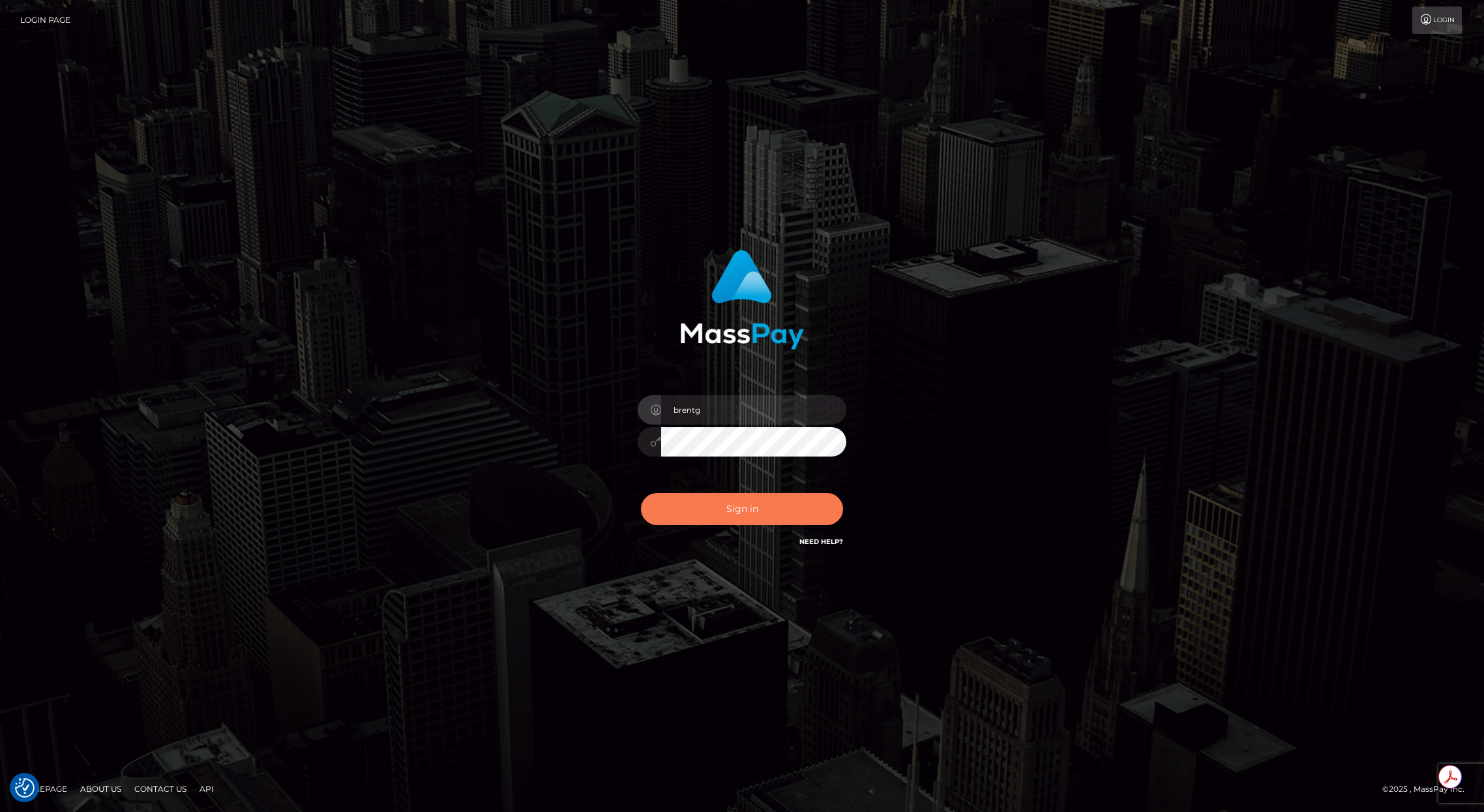
click at [740, 516] on button "Sign in" at bounding box center [742, 508] width 202 height 32
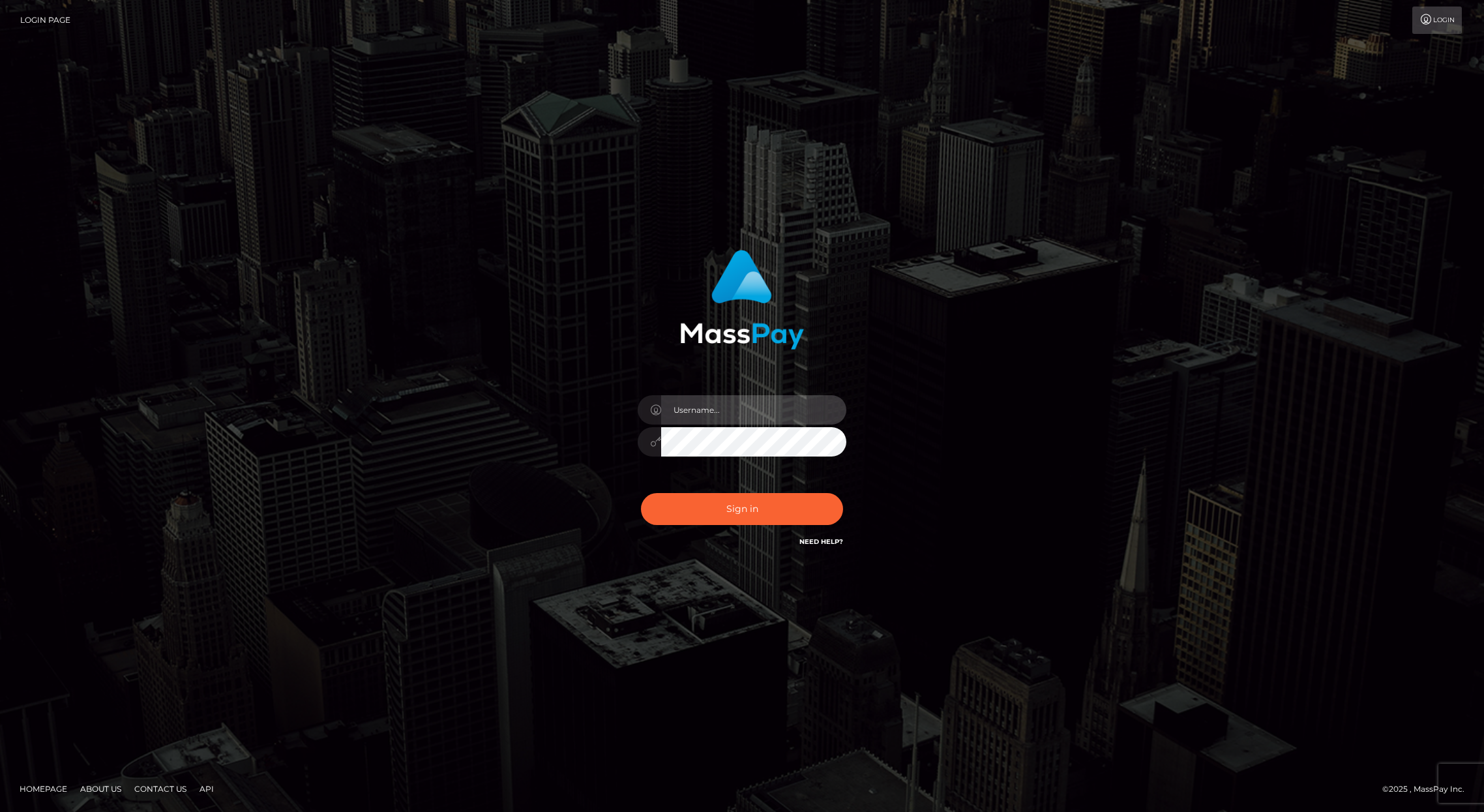
type input "brentg"
click at [743, 507] on button "Sign in" at bounding box center [742, 508] width 202 height 32
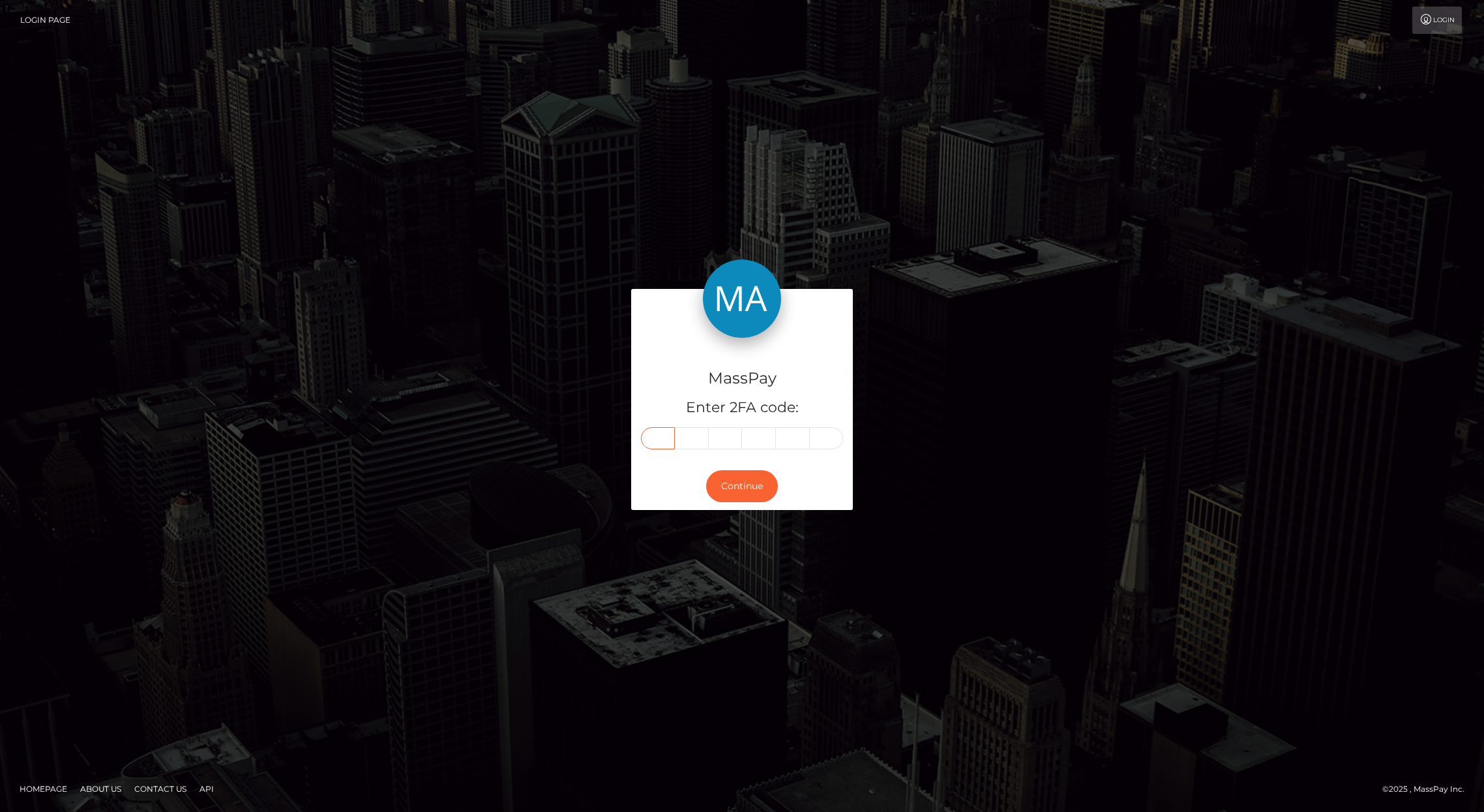
paste input "6"
type input "6"
type input "2"
type input "4"
type input "8"
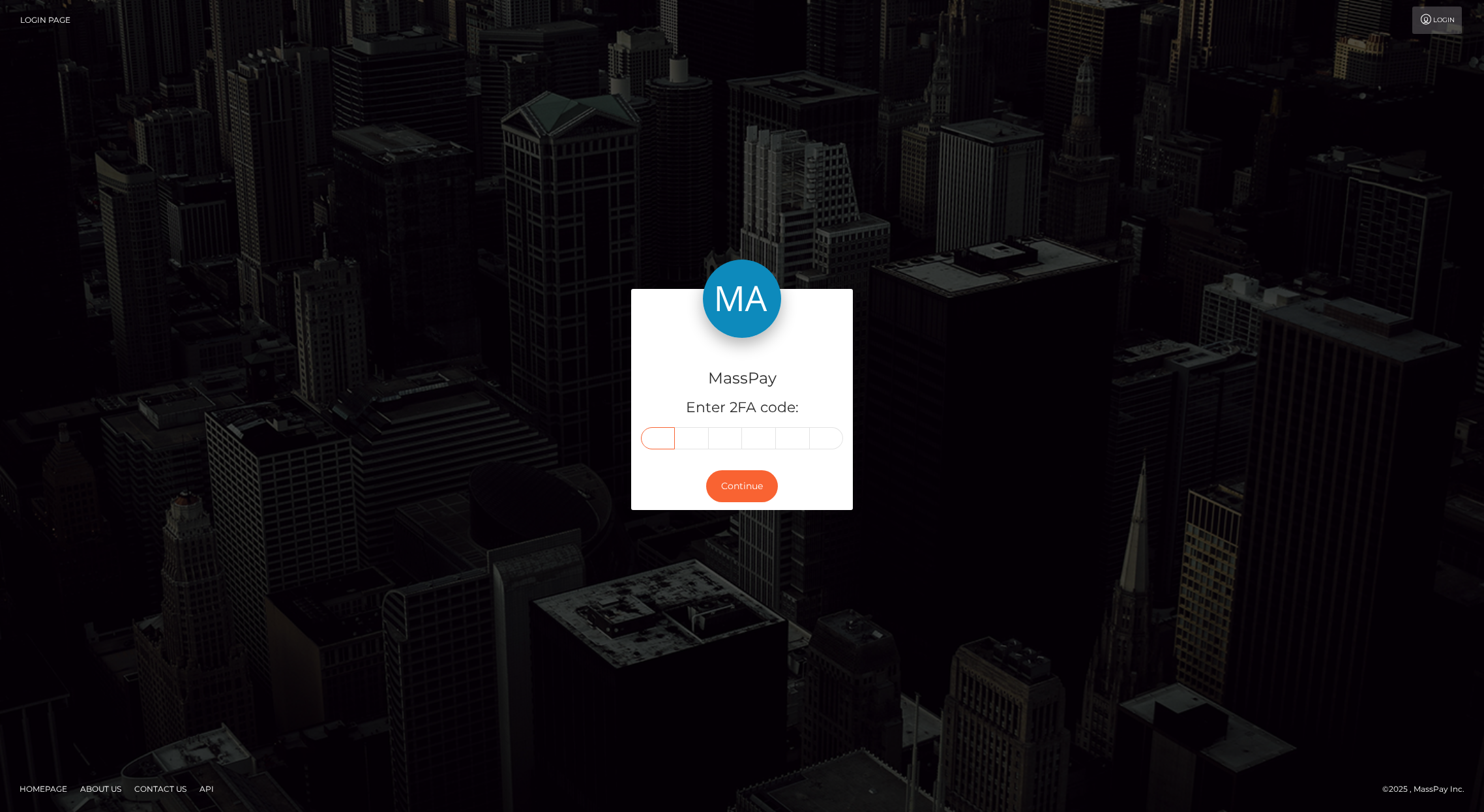
type input "7"
type input "0"
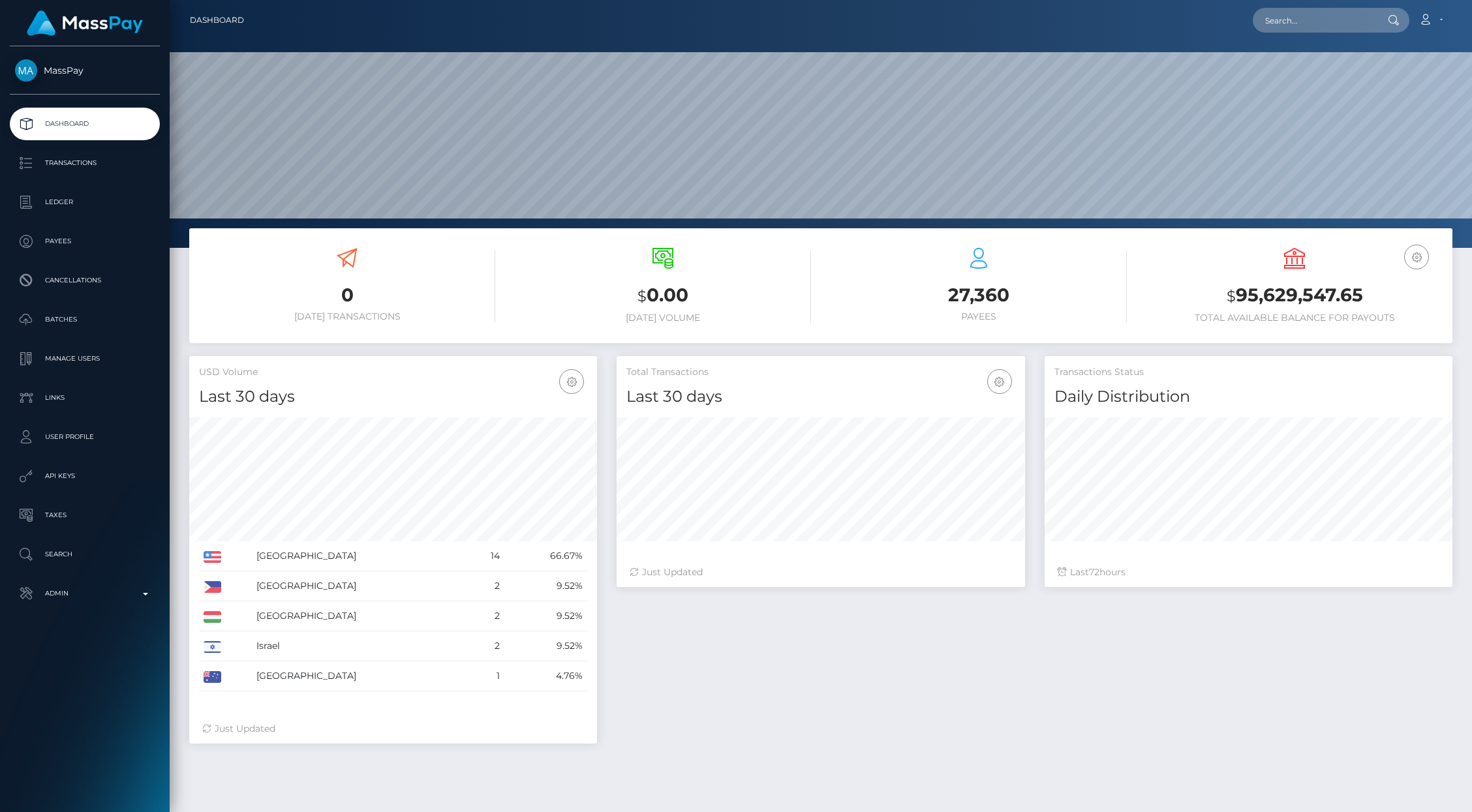
scroll to position [231, 408]
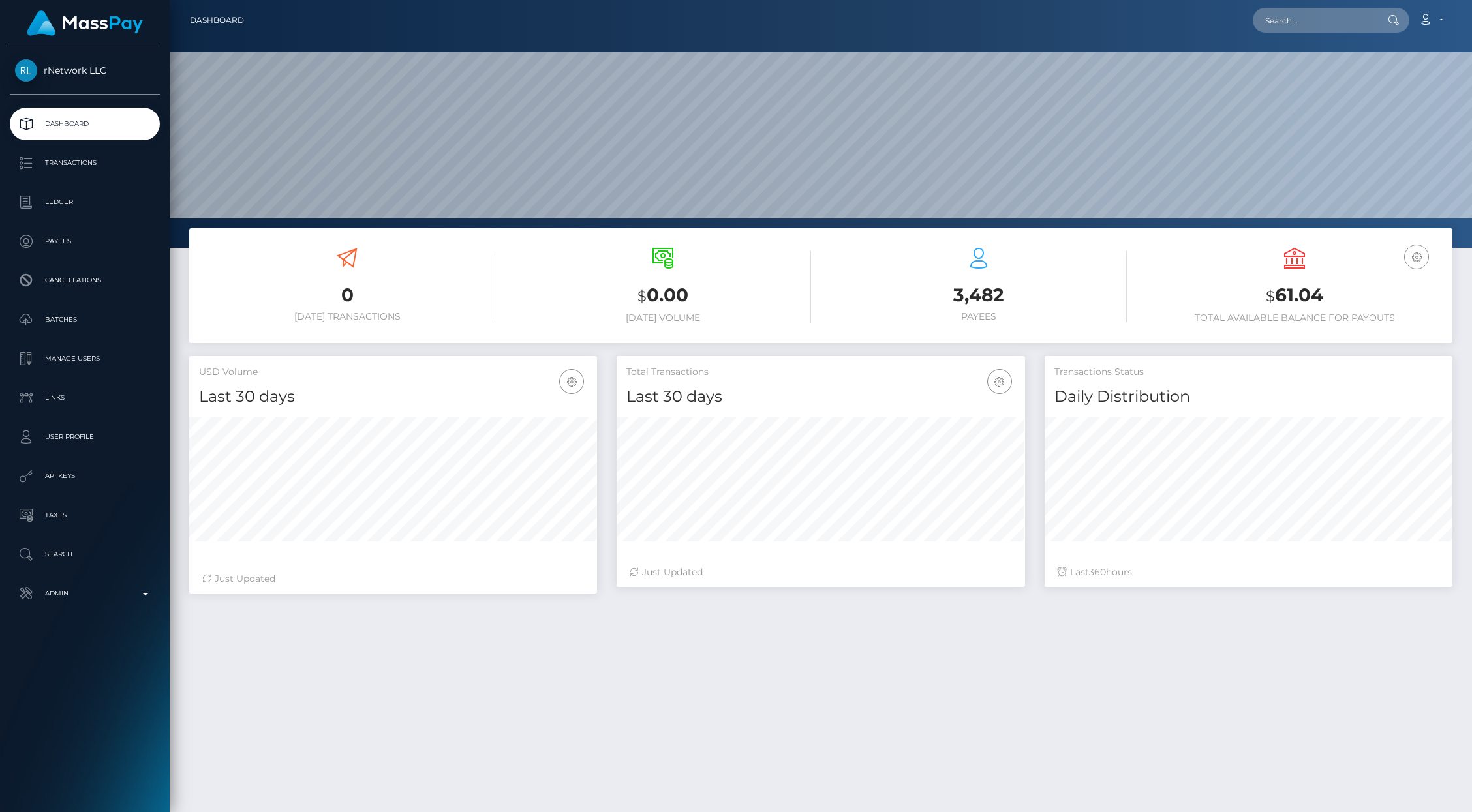
scroll to position [231, 408]
click at [136, 597] on p "Admin" at bounding box center [85, 594] width 139 height 20
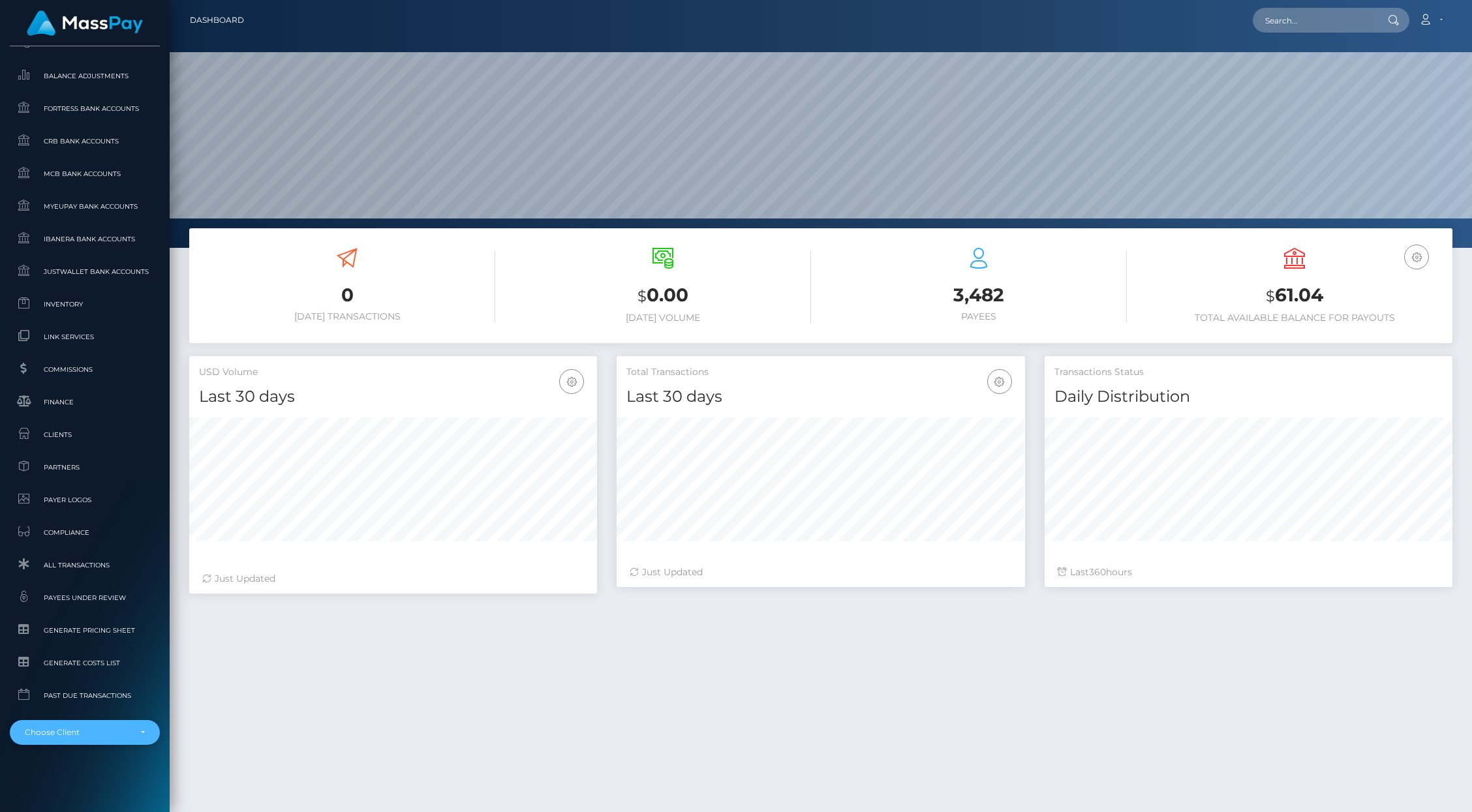
click at [63, 730] on div "Choose Client" at bounding box center [78, 732] width 105 height 11
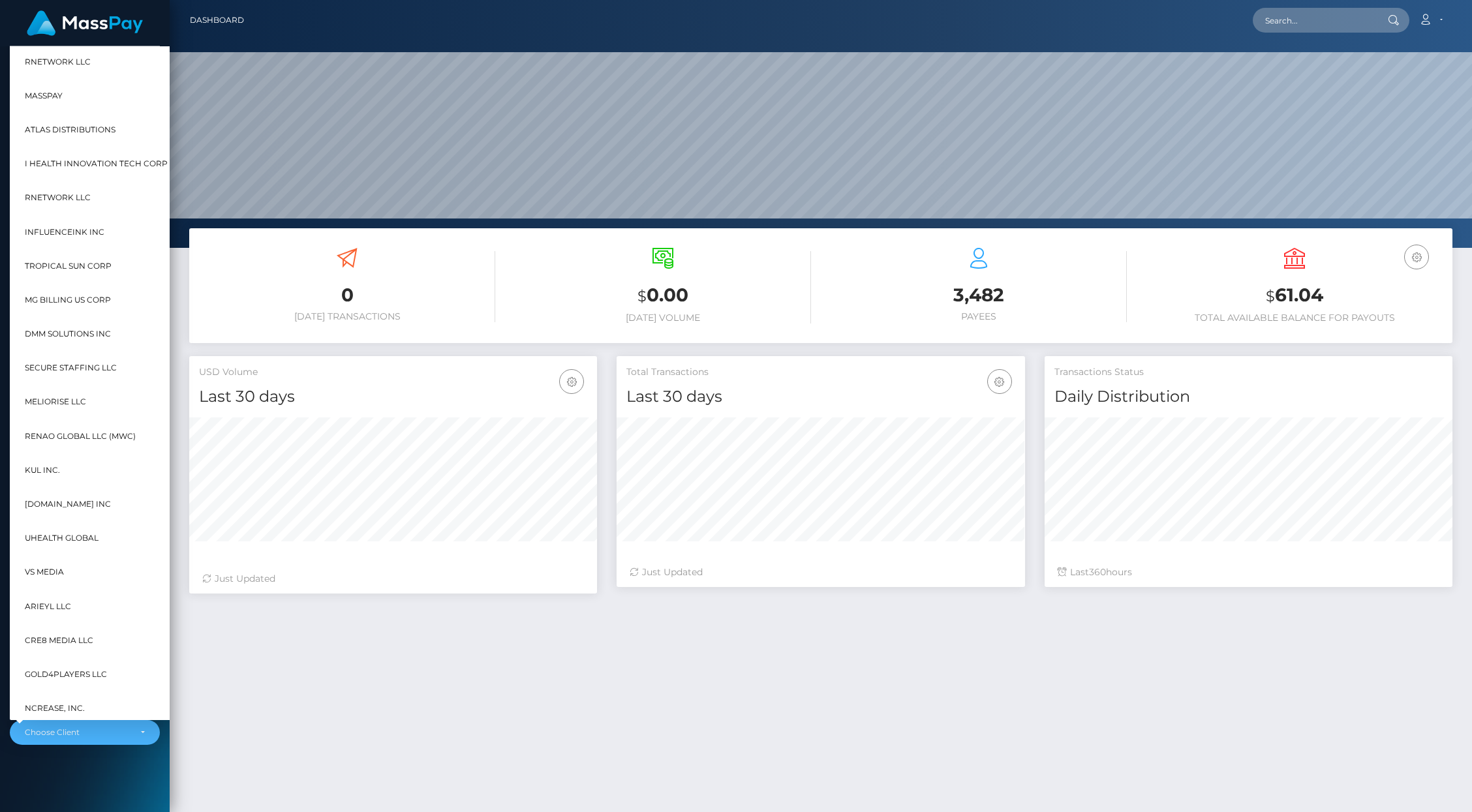
click at [82, 375] on span "Secure Staffing LLC" at bounding box center [70, 368] width 92 height 17
select select "10"
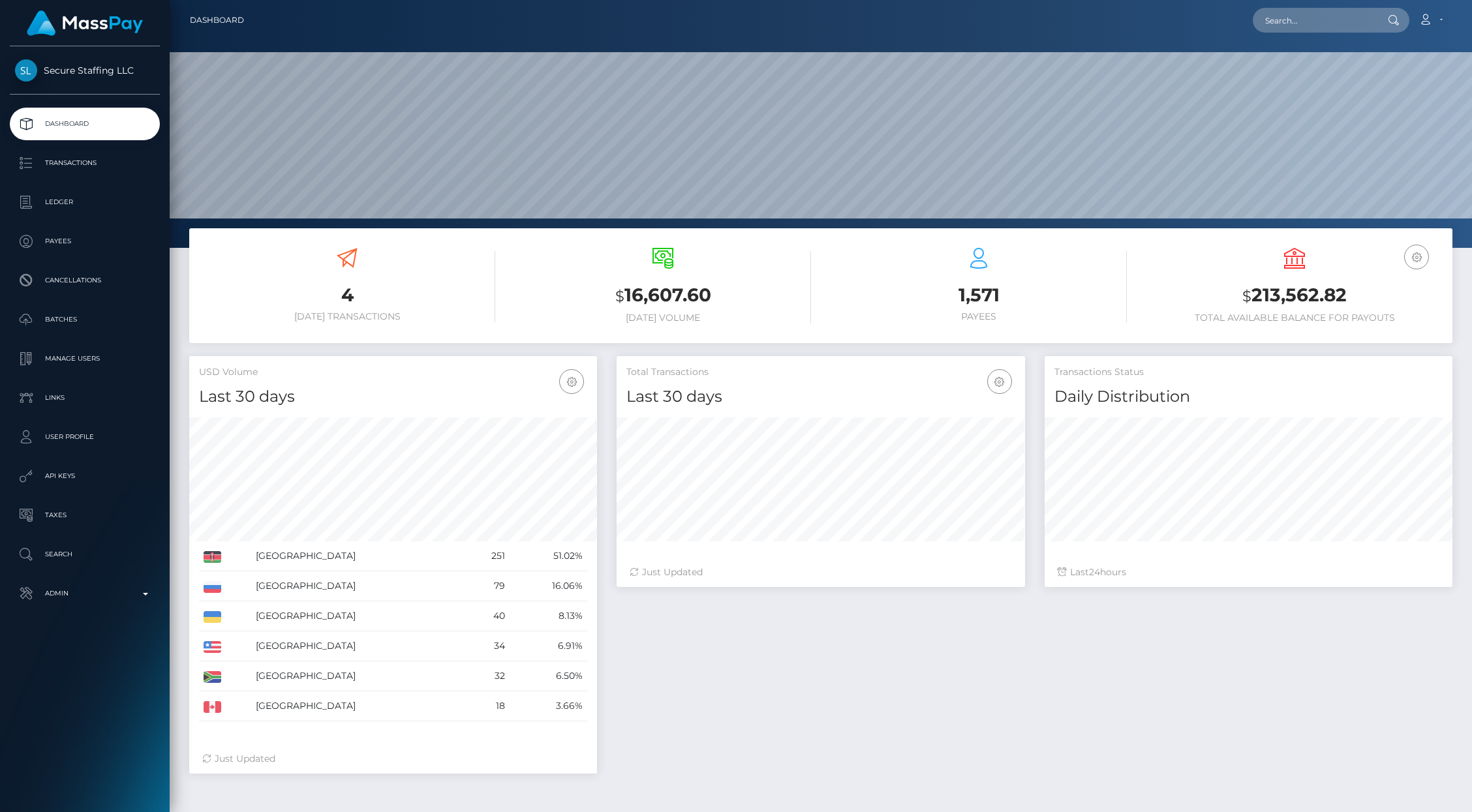
scroll to position [231, 408]
click at [53, 243] on p "Payees" at bounding box center [85, 242] width 139 height 20
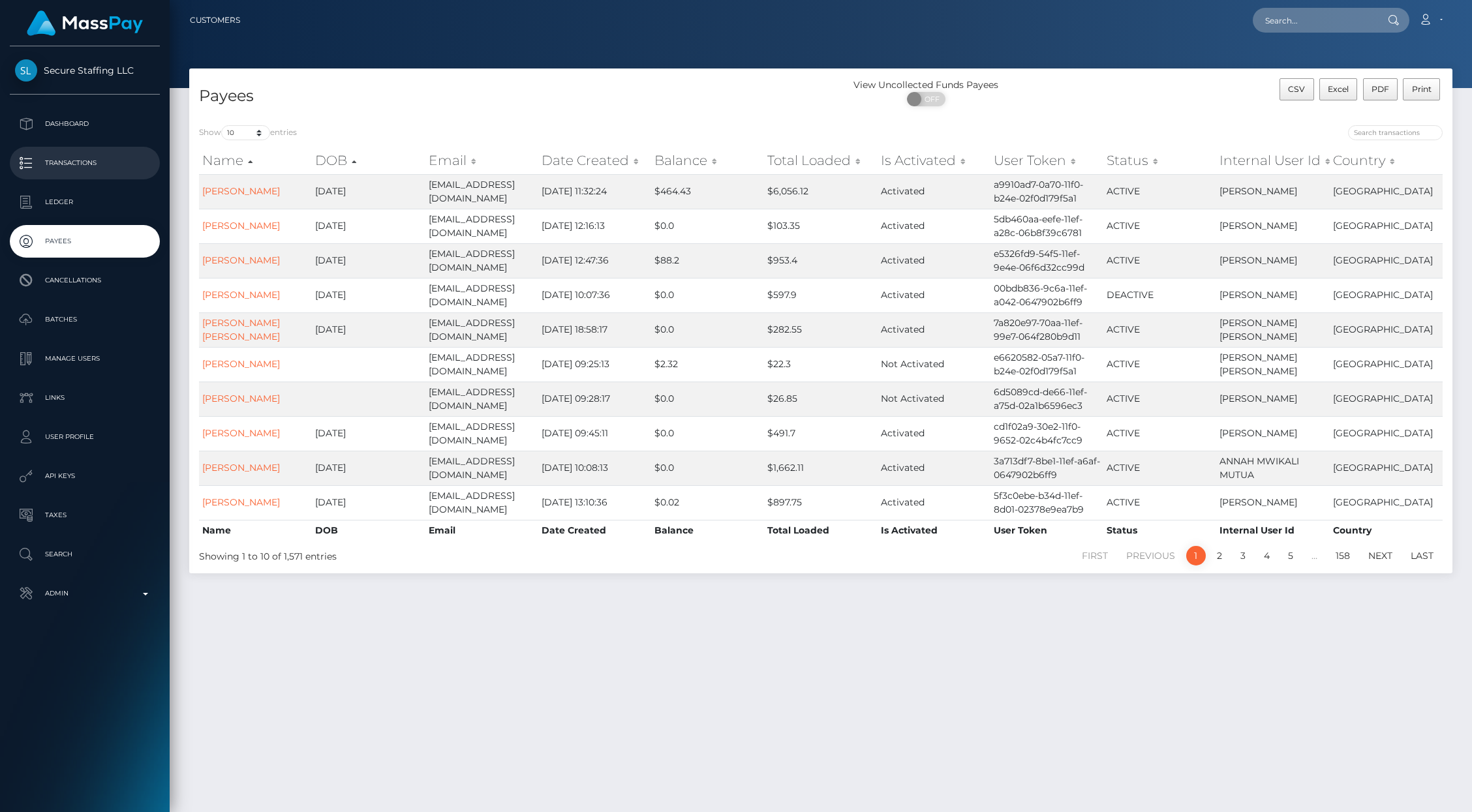
click at [64, 163] on p "Transactions" at bounding box center [85, 164] width 139 height 20
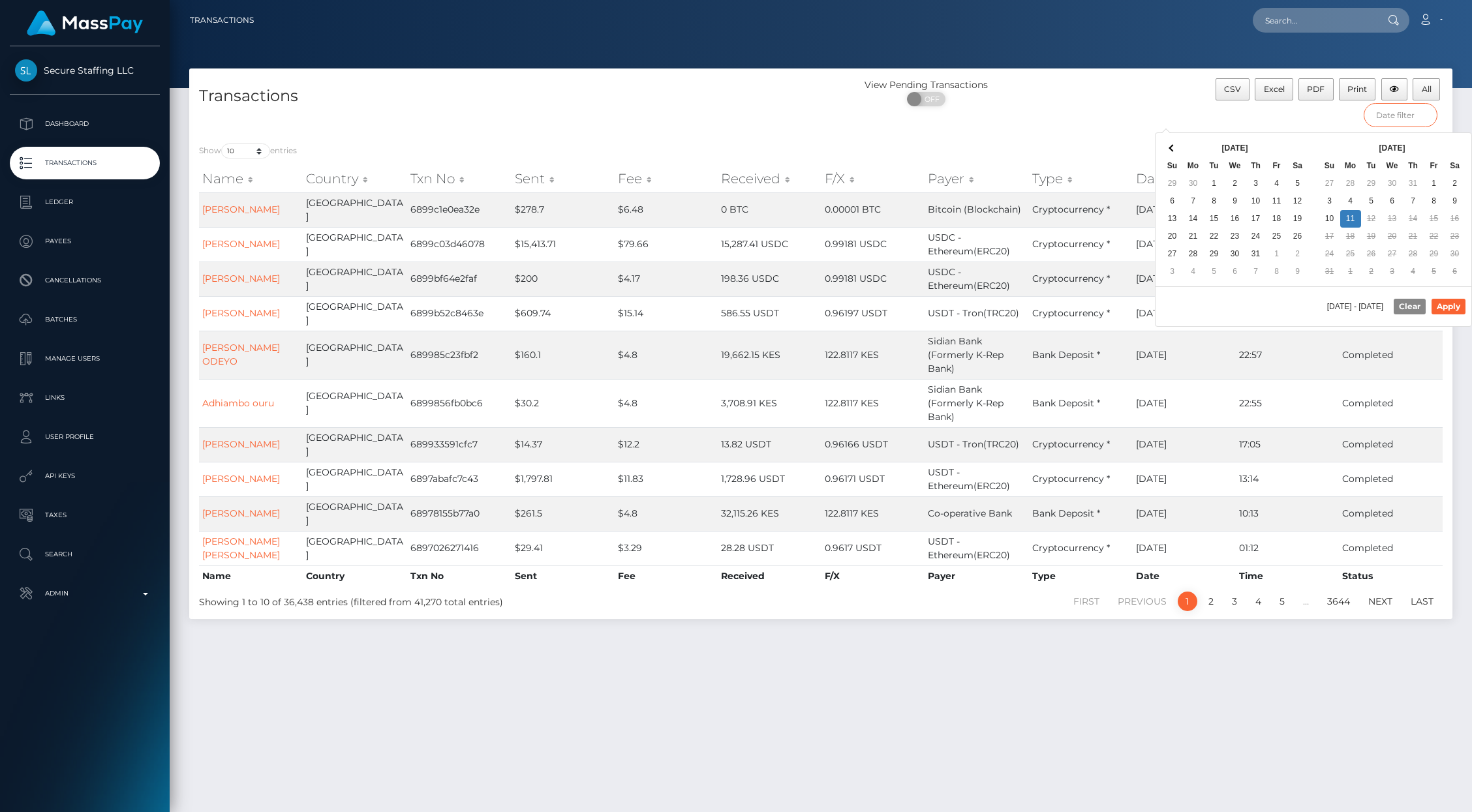
click at [1406, 121] on input "text" at bounding box center [1401, 115] width 75 height 24
click at [1175, 151] on th at bounding box center [1172, 148] width 21 height 18
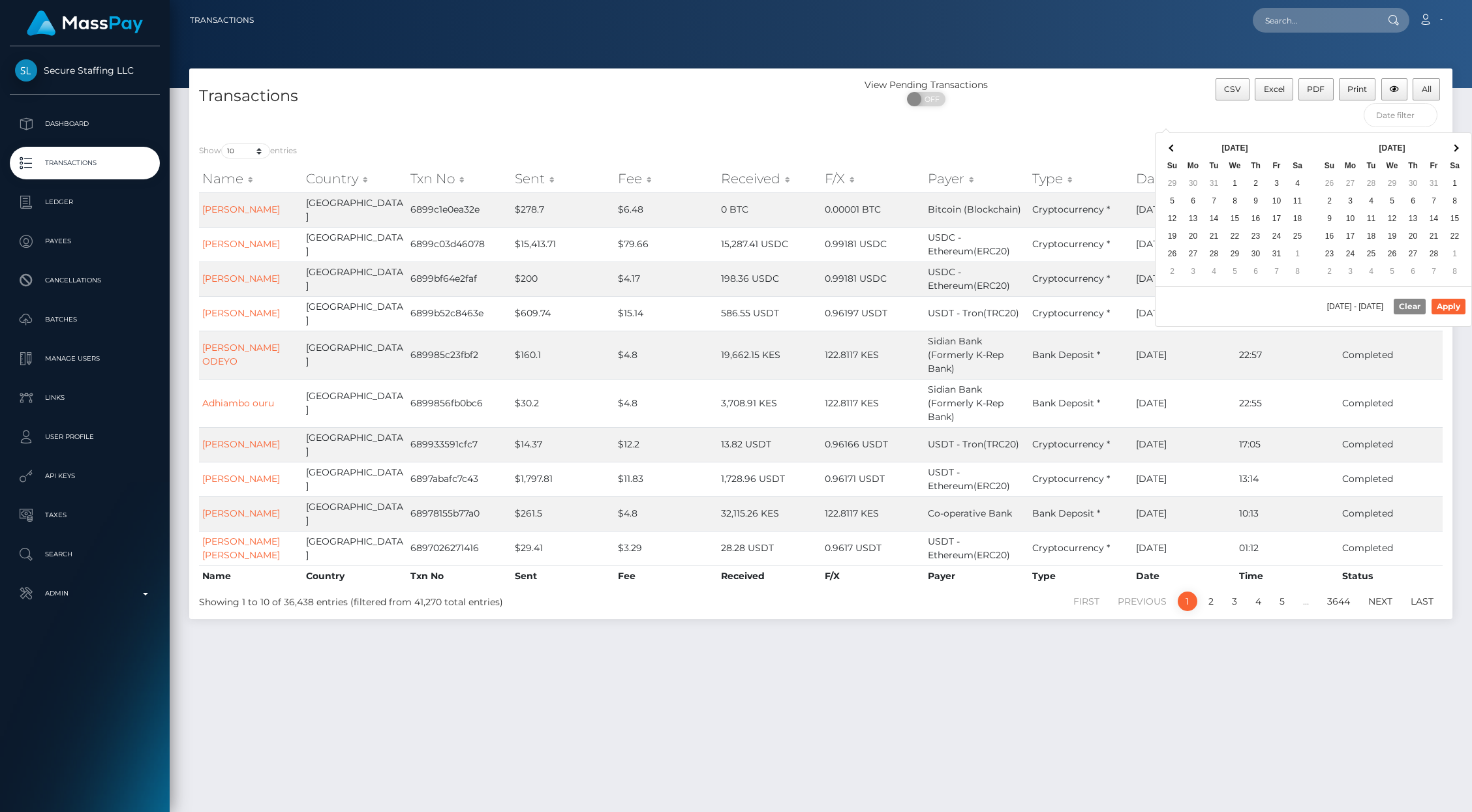
click at [1175, 151] on th at bounding box center [1172, 148] width 21 height 18
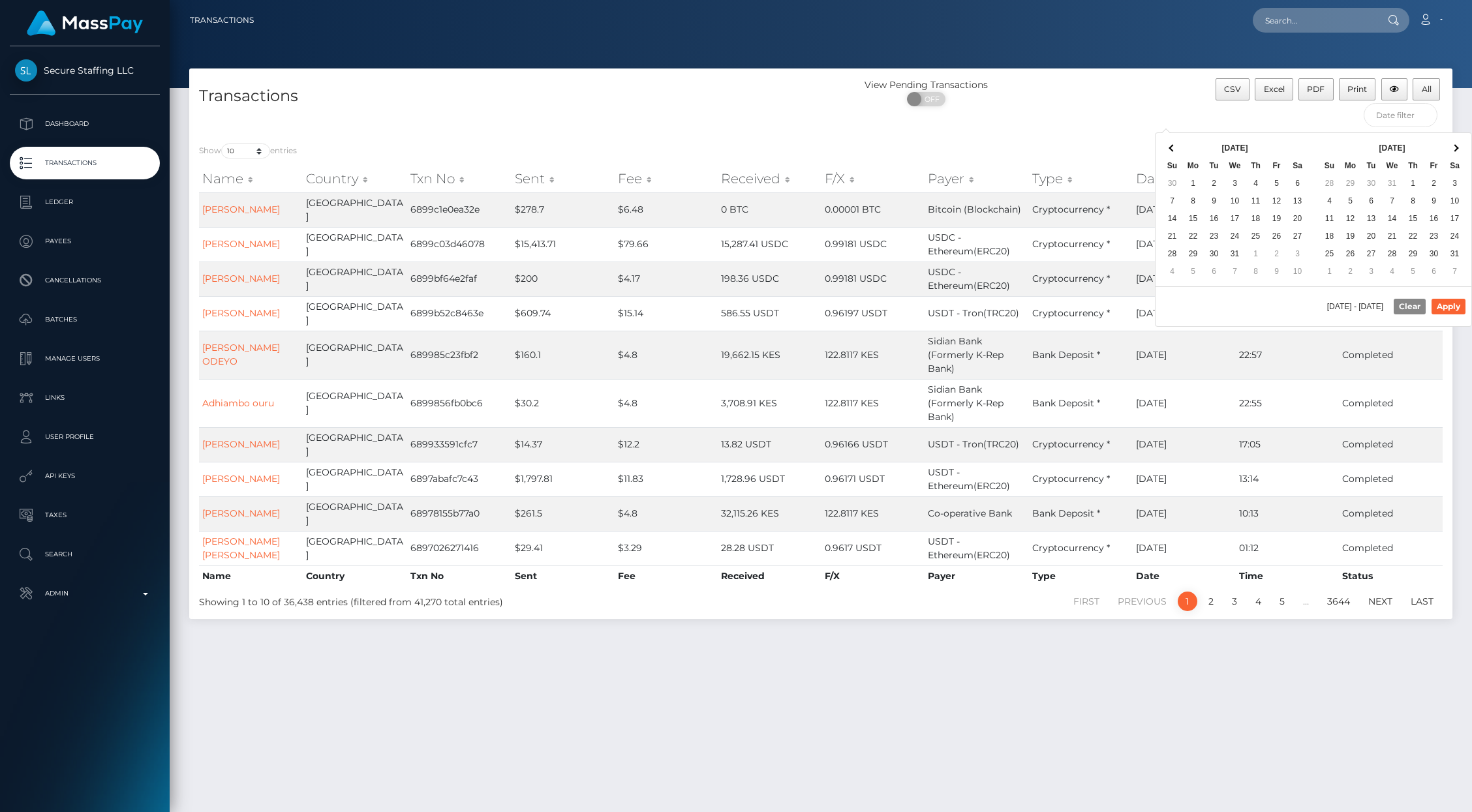
click at [1175, 151] on th at bounding box center [1172, 148] width 21 height 18
click at [1453, 145] on th at bounding box center [1454, 148] width 21 height 18
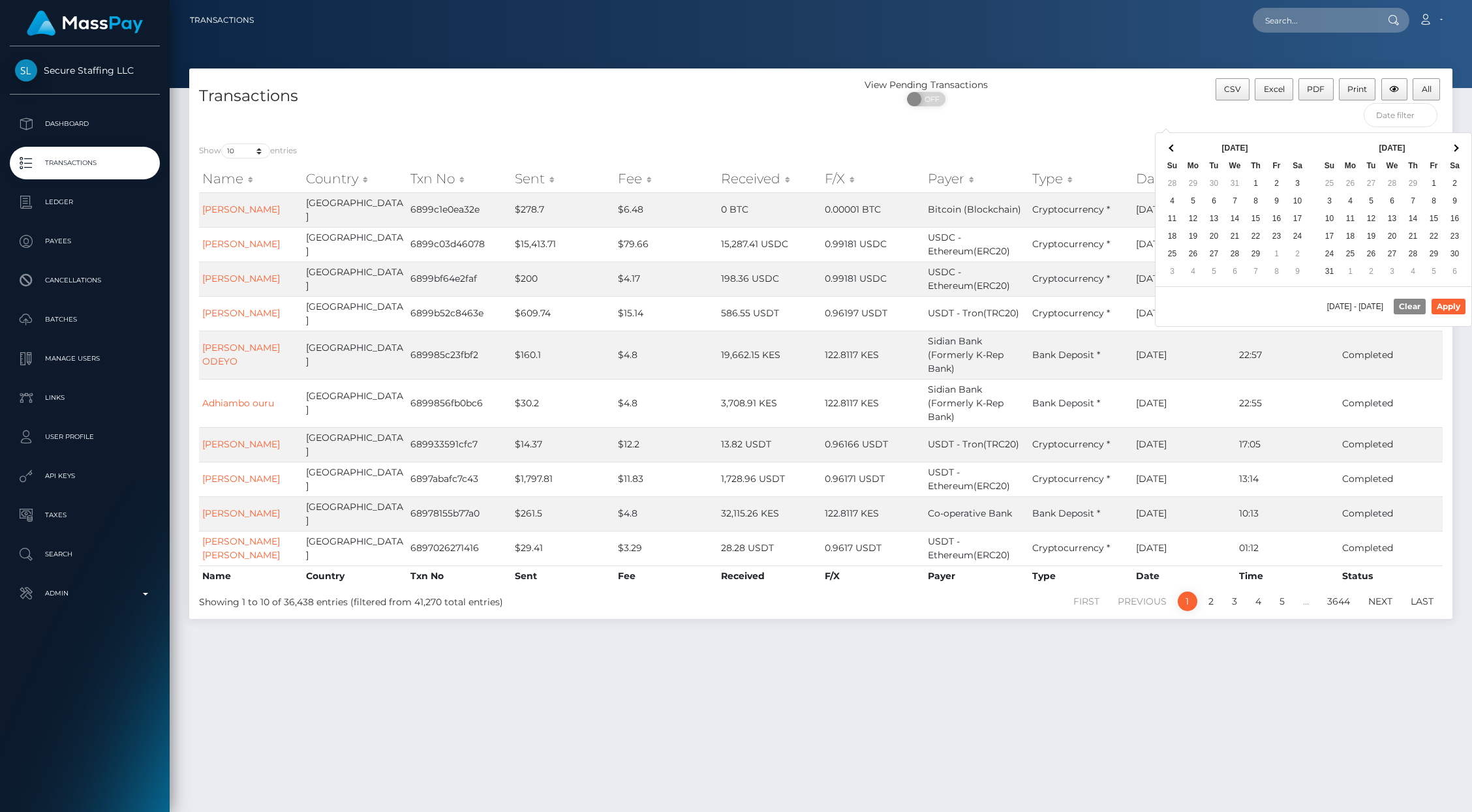
click at [1453, 145] on th at bounding box center [1454, 148] width 21 height 18
click at [1457, 153] on th at bounding box center [1454, 148] width 21 height 18
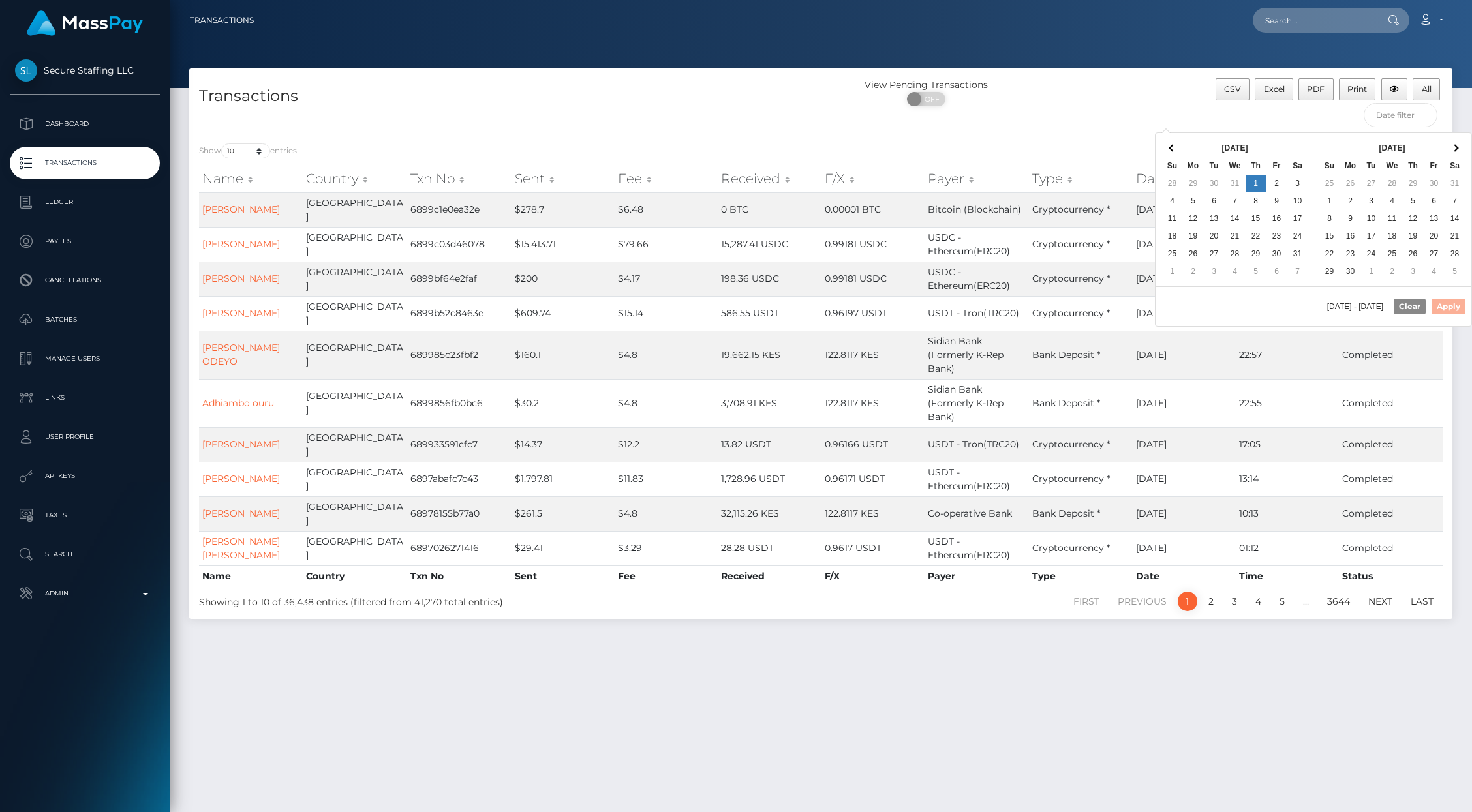
click at [1457, 153] on th at bounding box center [1454, 148] width 21 height 18
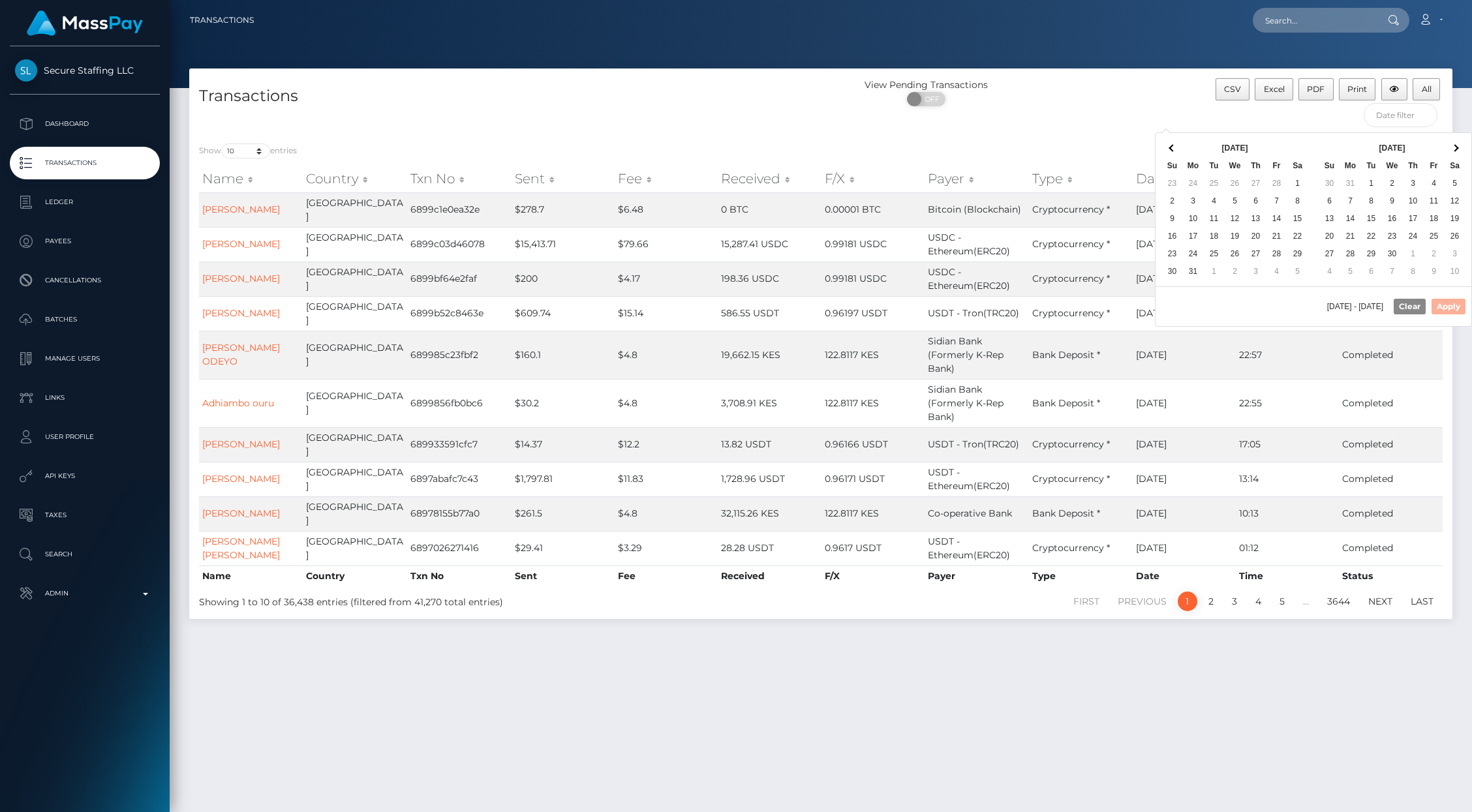
click at [1457, 153] on th at bounding box center [1454, 148] width 21 height 18
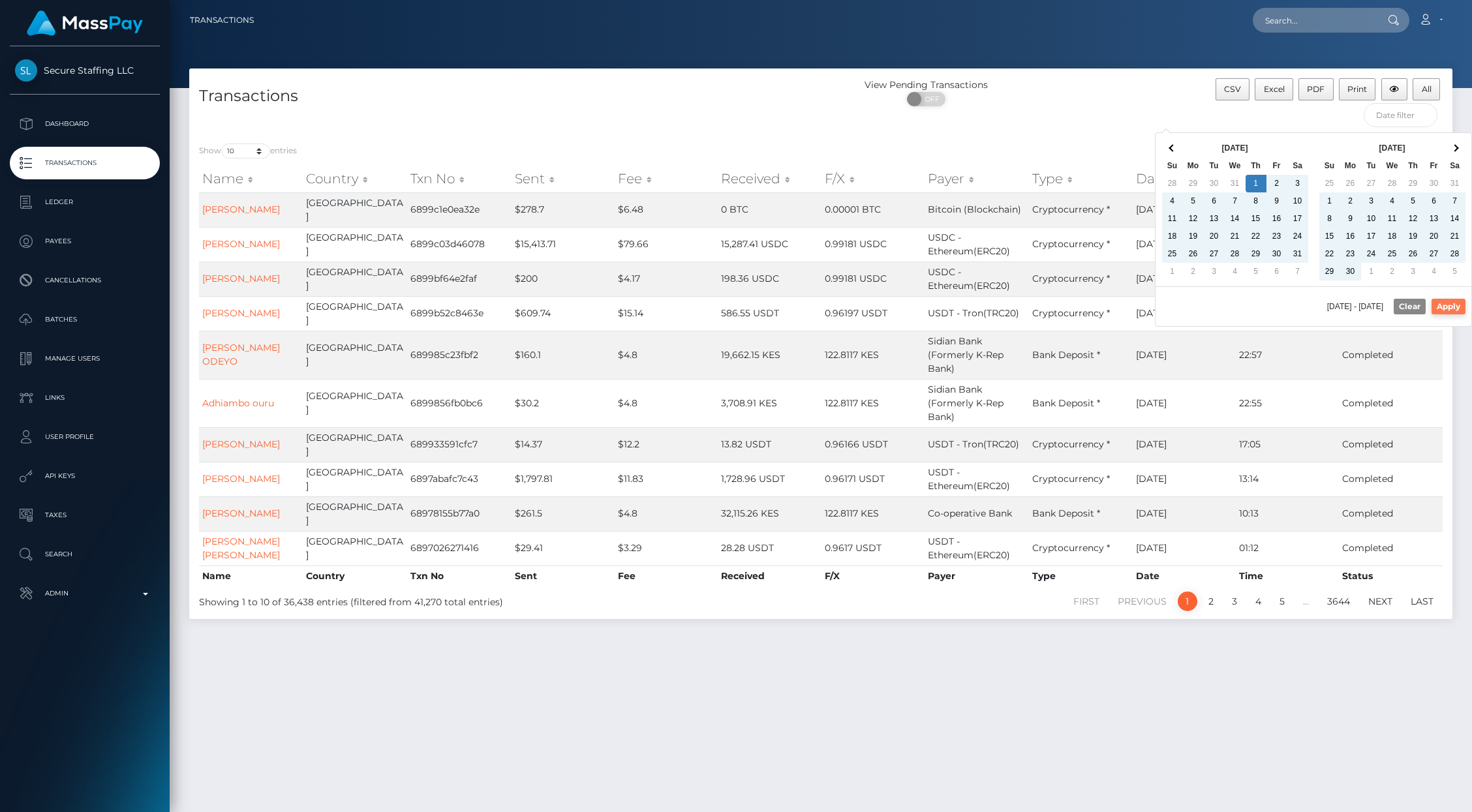
click at [1437, 307] on button "Apply" at bounding box center [1449, 306] width 34 height 16
type input "08/01/2024 - 08/11/2025"
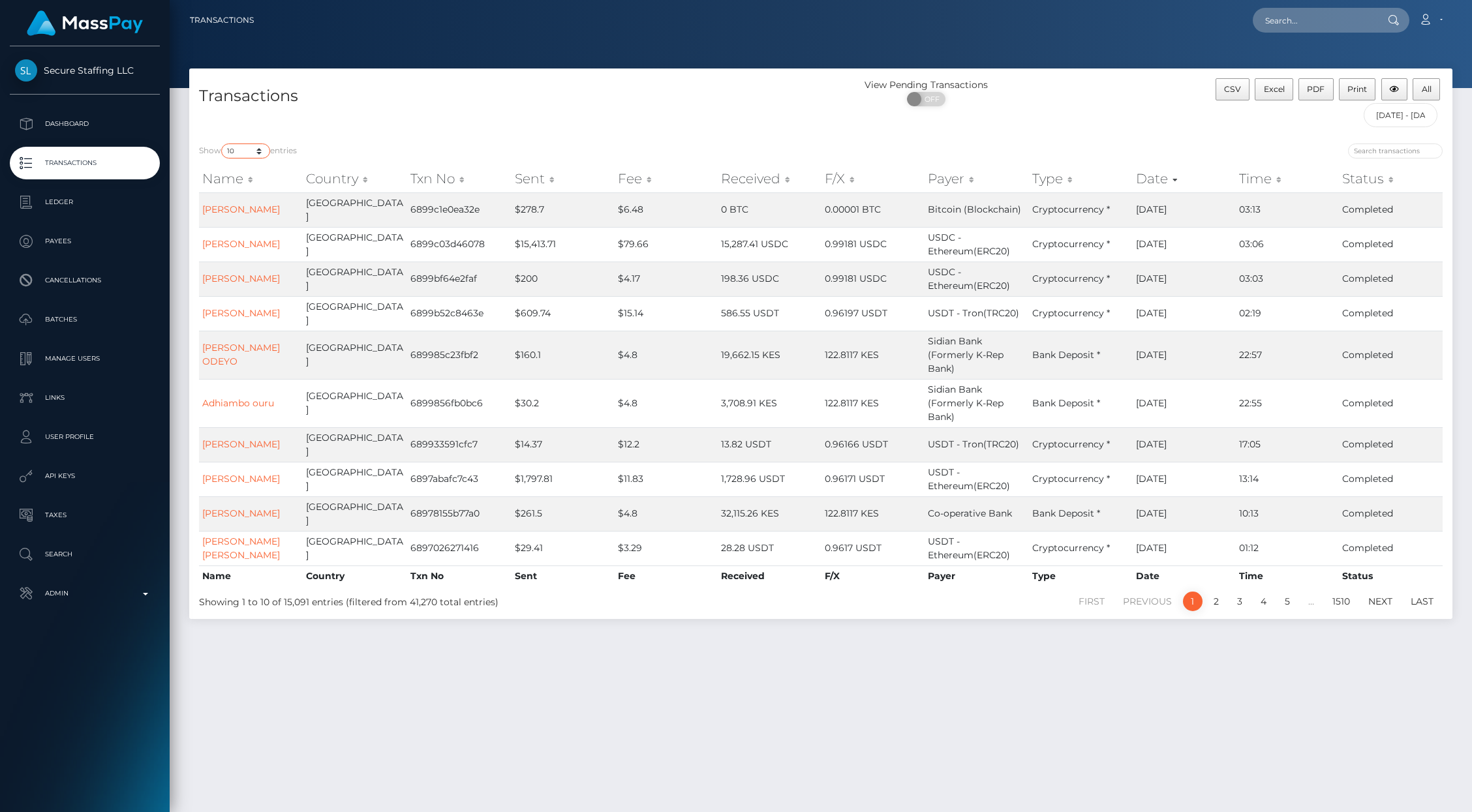
click at [248, 146] on select "10 25 50 100 250 500 1,000 3,500 All" at bounding box center [245, 151] width 49 height 15
select select "-1"
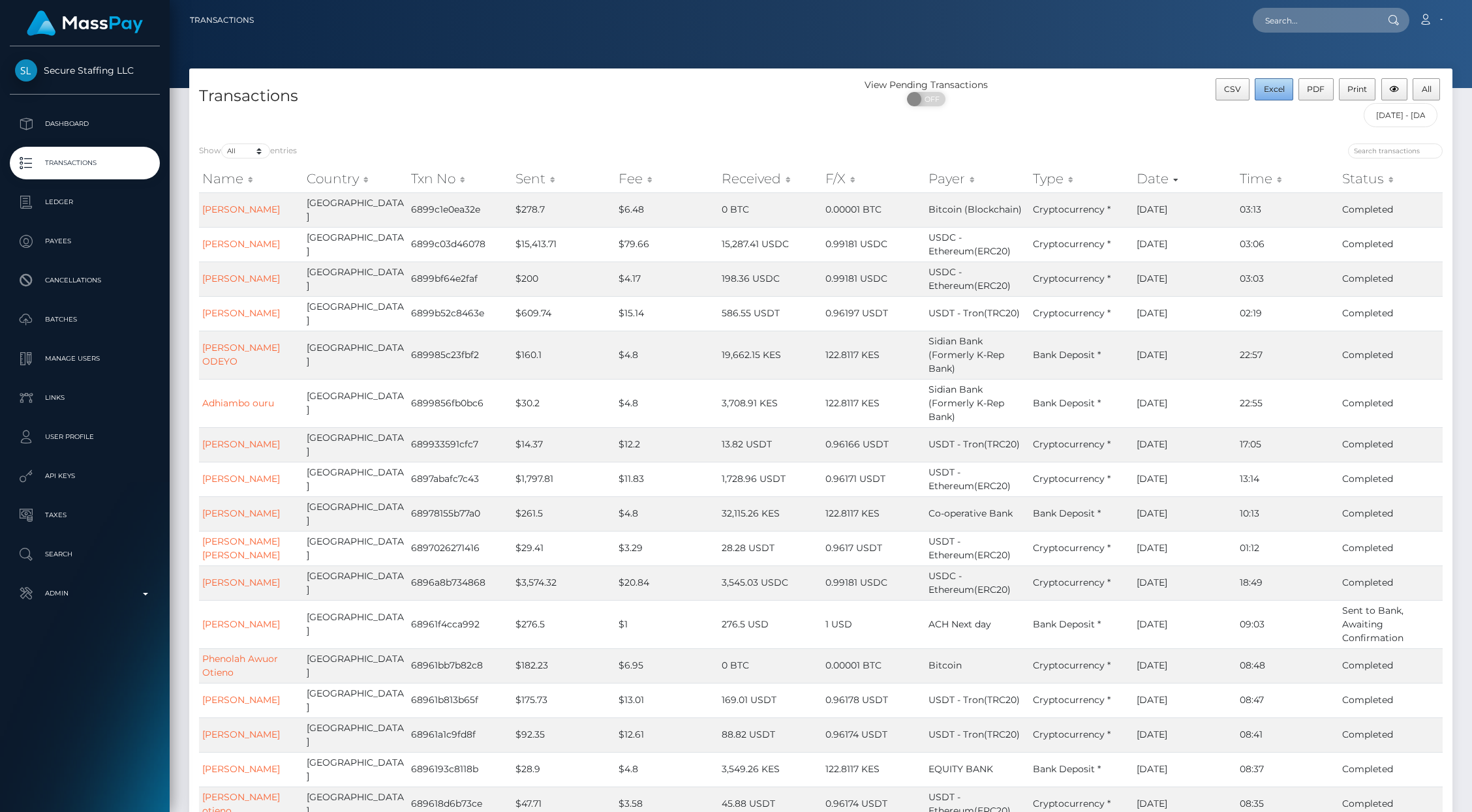
click at [1278, 92] on span "Excel" at bounding box center [1274, 89] width 21 height 10
click at [1272, 92] on button "Excel" at bounding box center [1274, 89] width 38 height 22
click at [1111, 166] on th "Type" at bounding box center [1081, 178] width 104 height 26
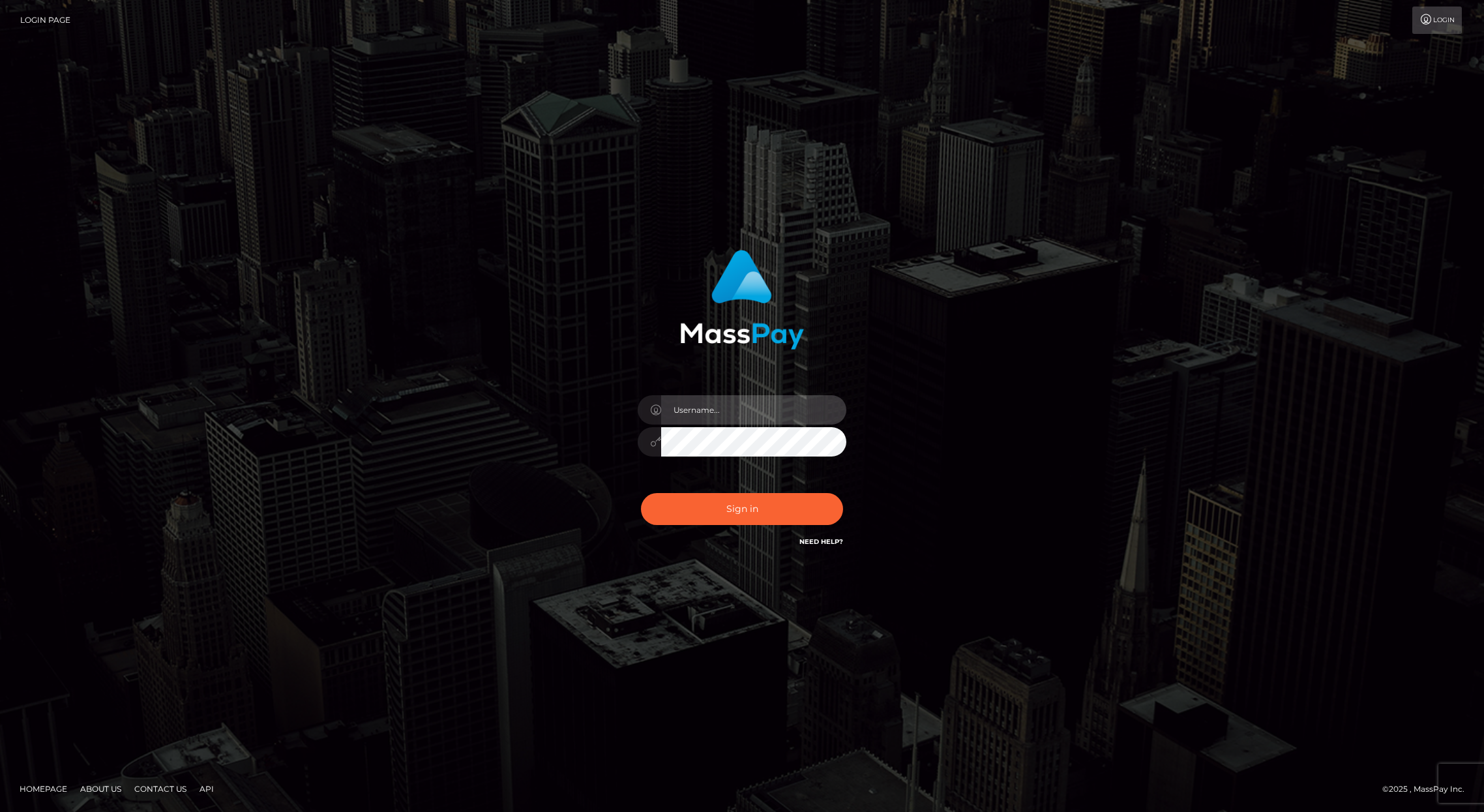
type input "brentg"
click at [821, 514] on button "Sign in" at bounding box center [742, 508] width 202 height 32
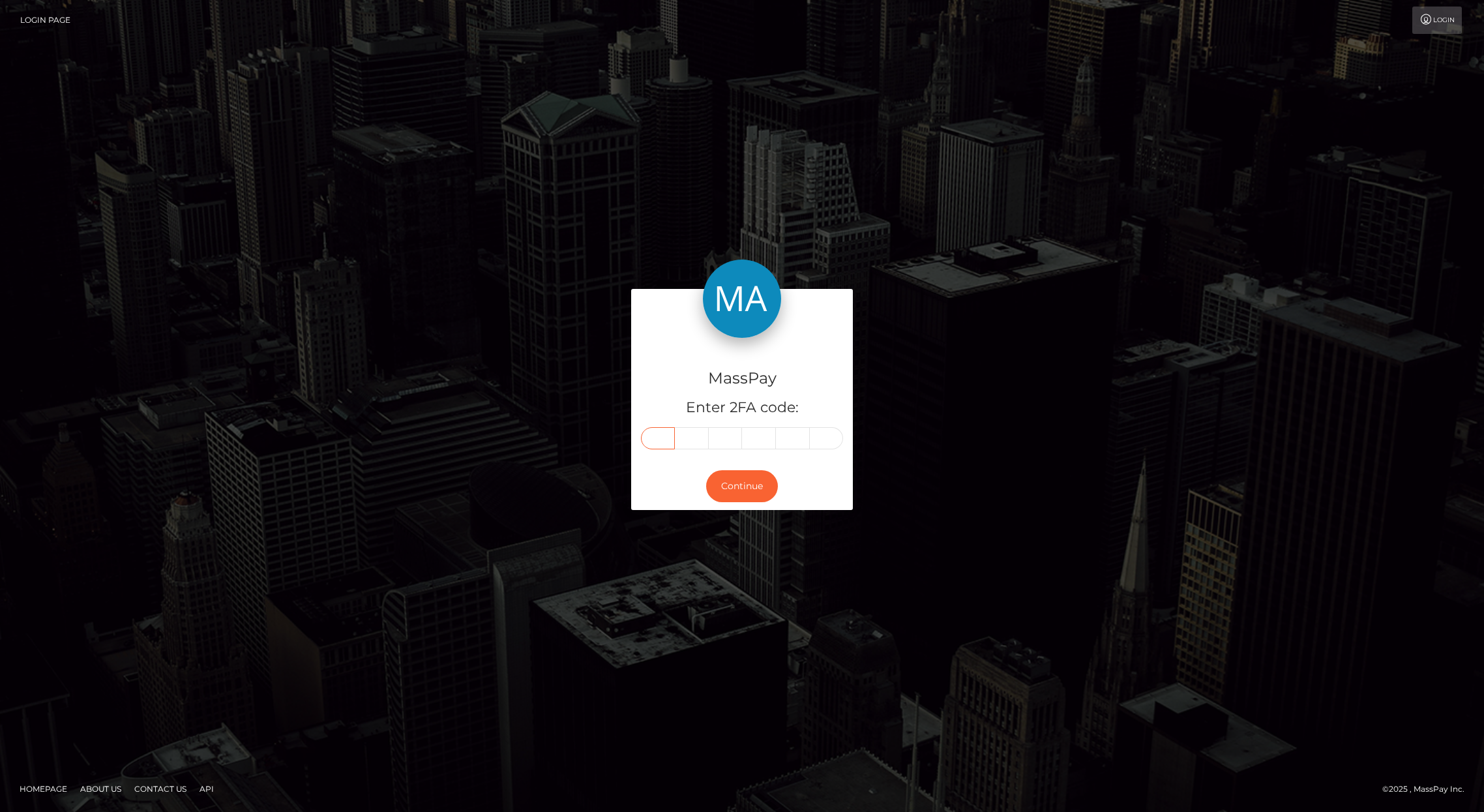
paste input "7"
type input "7"
type input "9"
type input "5"
type input "7"
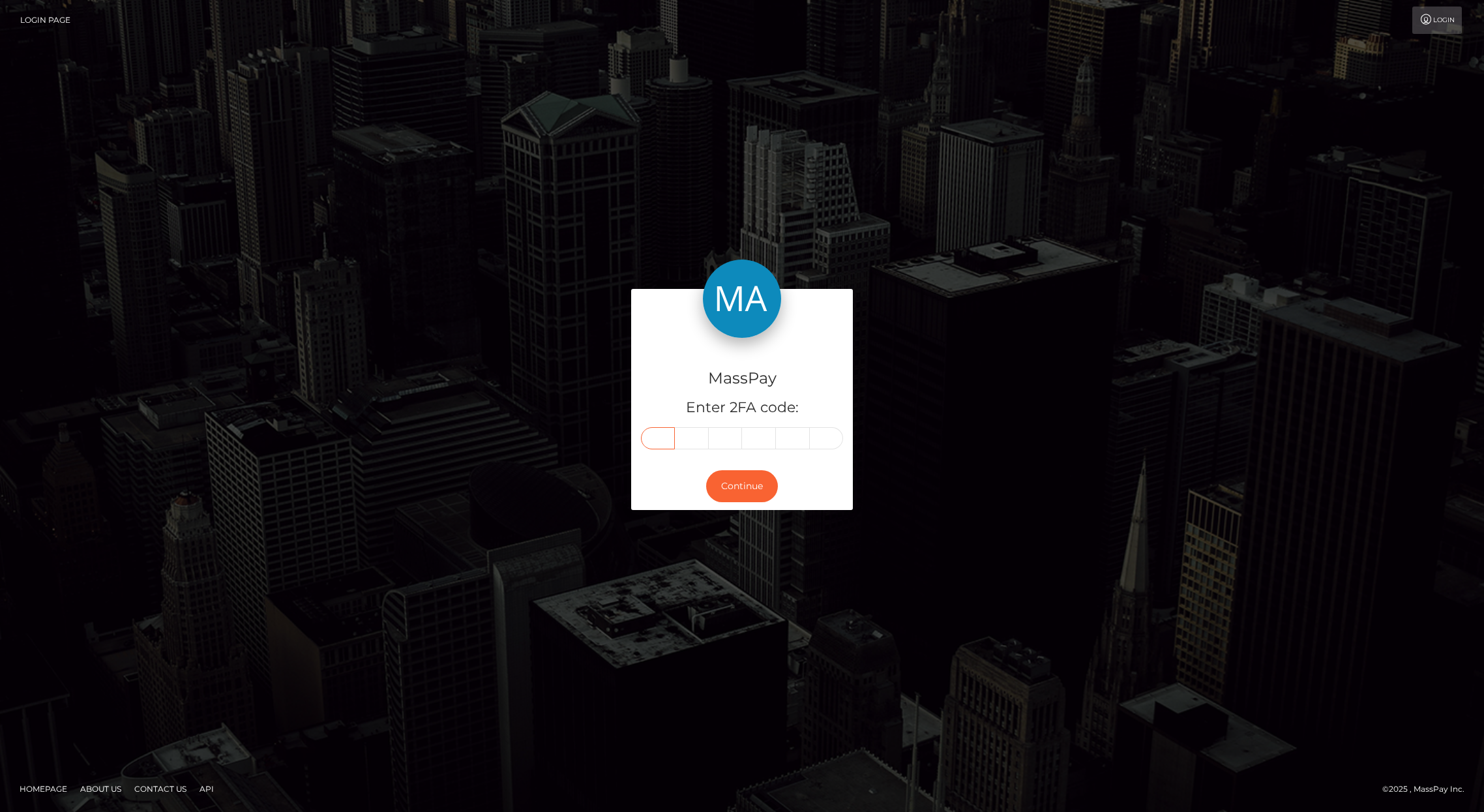
type input "8"
type input "4"
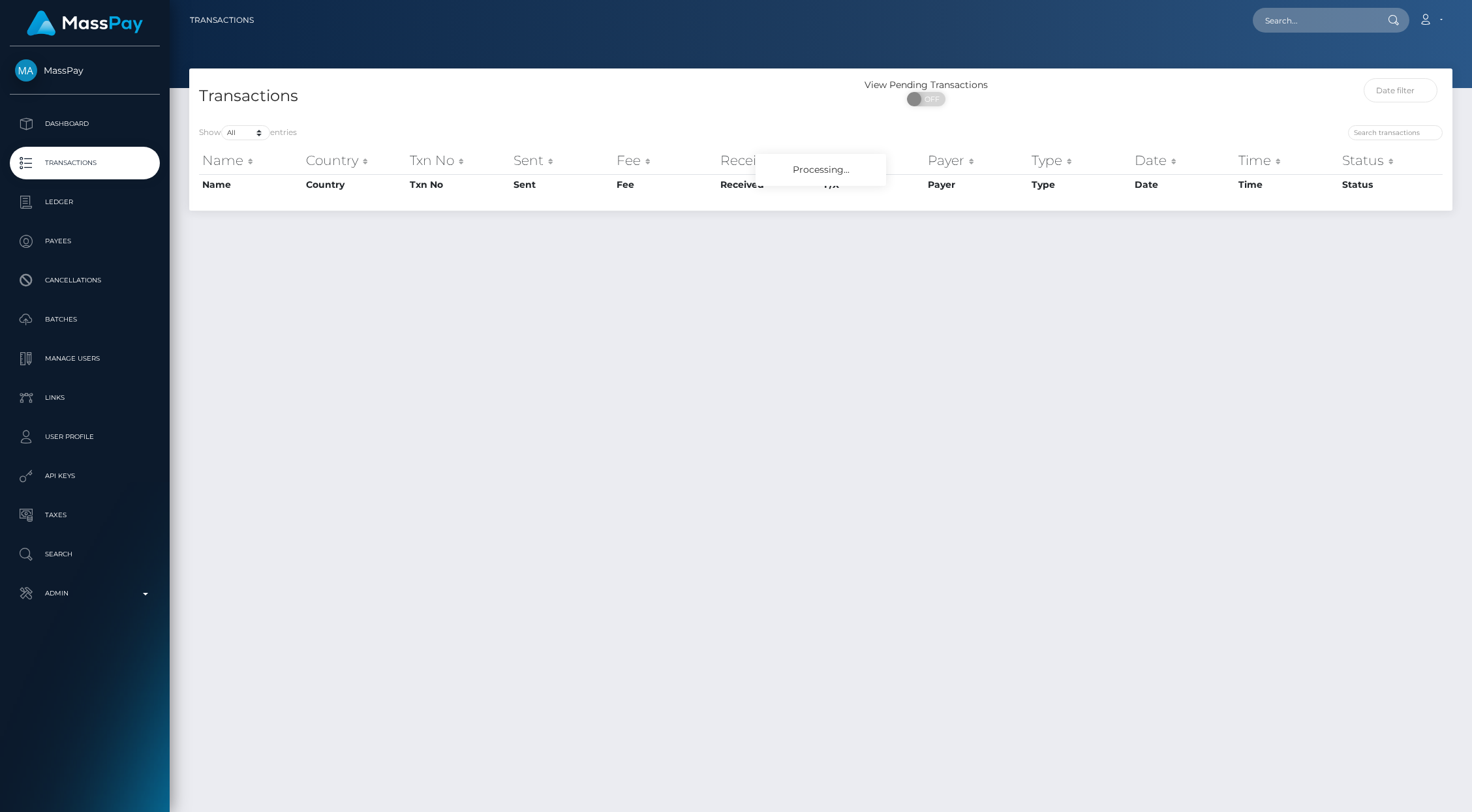
select select "-1"
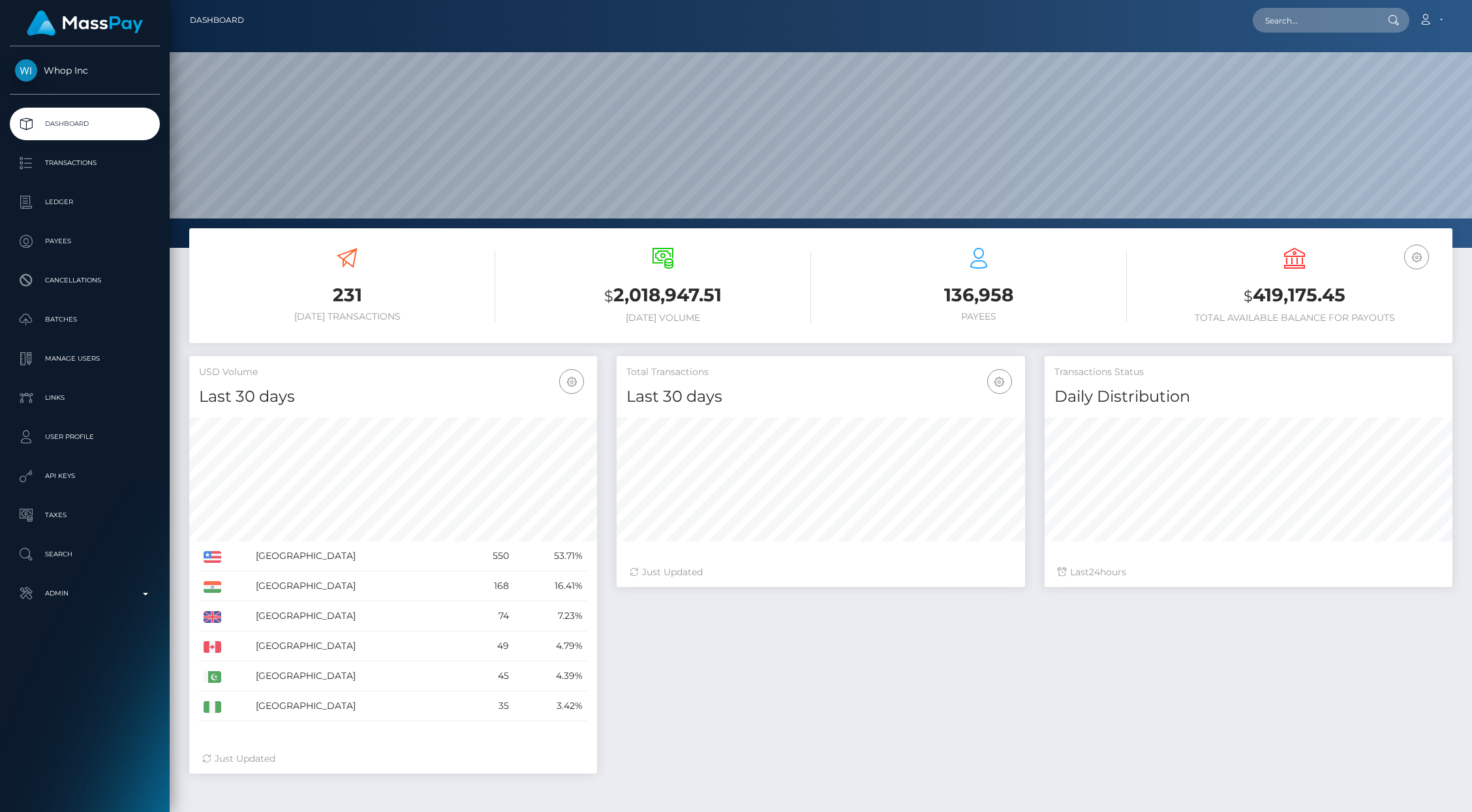
scroll to position [231, 408]
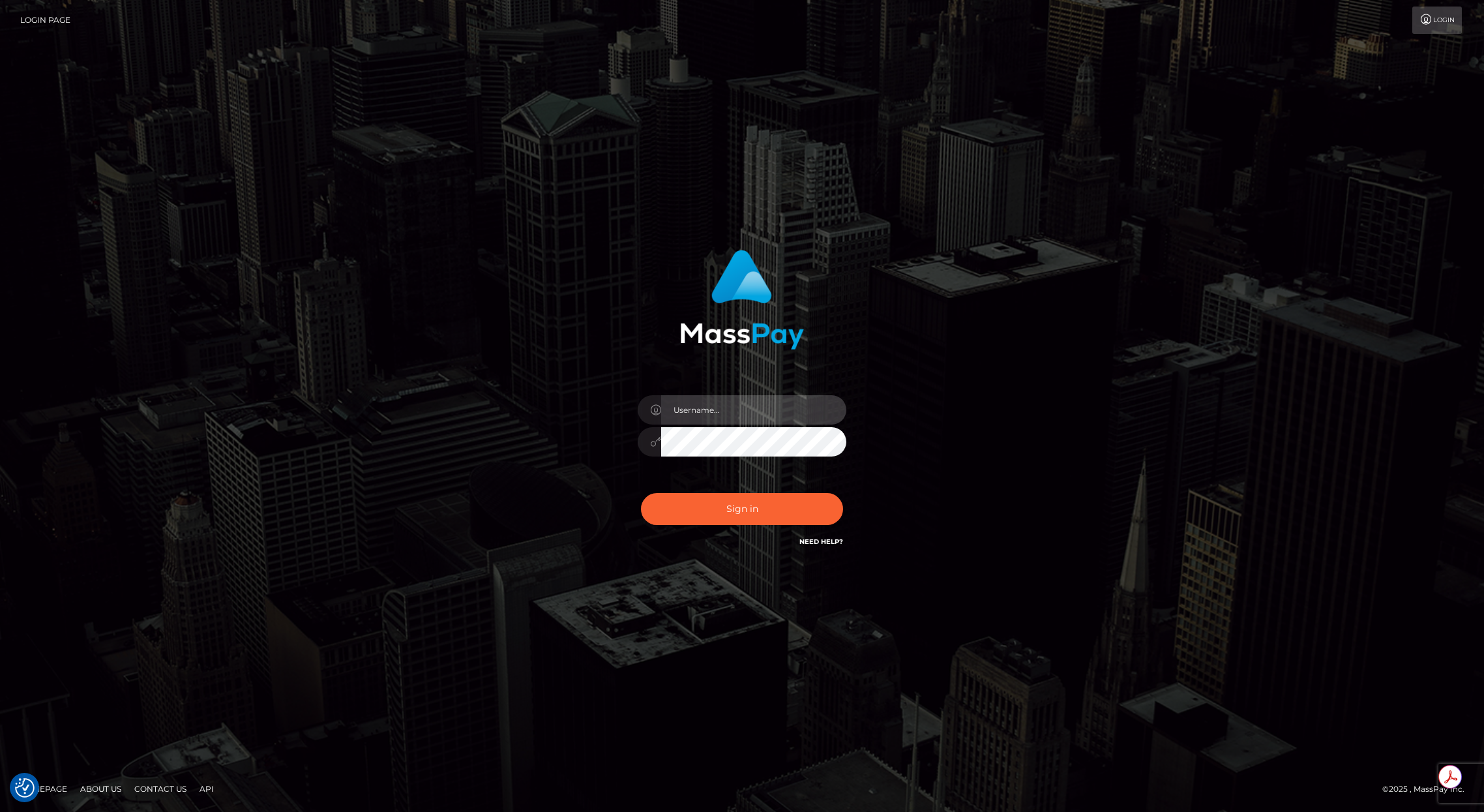
type input "brentg"
click at [751, 513] on button "Sign in" at bounding box center [742, 508] width 202 height 32
type input "brentg"
click at [764, 518] on button "Sign in" at bounding box center [742, 508] width 202 height 32
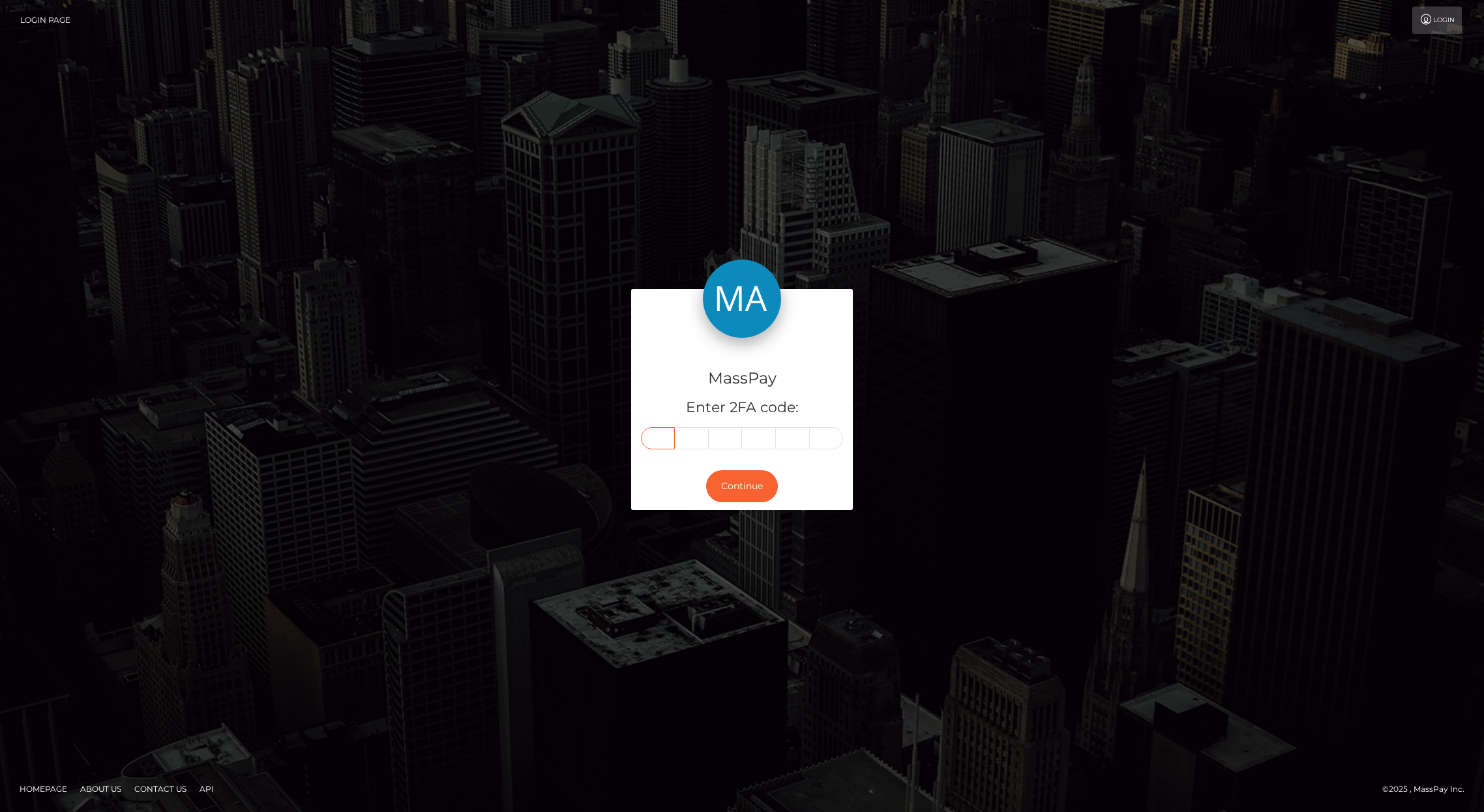
paste input "7"
type input "7"
type input "4"
type input "8"
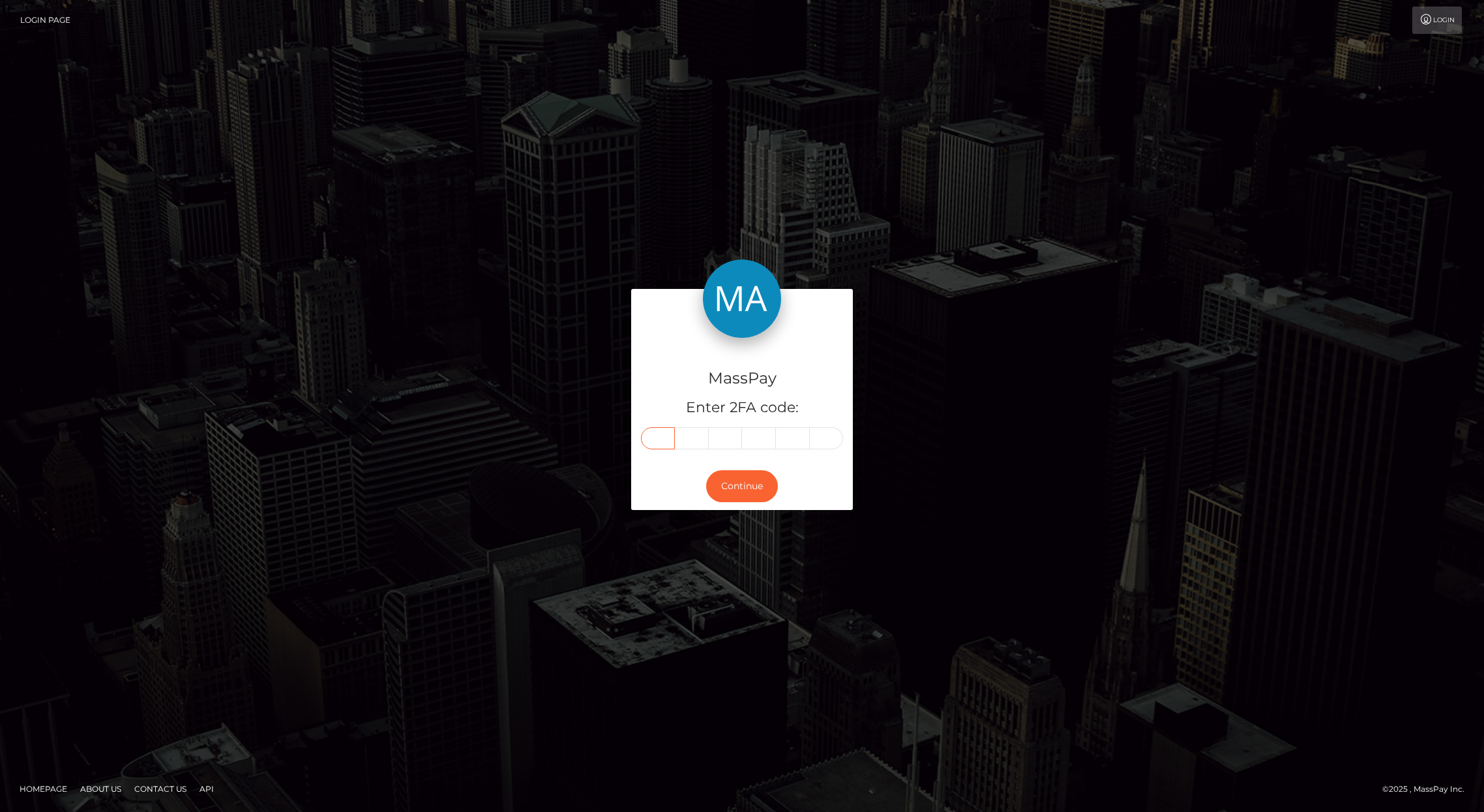
type input "2"
type input "1"
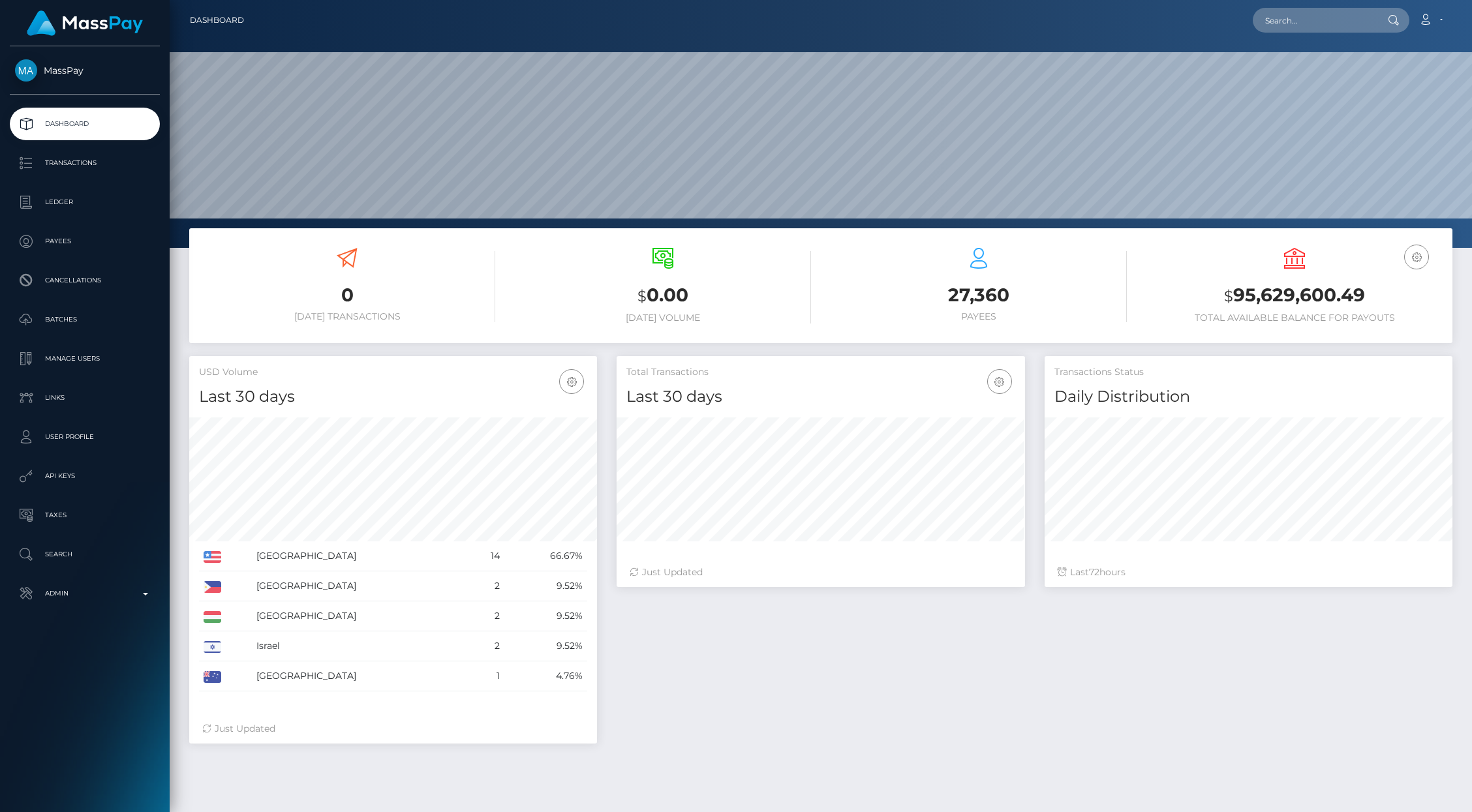
scroll to position [231, 408]
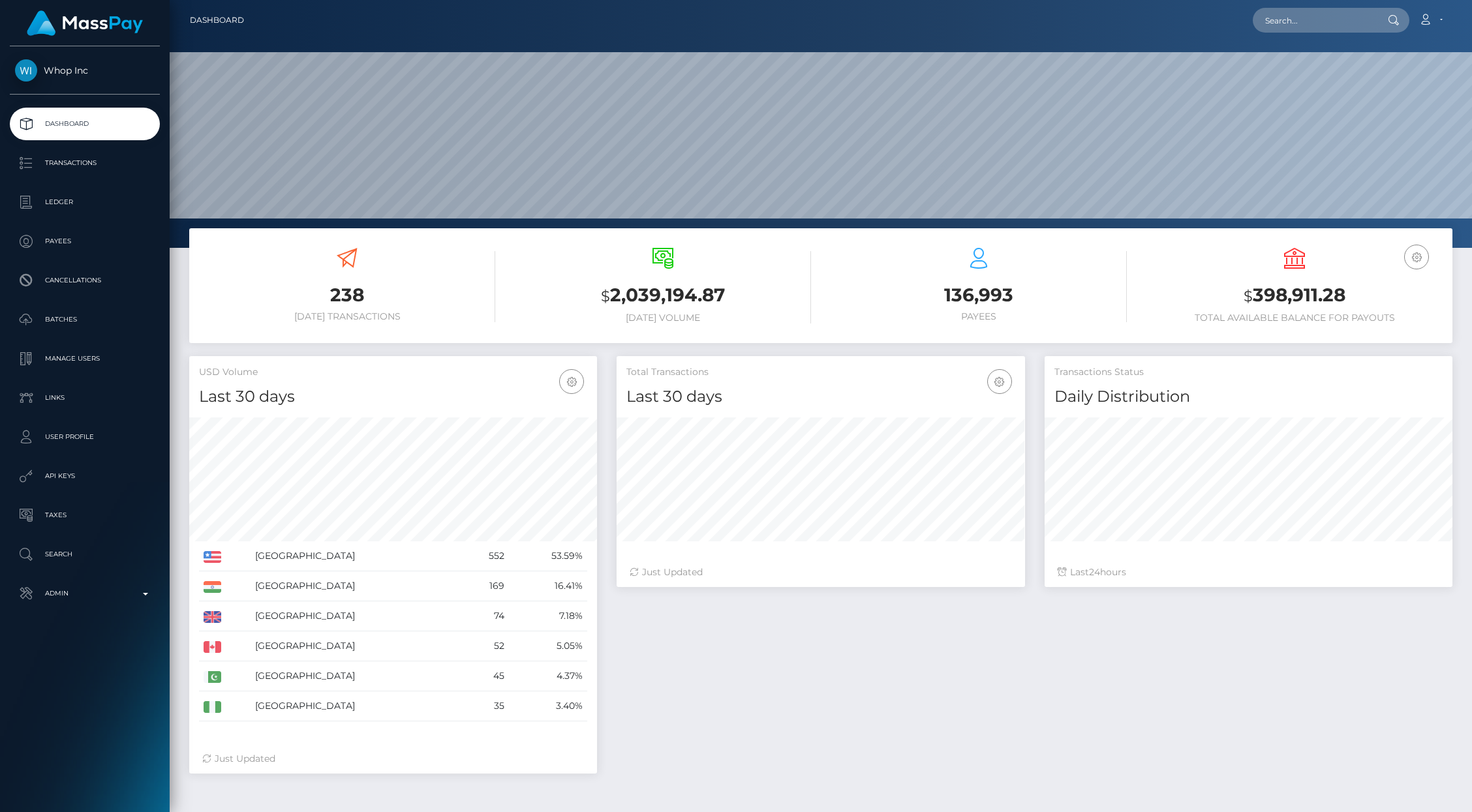
scroll to position [231, 408]
click at [78, 164] on p "Transactions" at bounding box center [85, 164] width 139 height 20
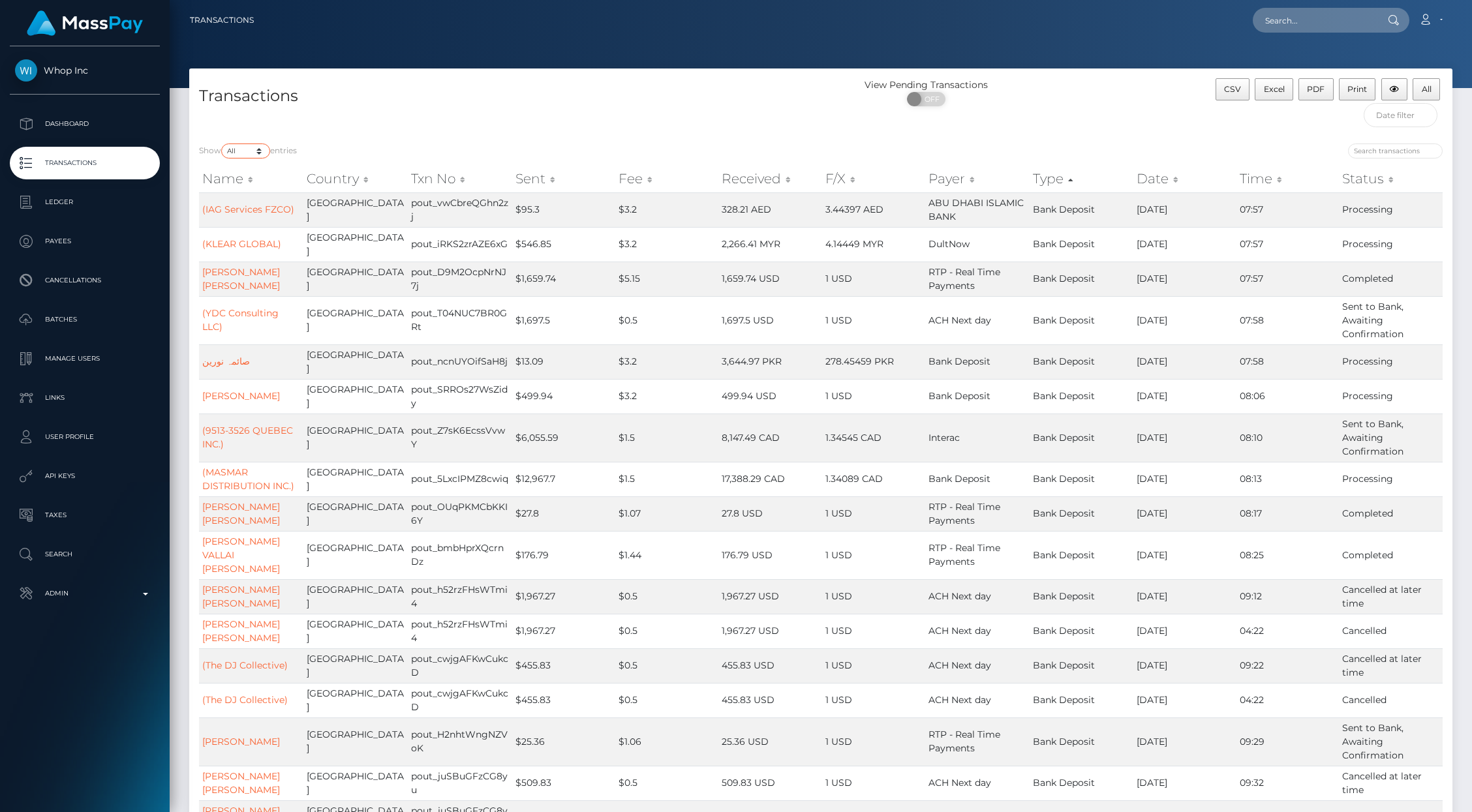
click at [253, 152] on select "10 25 50 100 250 500 1,000 3,500 All" at bounding box center [245, 151] width 49 height 15
select select "10"
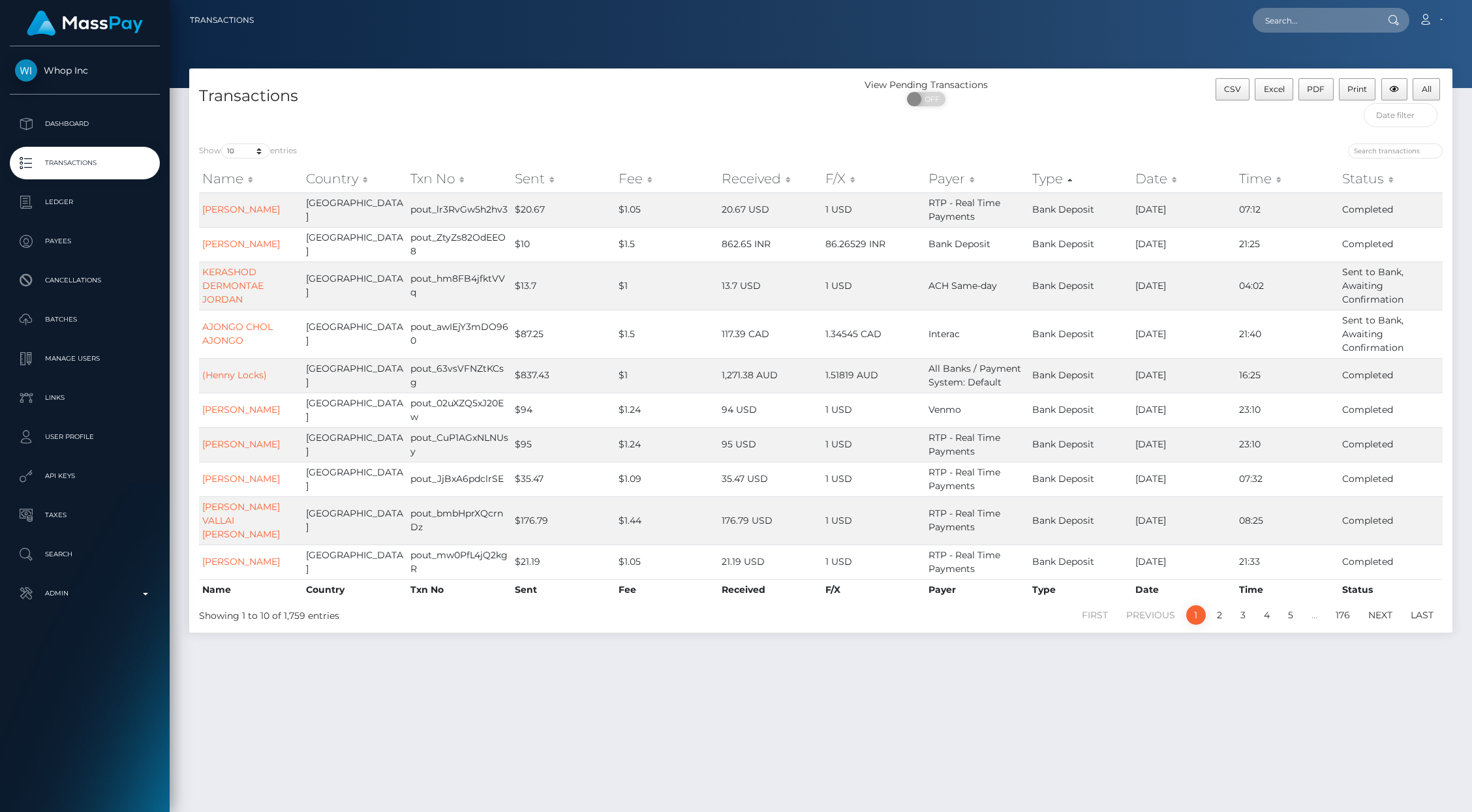
drag, startPoint x: 239, startPoint y: 373, endPoint x: 1483, endPoint y: 484, distance: 1248.9
click at [0, 0] on div "Whop Inc Dashboard Transactions Ledger Payees" at bounding box center [736, 406] width 1472 height 812
click at [1411, 122] on input "text" at bounding box center [1401, 115] width 75 height 24
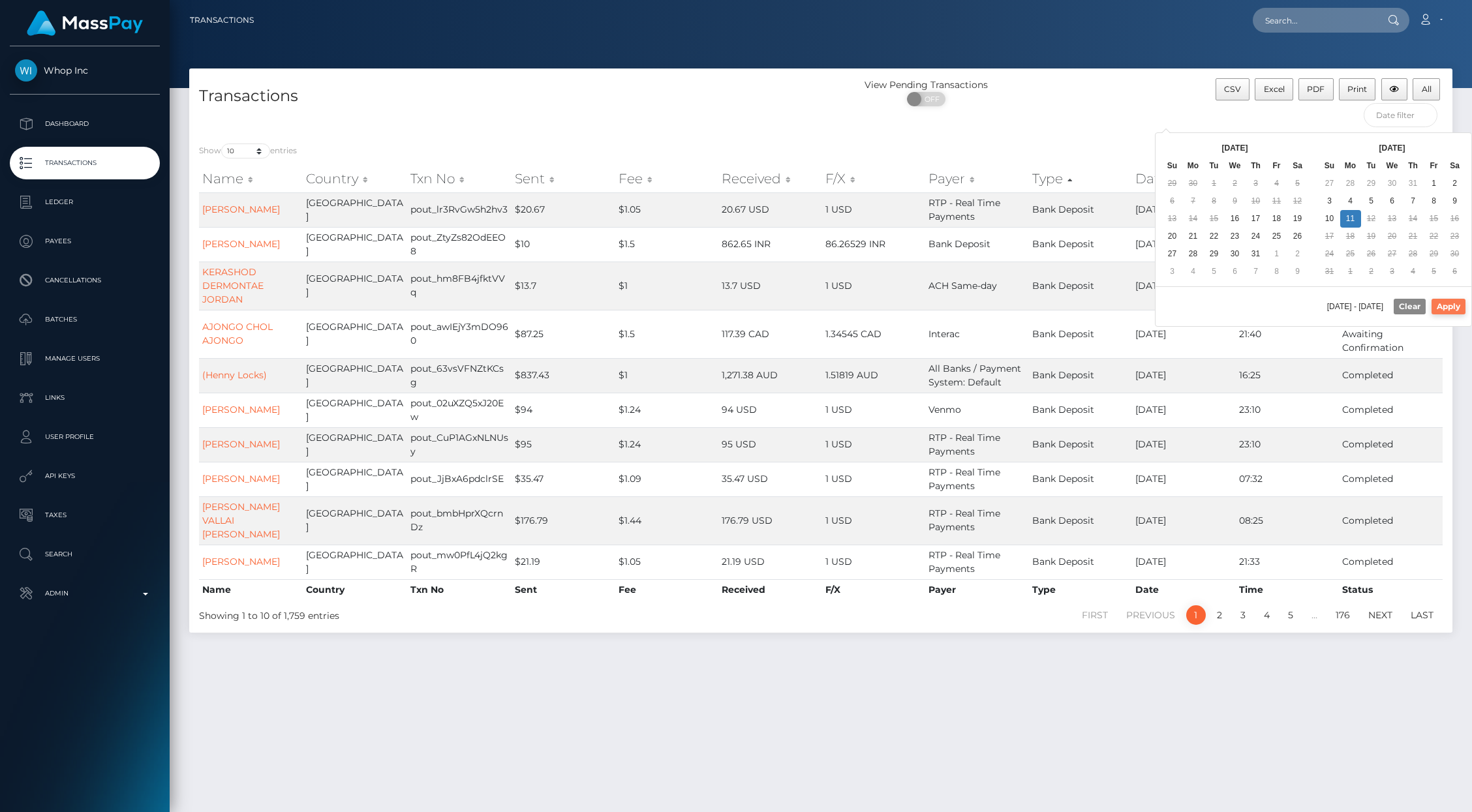
click at [1455, 314] on button "Apply" at bounding box center [1449, 306] width 34 height 16
type input "08/11/2025 - 08/11/2025"
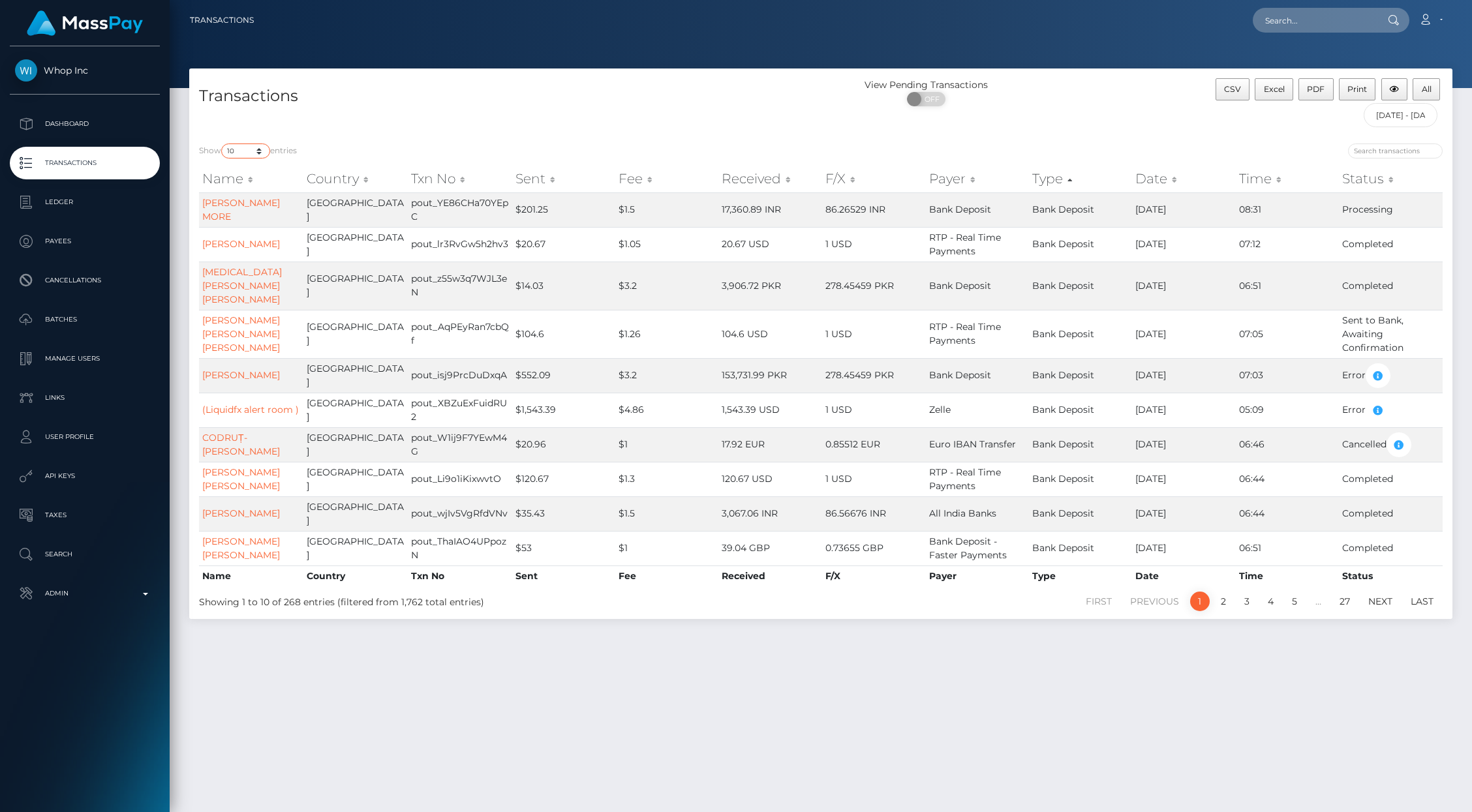
click at [257, 148] on select "10 25 50 100 250 500 1,000 3,500 All" at bounding box center [245, 151] width 49 height 15
select select "-1"
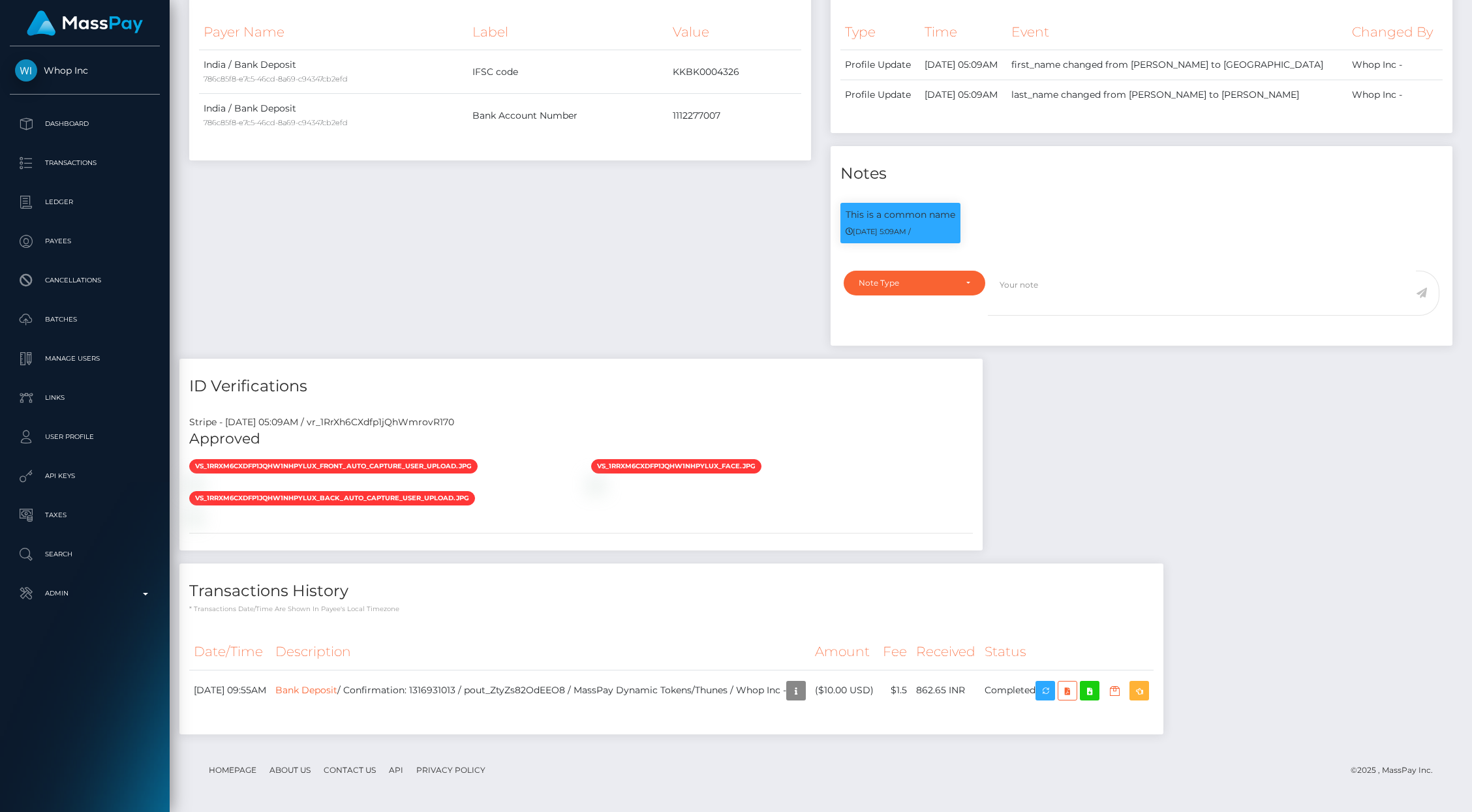
scroll to position [869, 0]
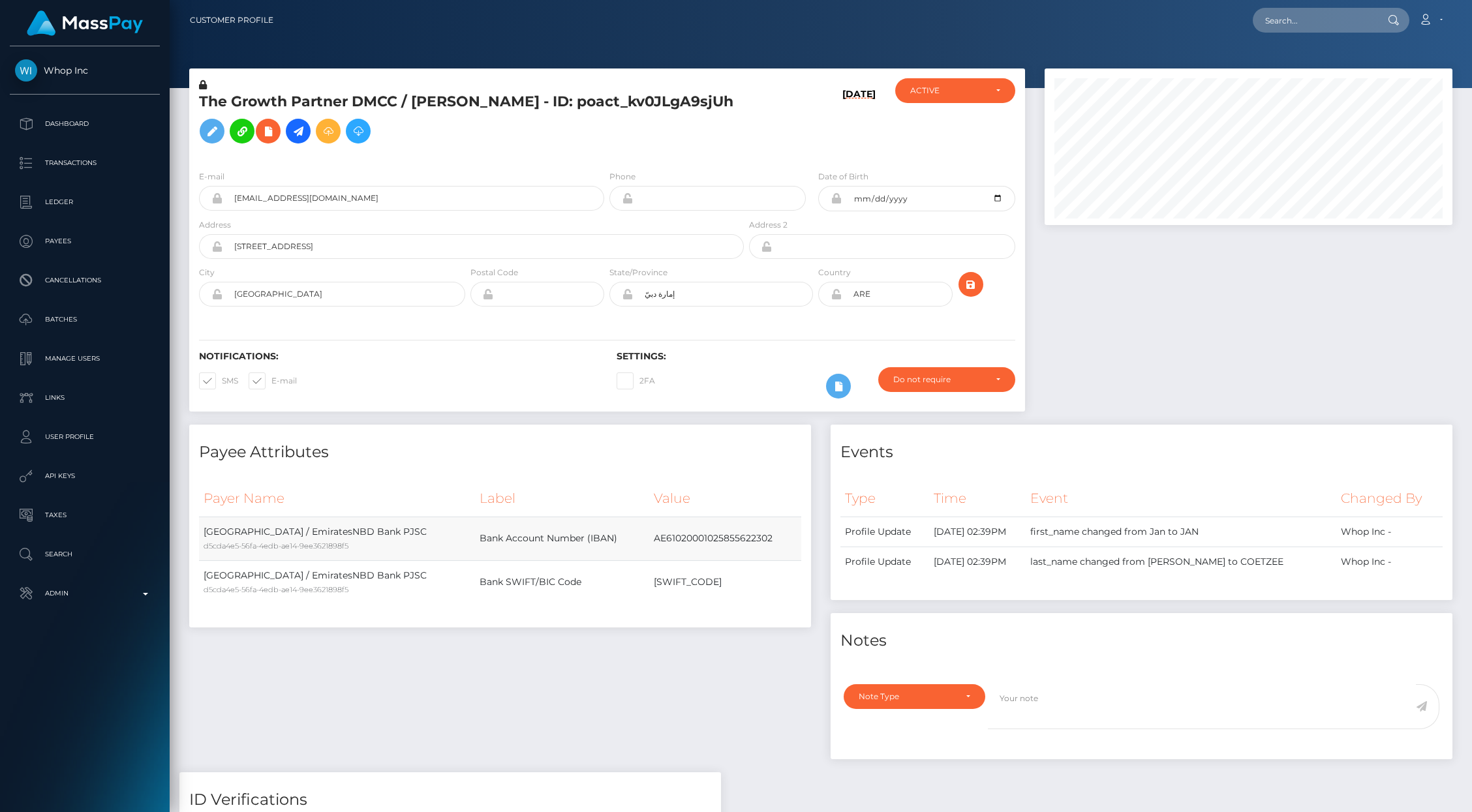
click at [705, 535] on td "AE61020001025855622302" at bounding box center [725, 538] width 152 height 43
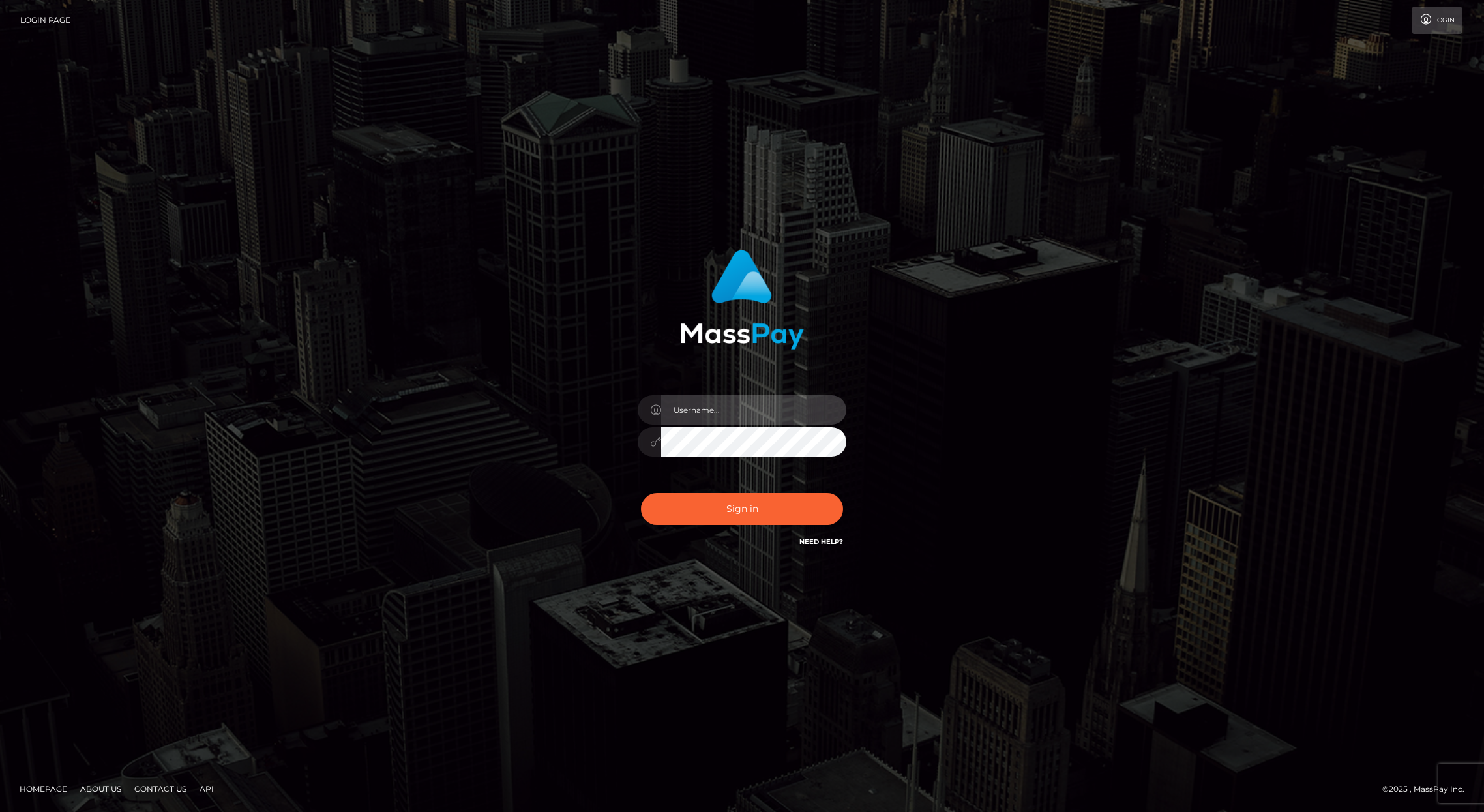
type input "brentg"
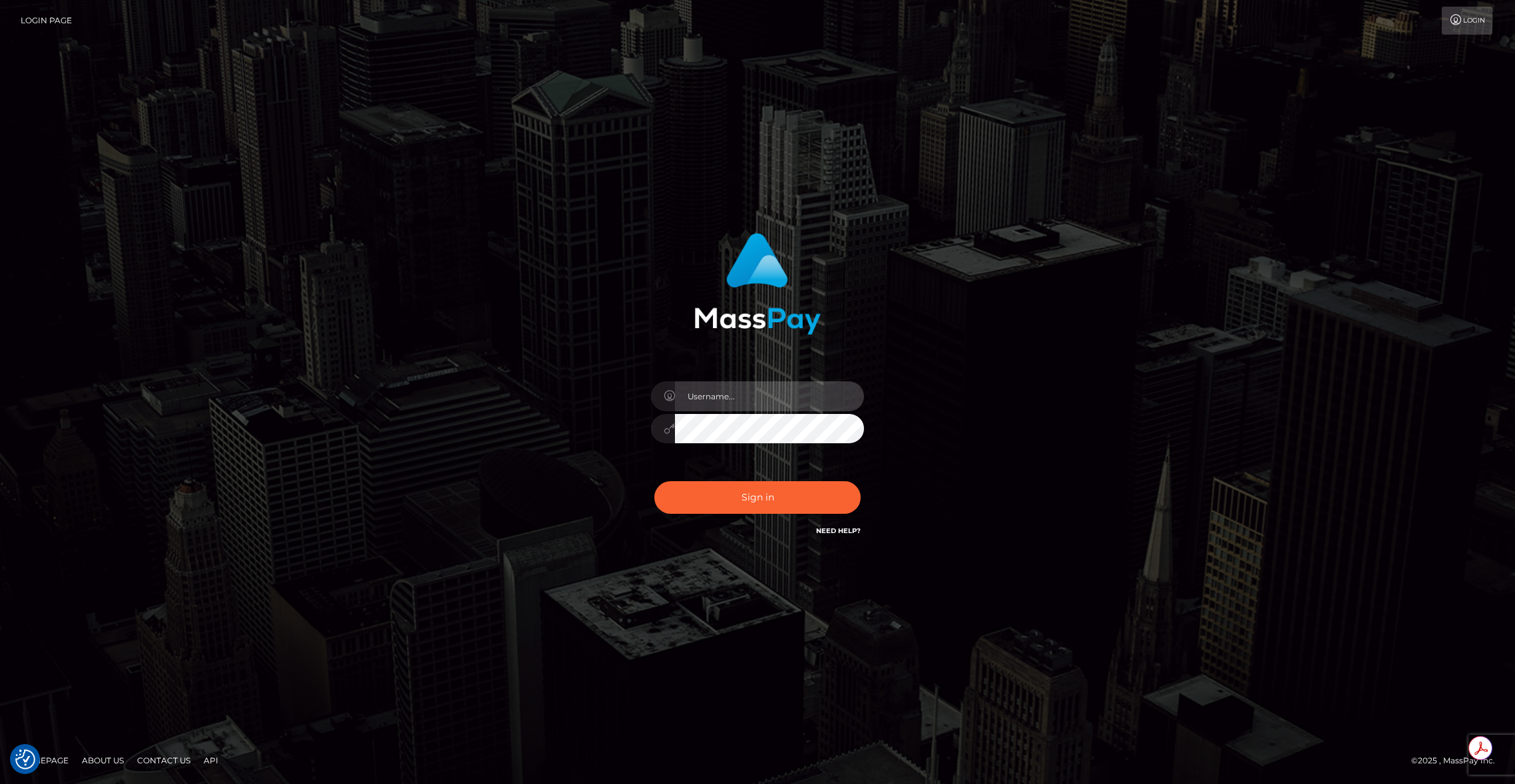
type input "brentg"
click at [735, 497] on button "Sign in" at bounding box center [757, 497] width 206 height 33
type input "brentg"
click at [733, 496] on button "Sign in" at bounding box center [757, 497] width 206 height 33
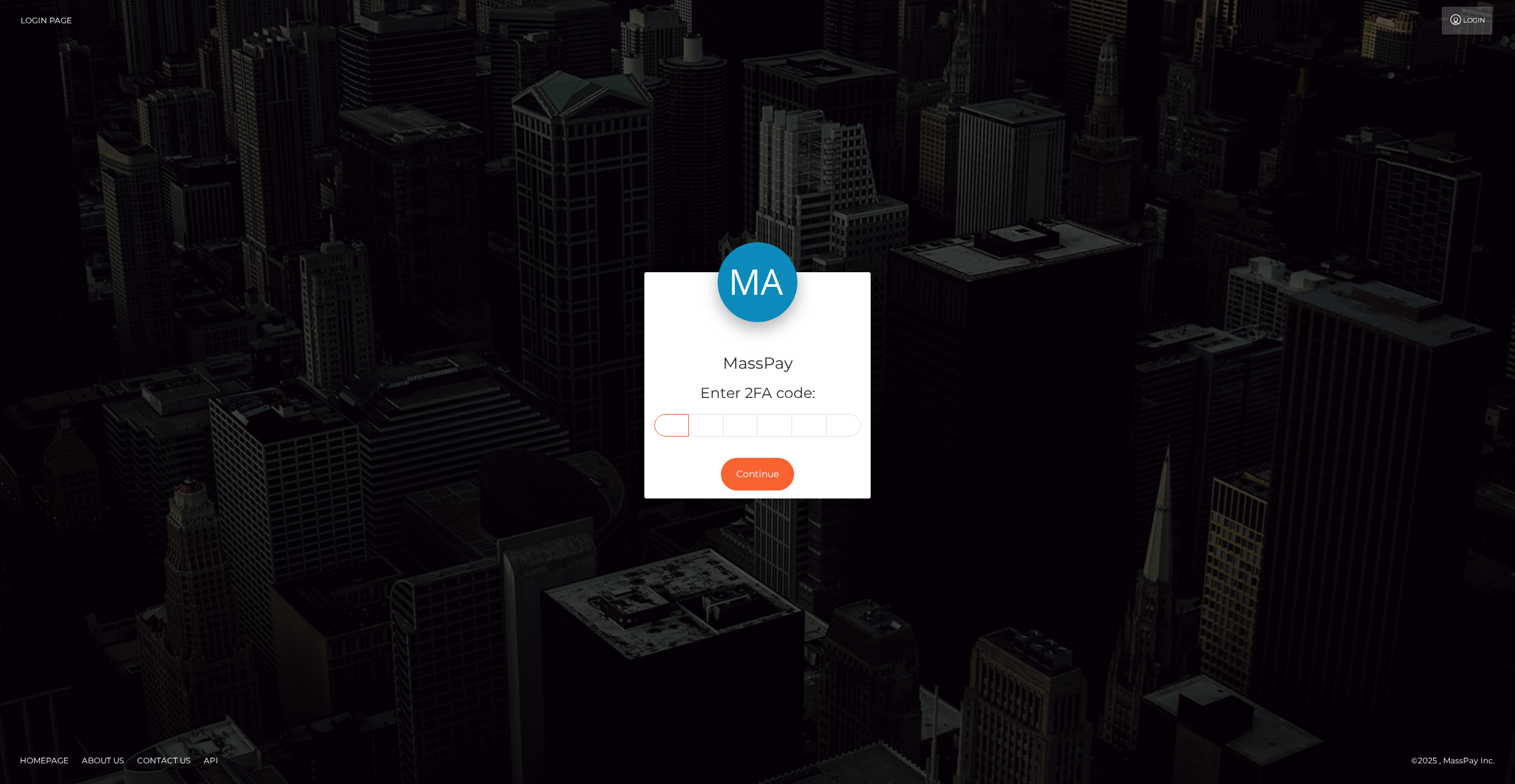
paste input "2"
type input "2"
type input "7"
type input "8"
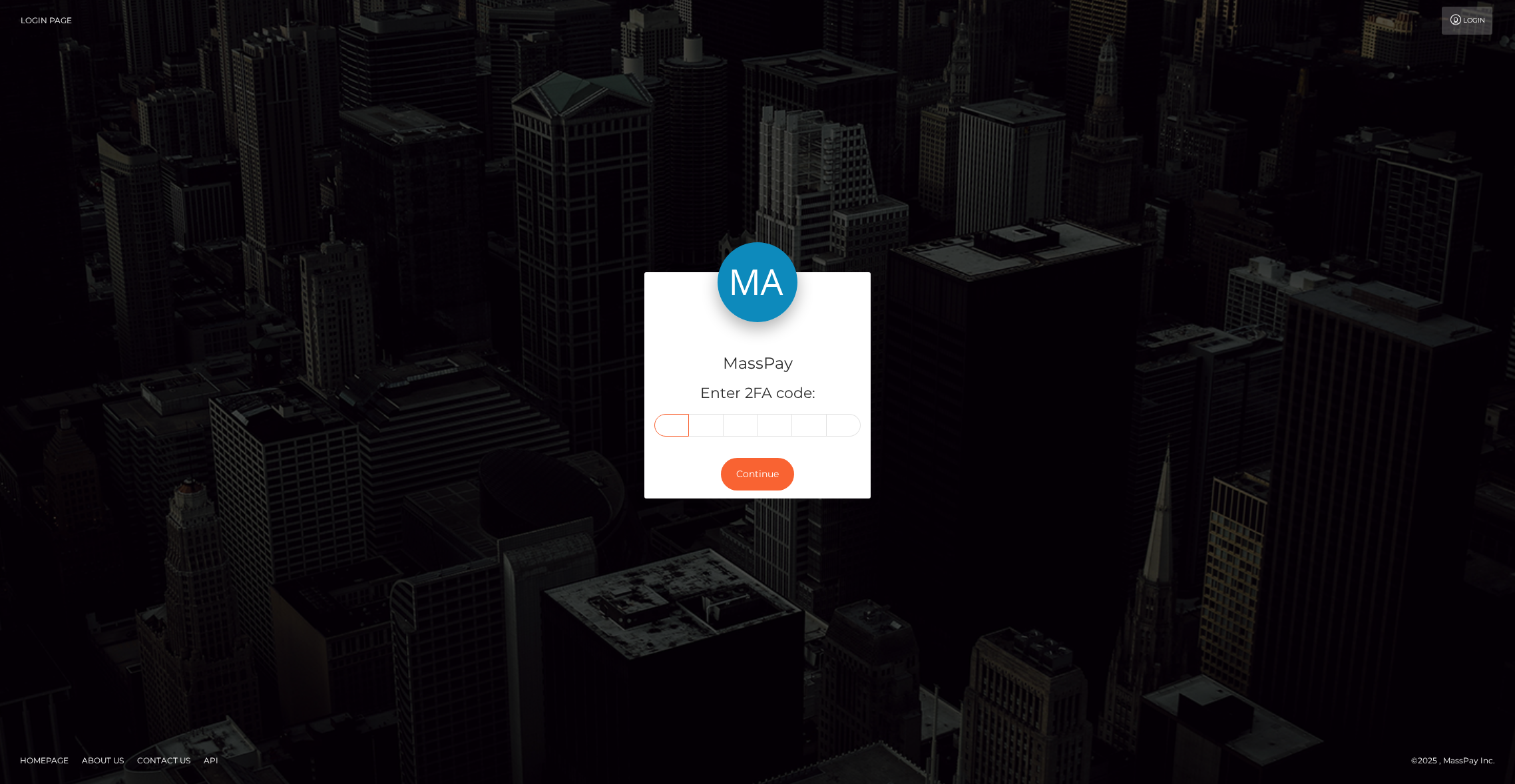
type input "2"
type input "6"
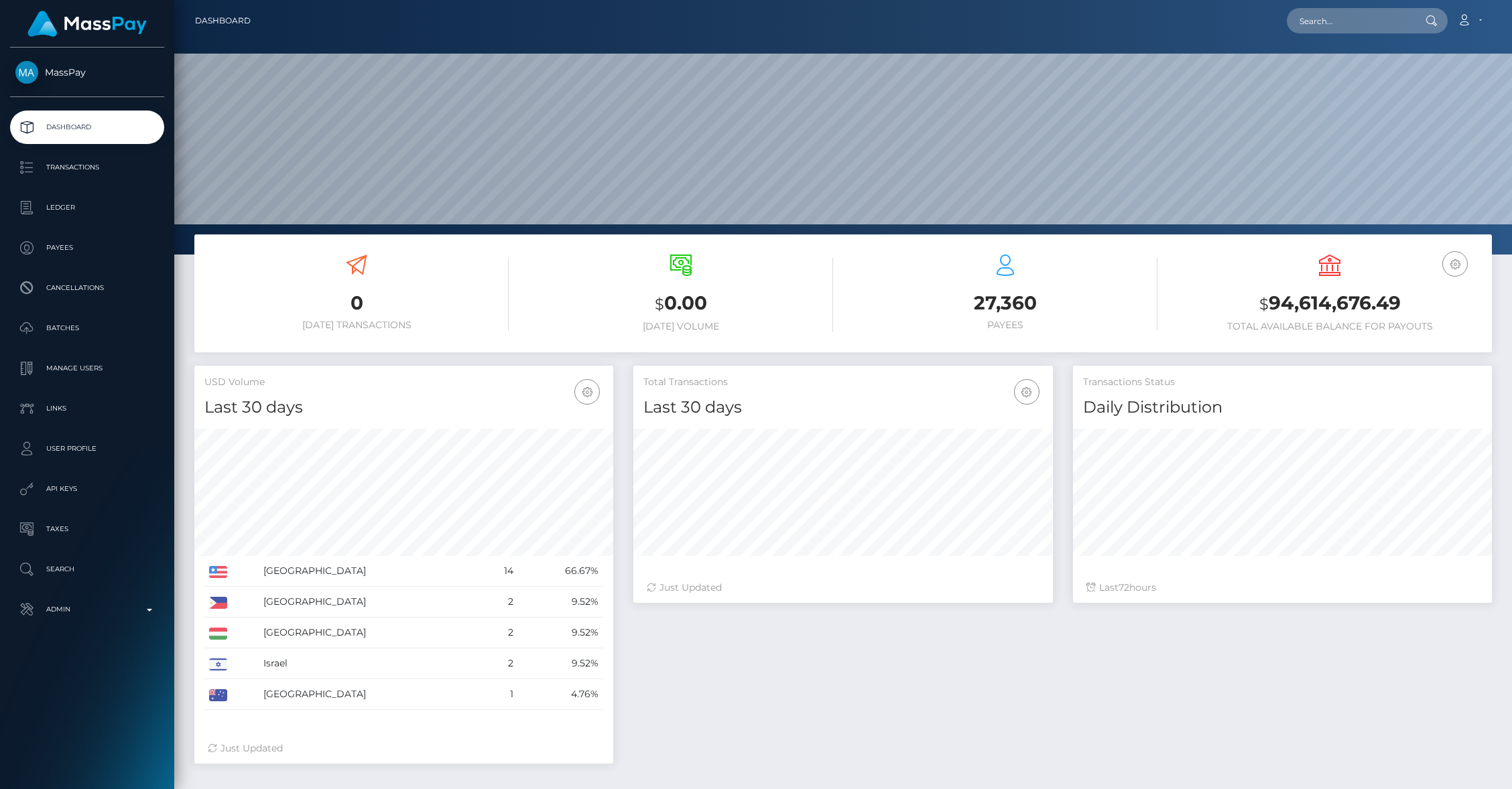
scroll to position [237, 419]
click at [1321, 21] on input "text" at bounding box center [1350, 20] width 126 height 26
paste input "f29d1774-d4c6-11ef-a75d-02a1b6596ec3"
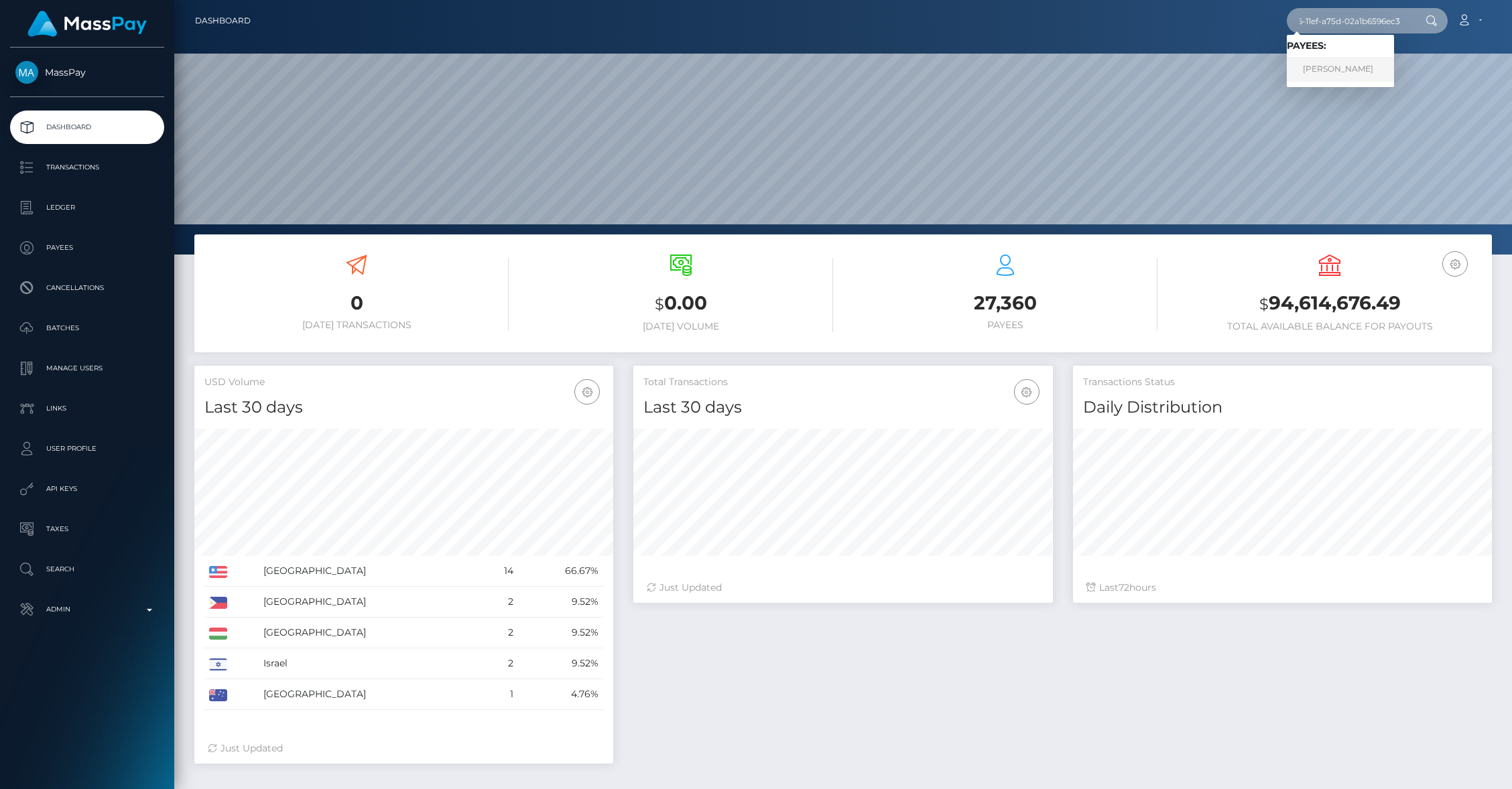
type input "f29d1774-d4c6-11ef-a75d-02a1b6596ec3"
click at [1323, 65] on link "CHIARA MARLENE MARTIN" at bounding box center [1340, 69] width 107 height 25
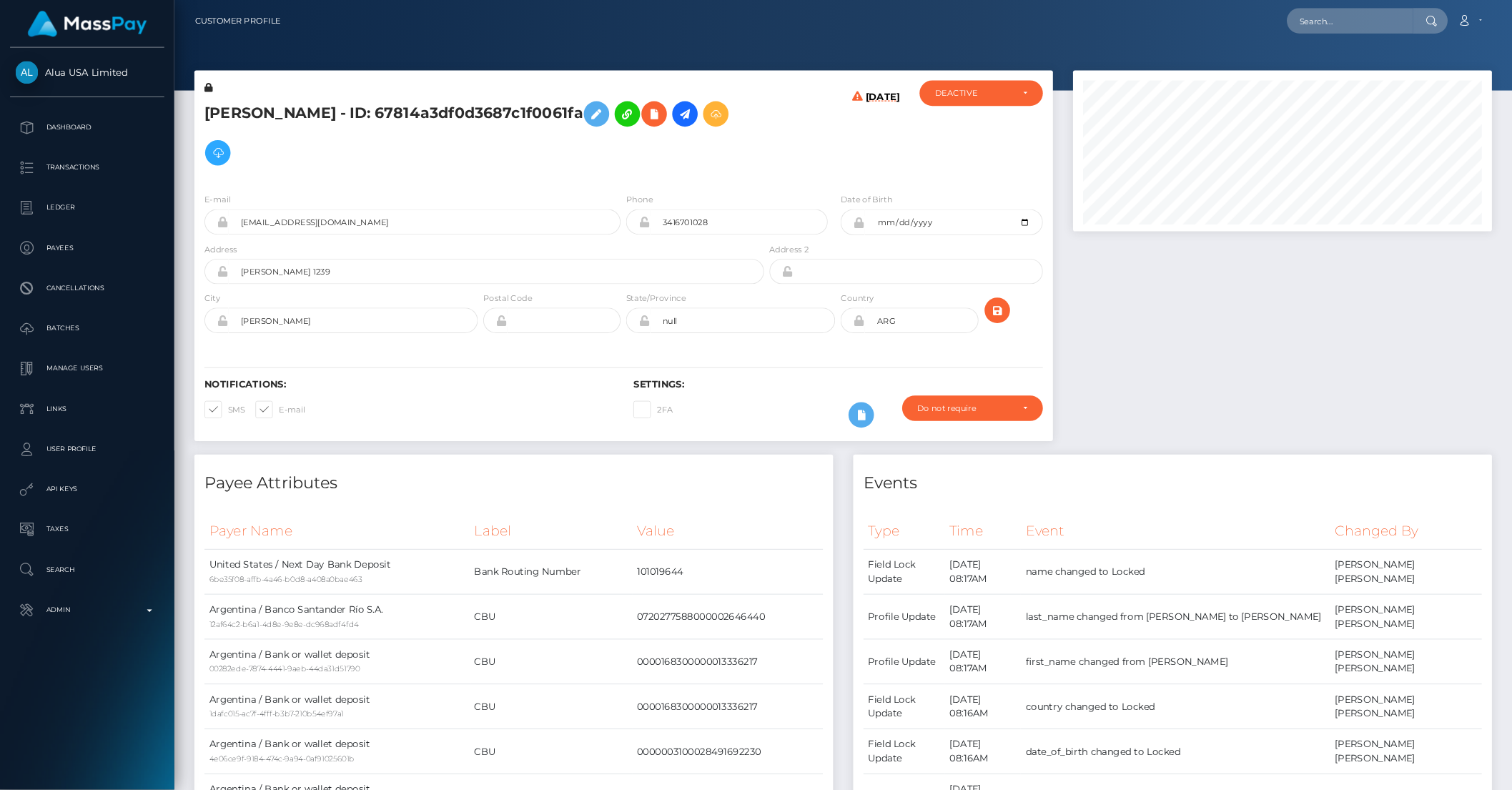
scroll to position [172, 447]
click at [1220, 350] on div at bounding box center [1367, 279] width 468 height 409
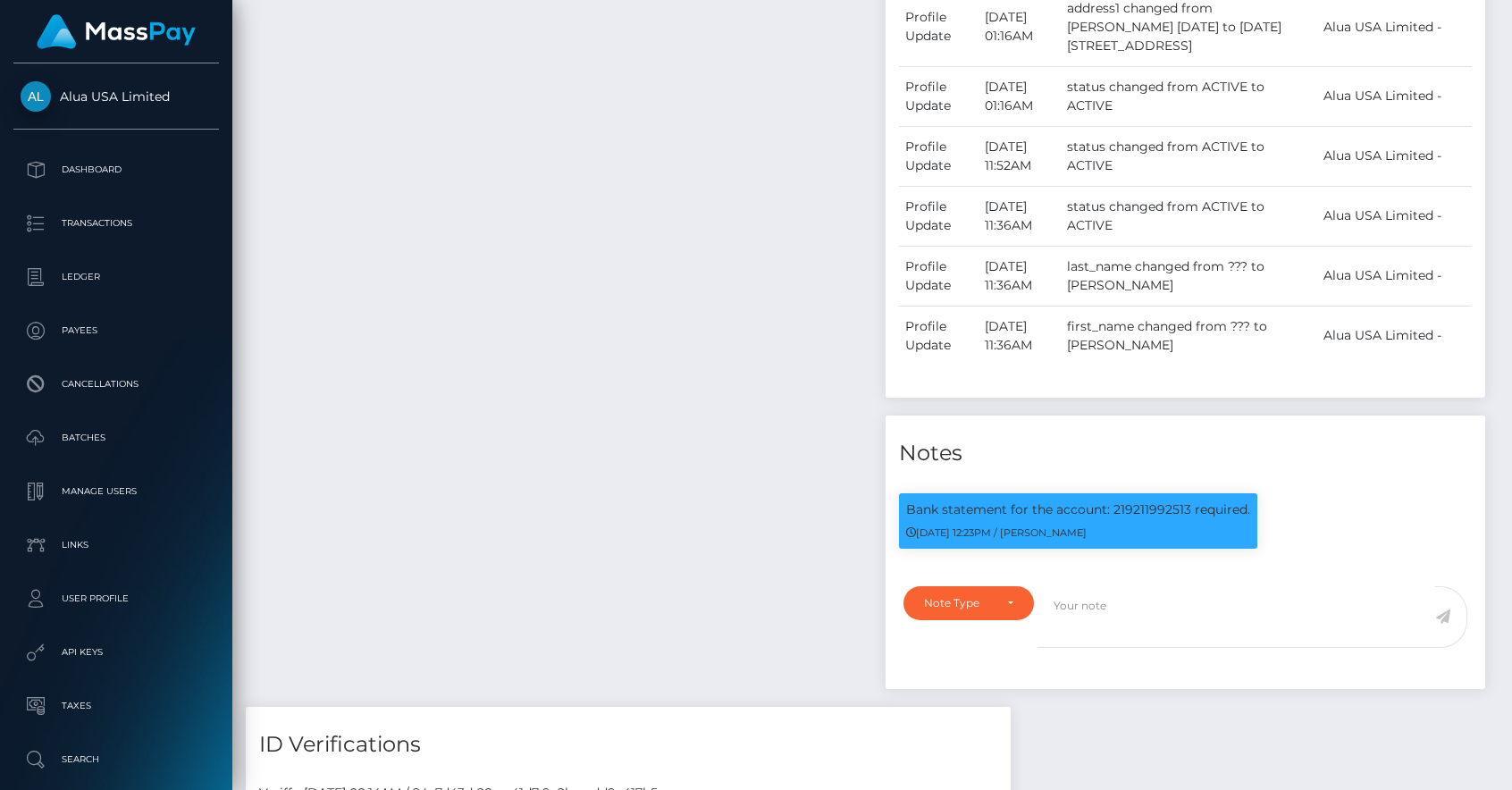
scroll to position [1760, 0]
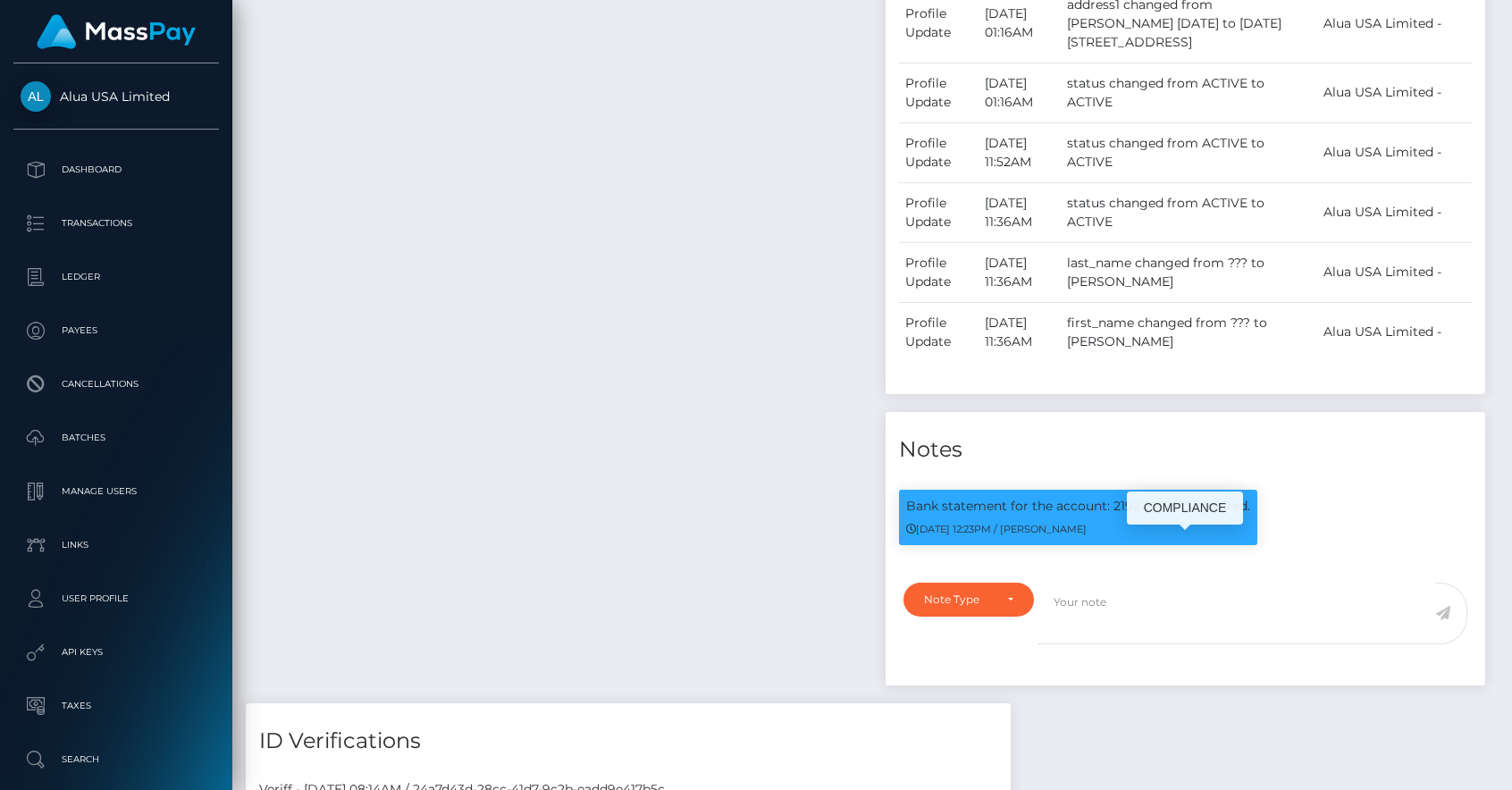
drag, startPoint x: 909, startPoint y: 552, endPoint x: 1261, endPoint y: 553, distance: 352.0
click at [1261, 553] on div "Bank statement for the account: 219211992513 required. [DATE] 12:23PM / [PERSON…" at bounding box center [1077, 526] width 385 height 73
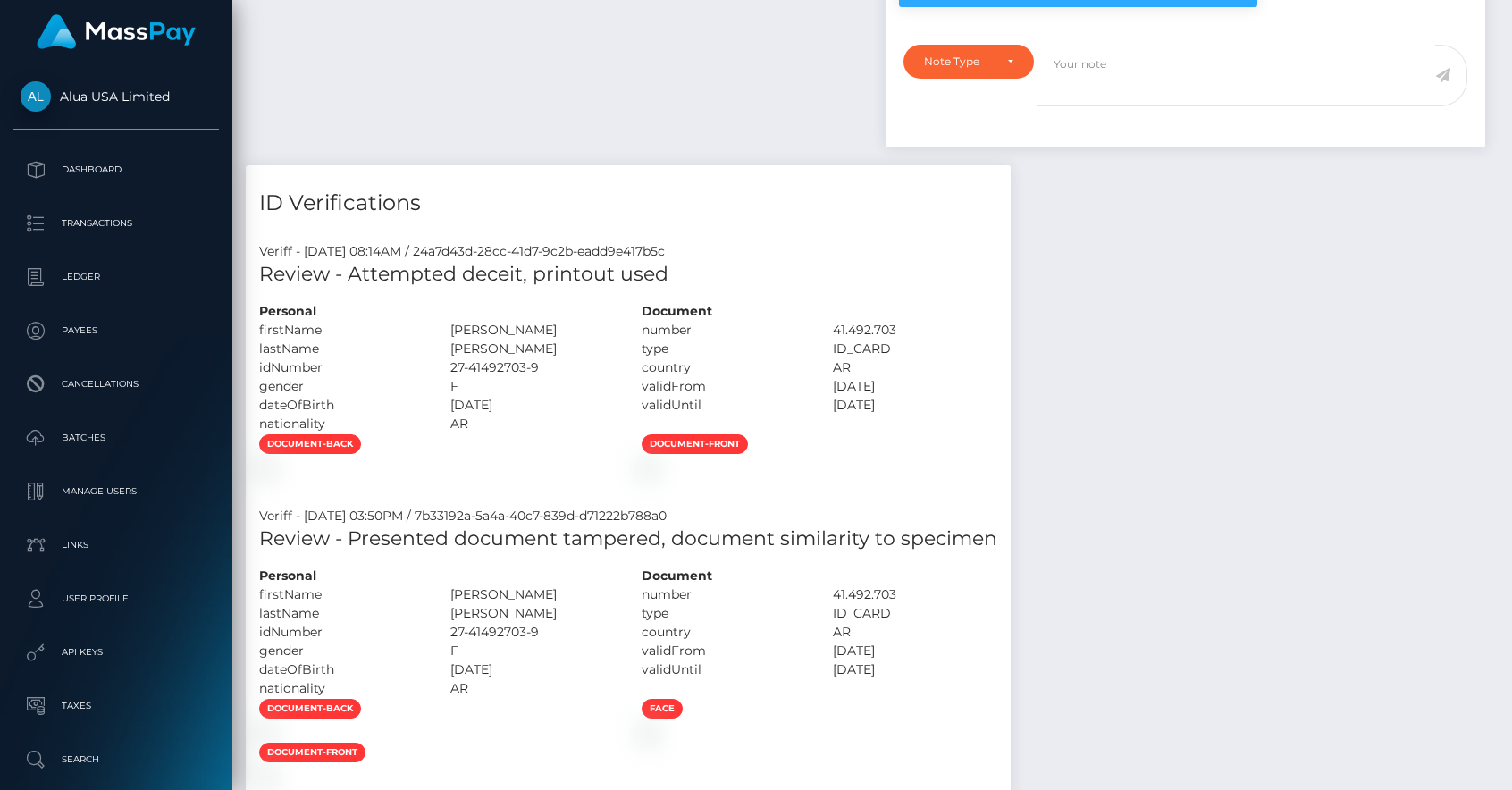
scroll to position [2085, 0]
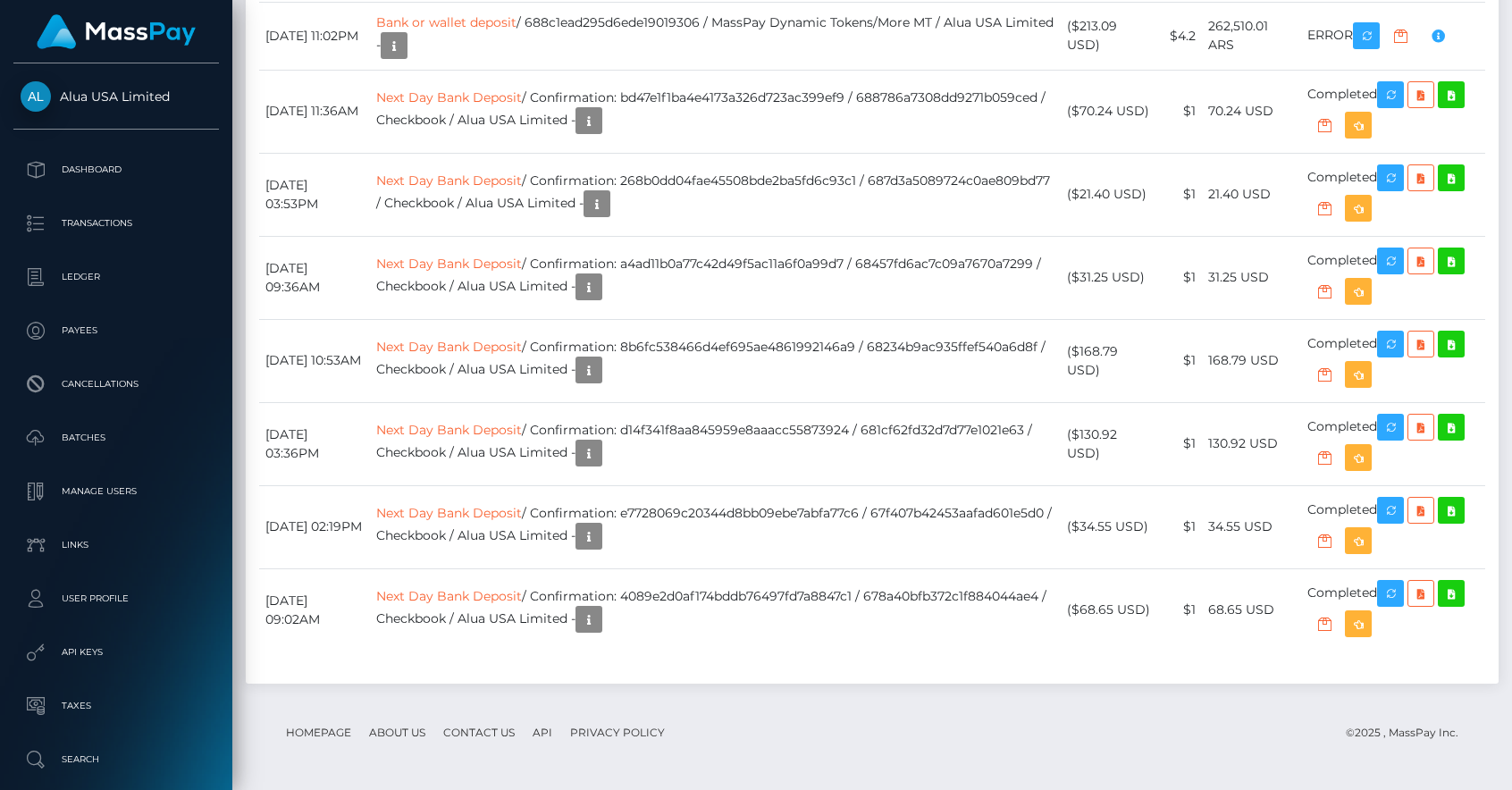
scroll to position [4947, 0]
drag, startPoint x: 534, startPoint y: 245, endPoint x: 1054, endPoint y: 245, distance: 520.0
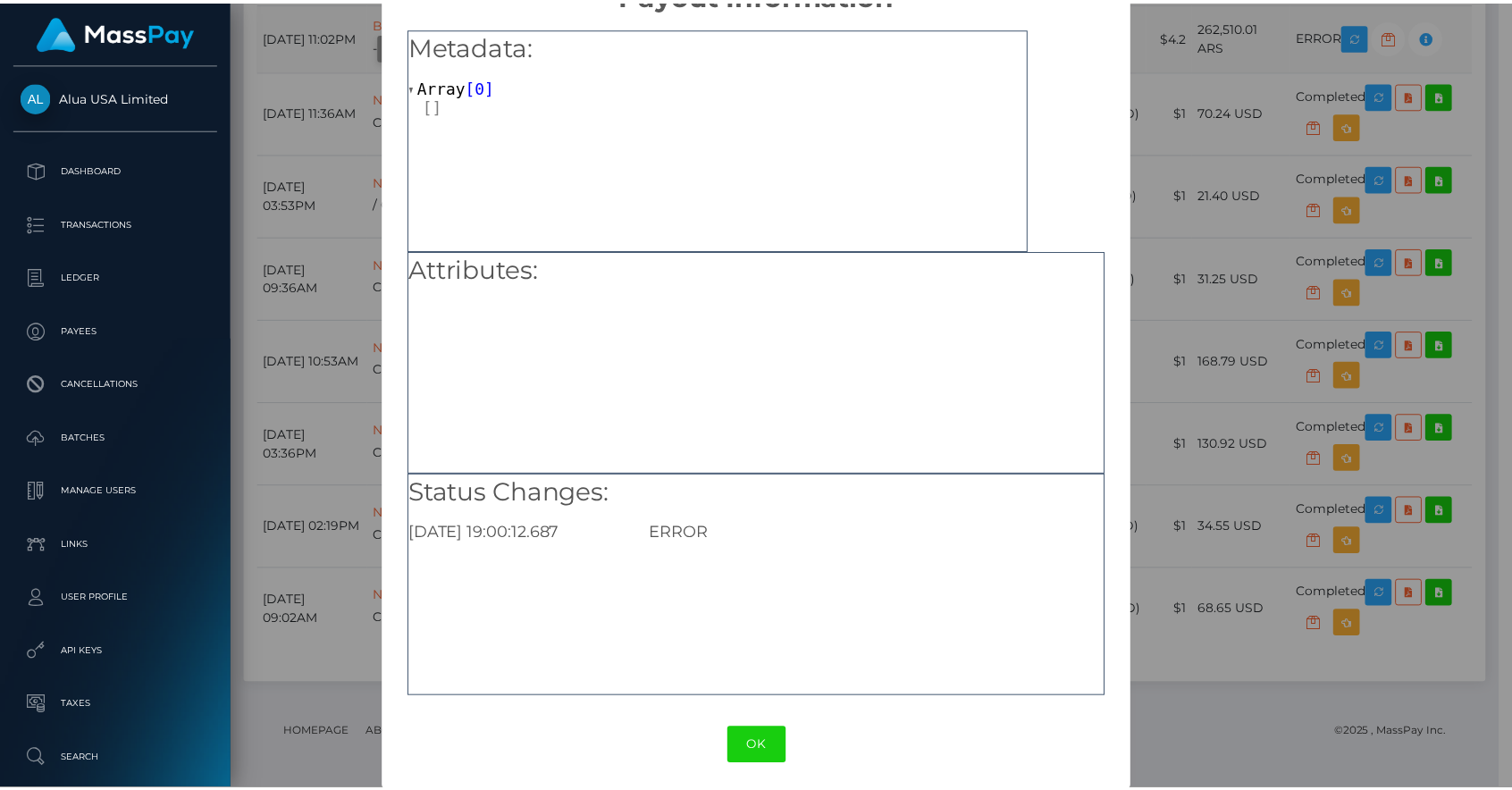
scroll to position [59, 0]
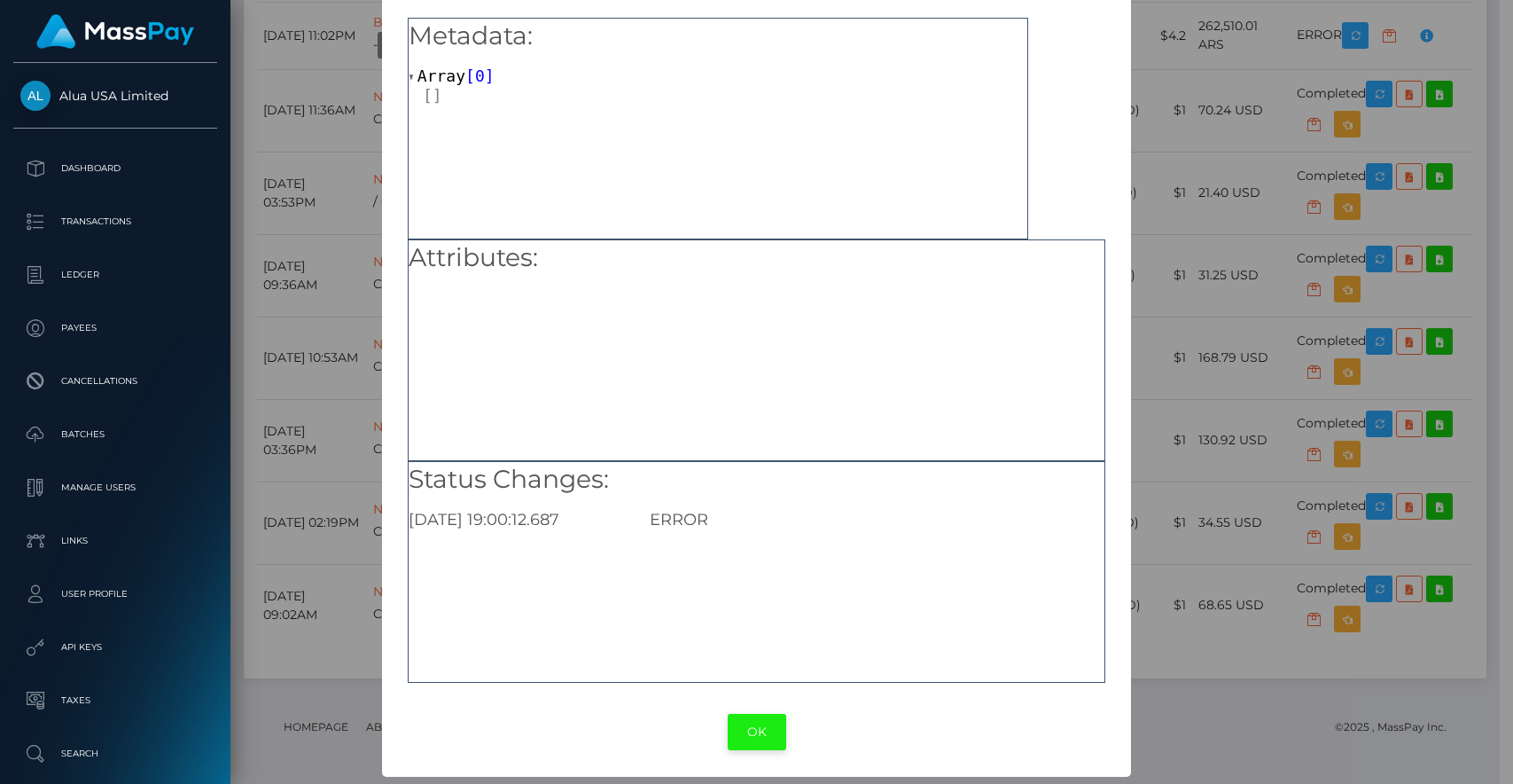
click at [741, 732] on button "OK" at bounding box center [757, 732] width 59 height 37
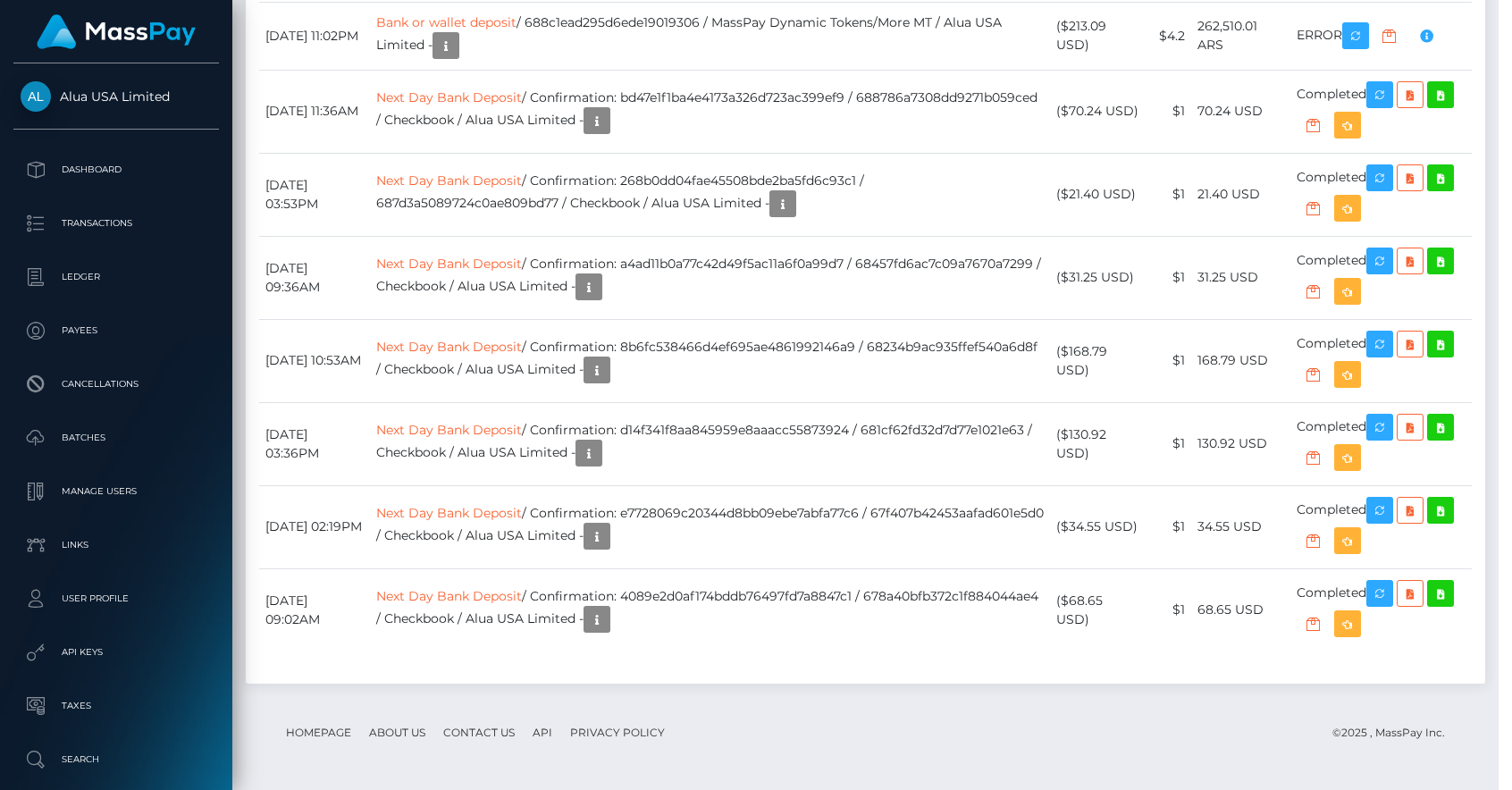
scroll to position [893095, 893031]
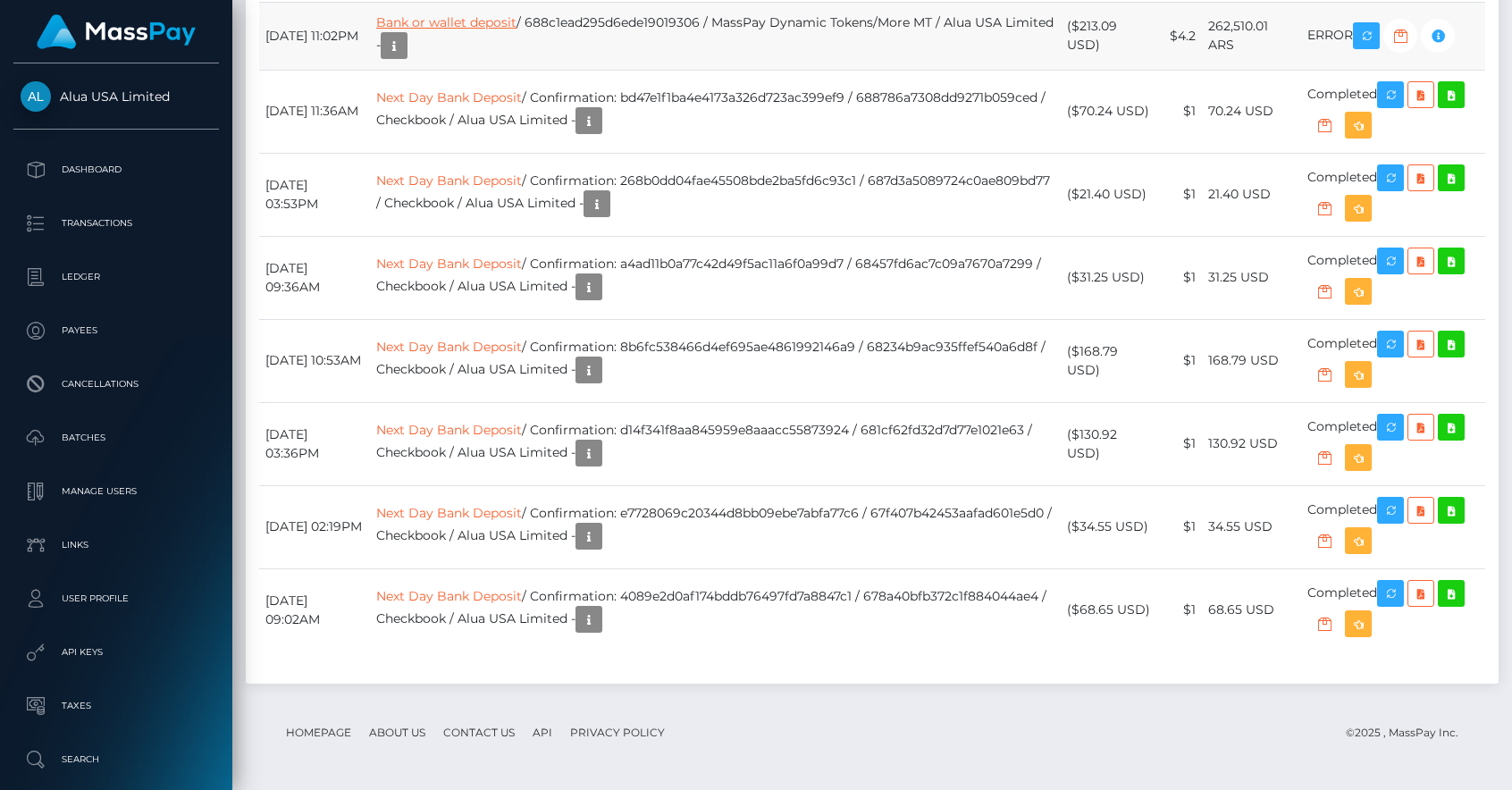
click at [472, 30] on link "Bank or wallet deposit" at bounding box center [446, 22] width 140 height 17
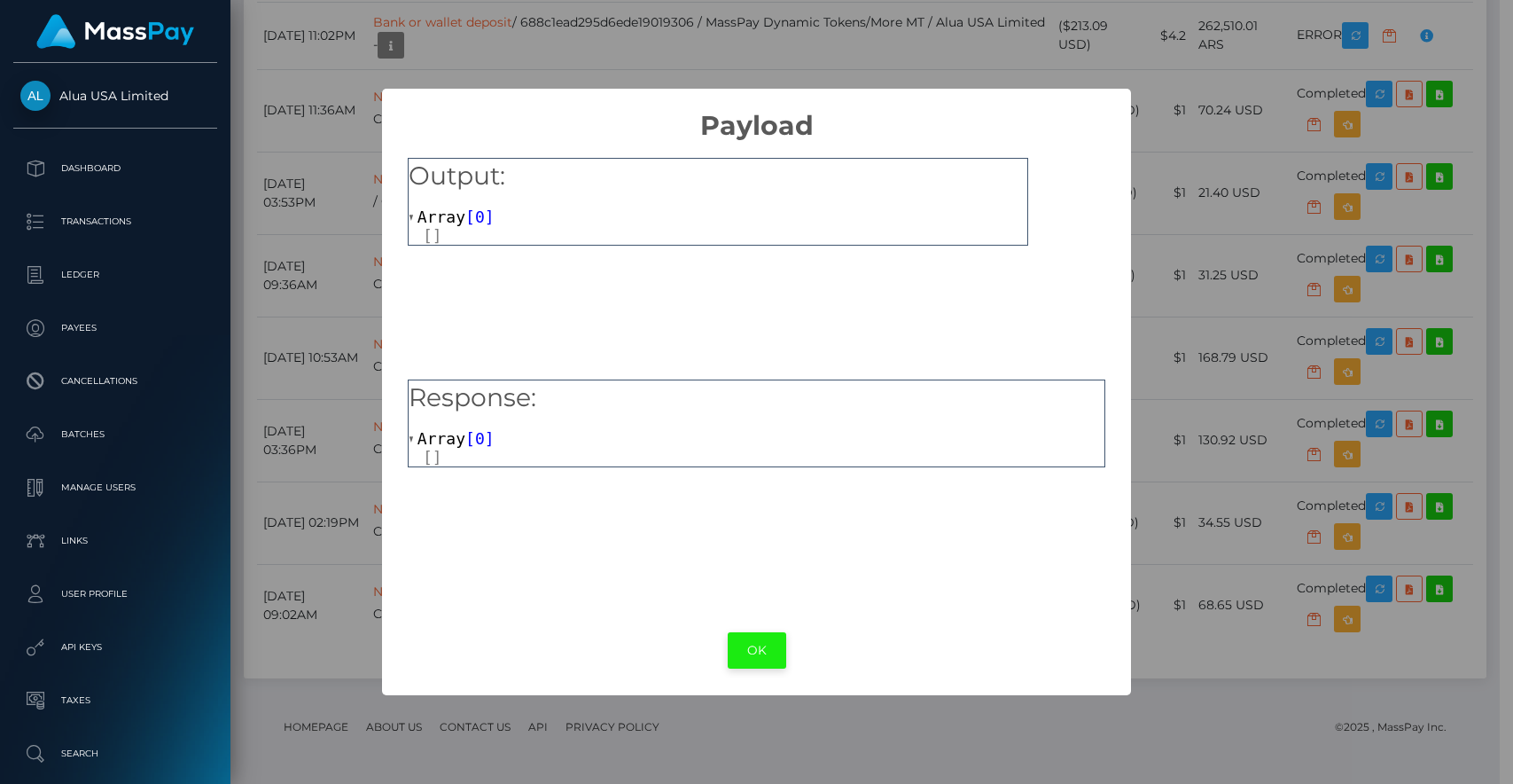
click at [742, 637] on button "OK" at bounding box center [757, 651] width 59 height 37
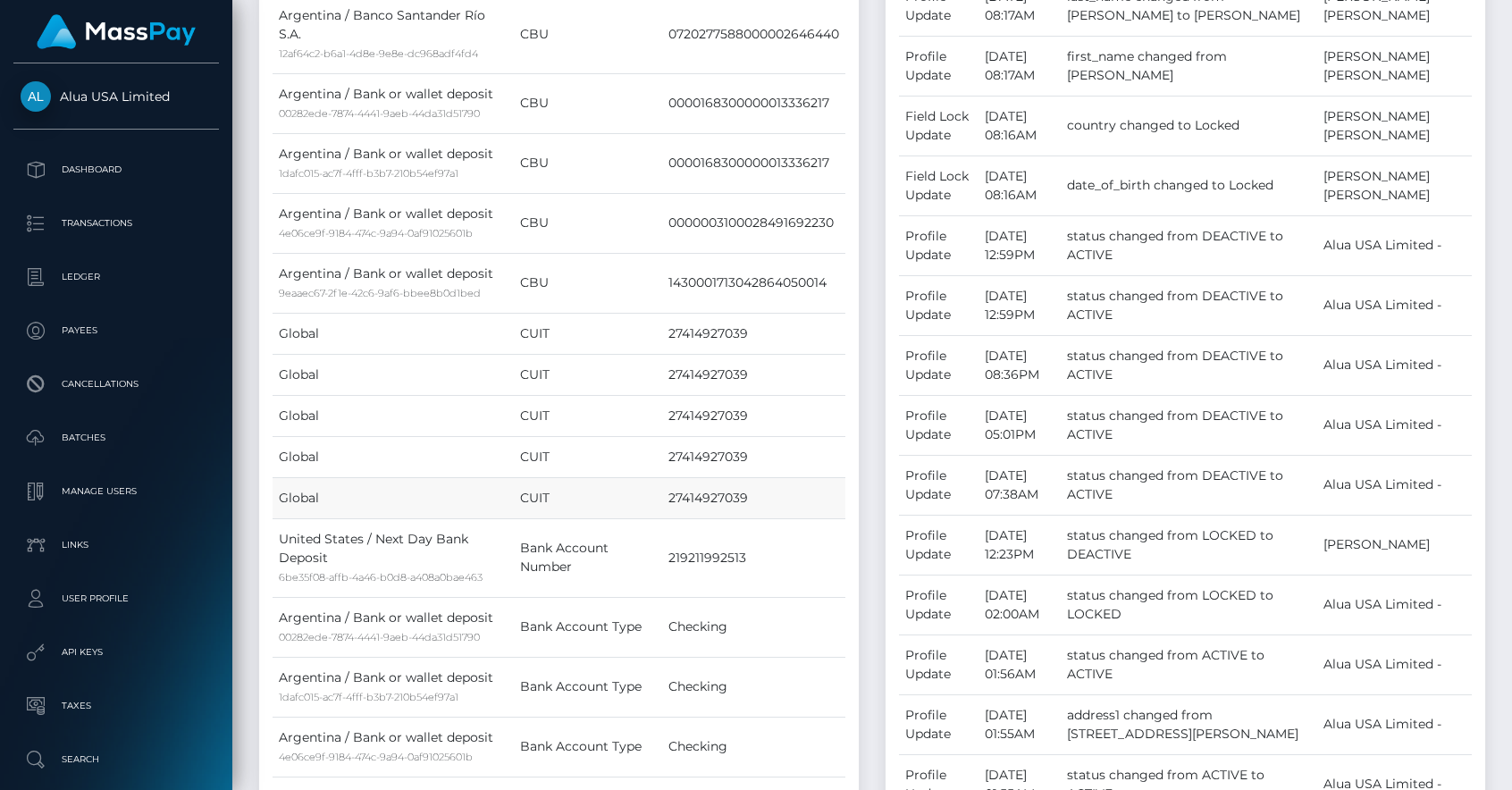
scroll to position [999, 0]
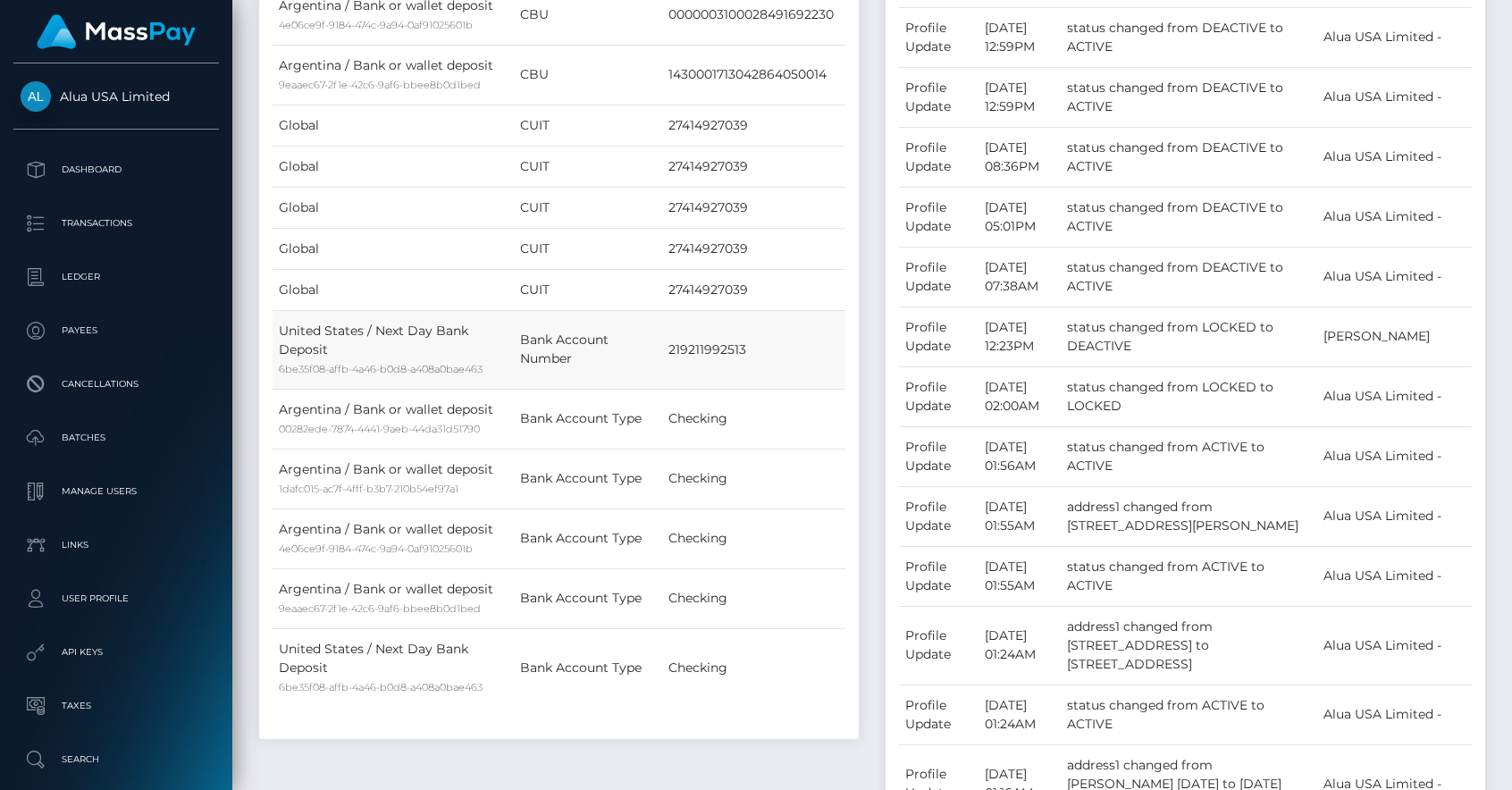
drag, startPoint x: 762, startPoint y: 398, endPoint x: 651, endPoint y: 404, distance: 111.2
click at [651, 389] on tr "United States / Next Day Bank Deposit 6be35f08-affb-4a46-b0d8-a408a0bae463 Bank…" at bounding box center [559, 349] width 573 height 79
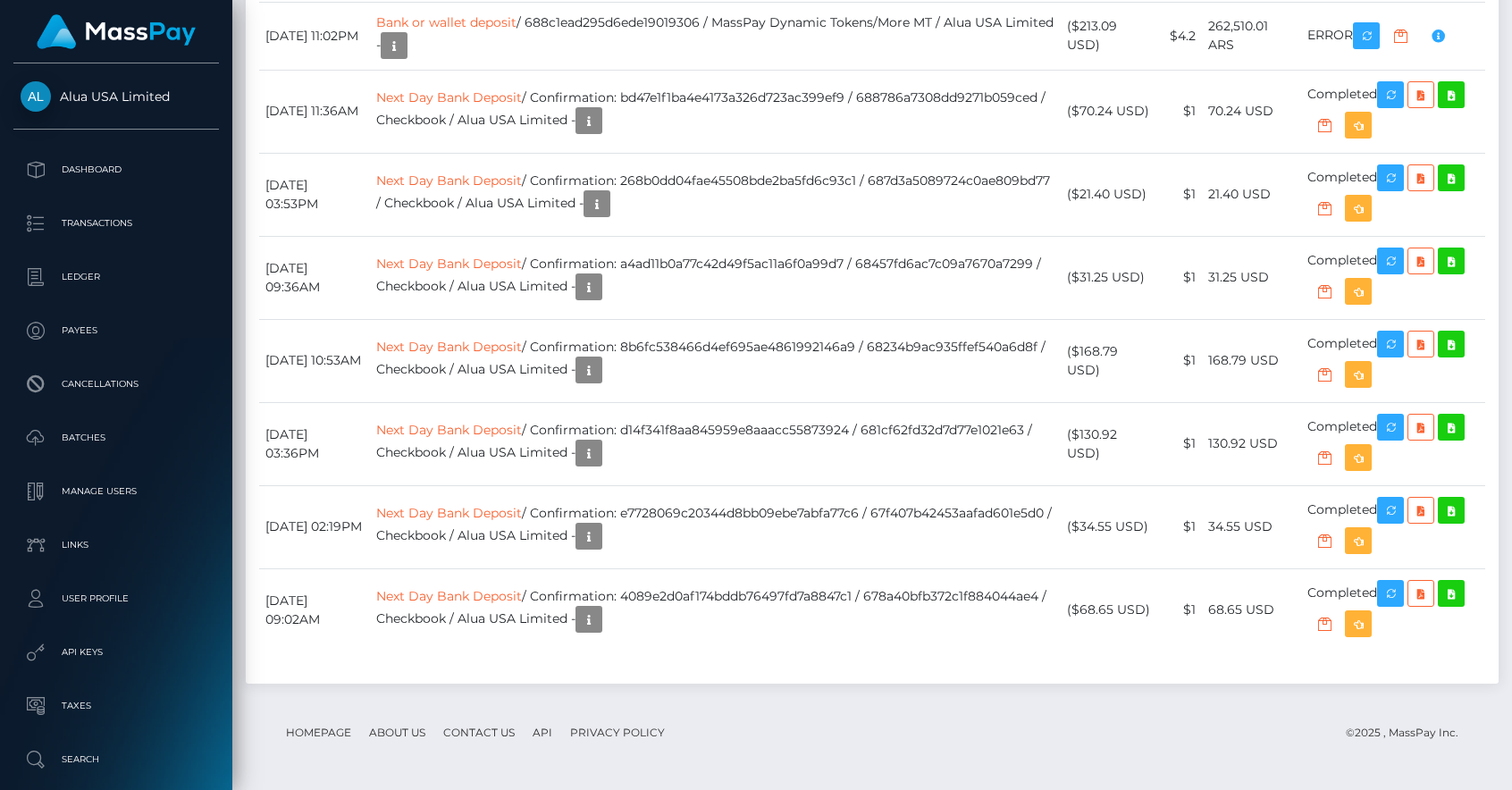
scroll to position [5412, 0]
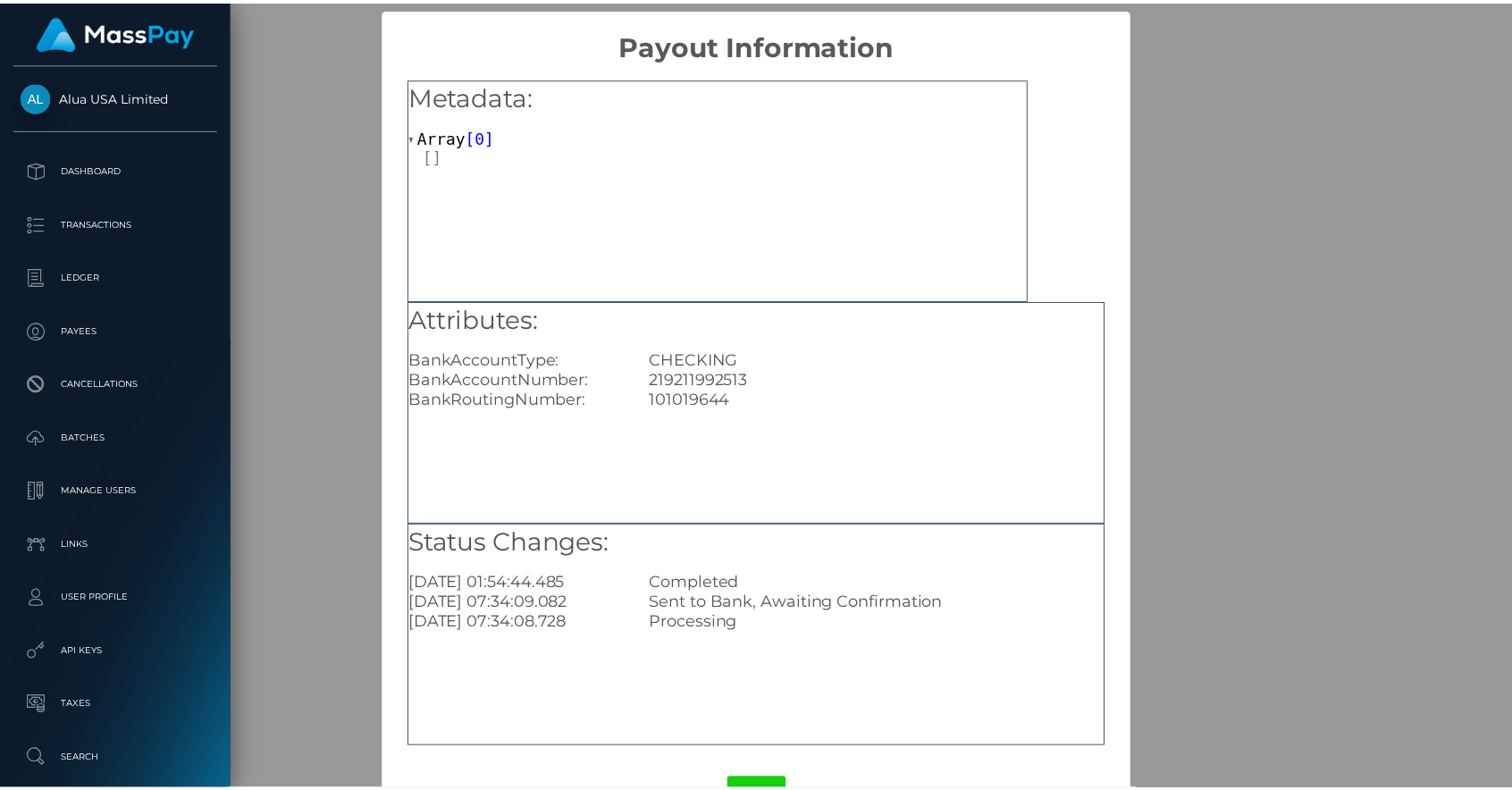
scroll to position [893095, 893031]
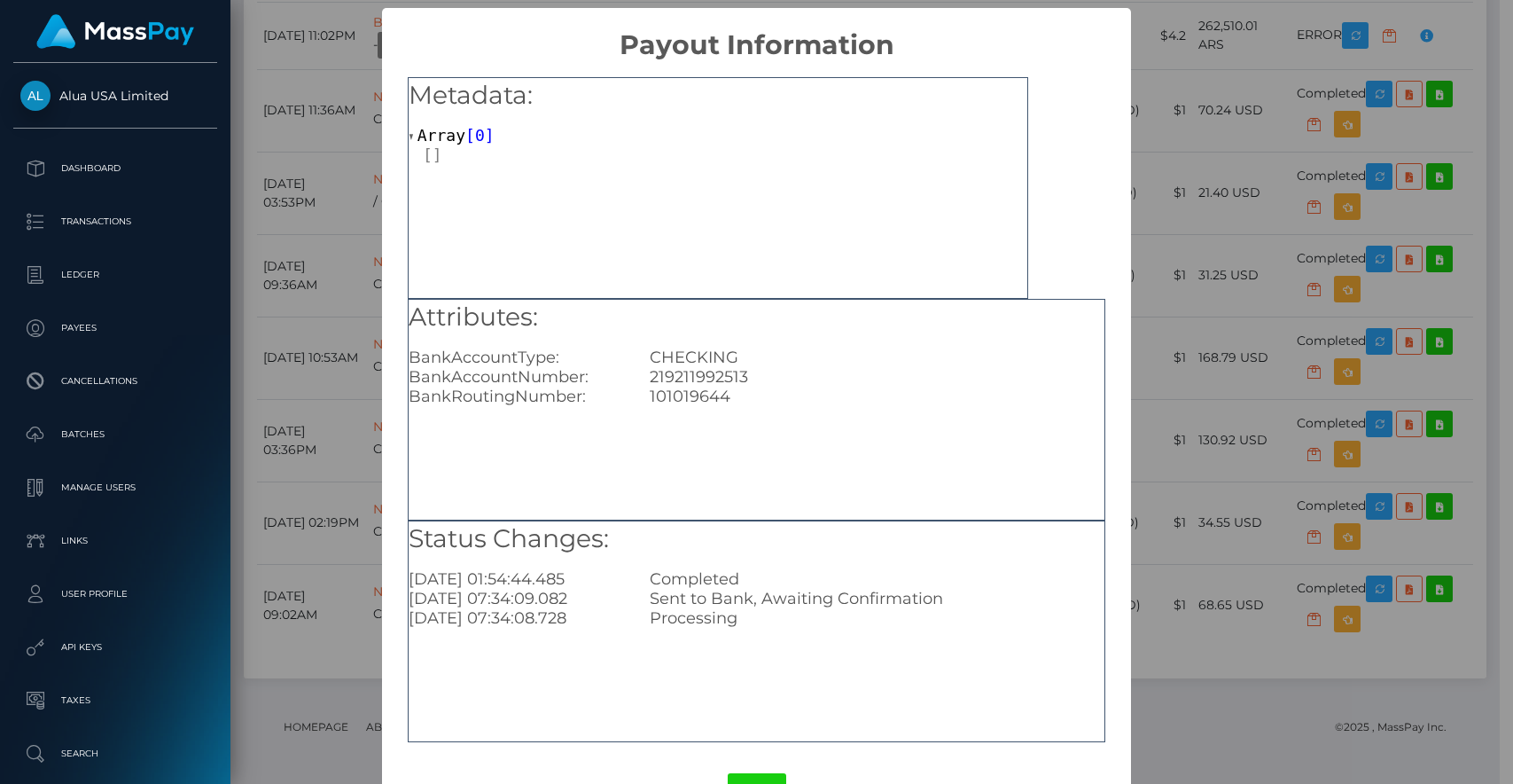
click at [1153, 208] on div "× Payout Information Metadata: Array [ 0 ] Attributes: BankAccountType: CHECKIN…" at bounding box center [756, 392] width 1513 height 784
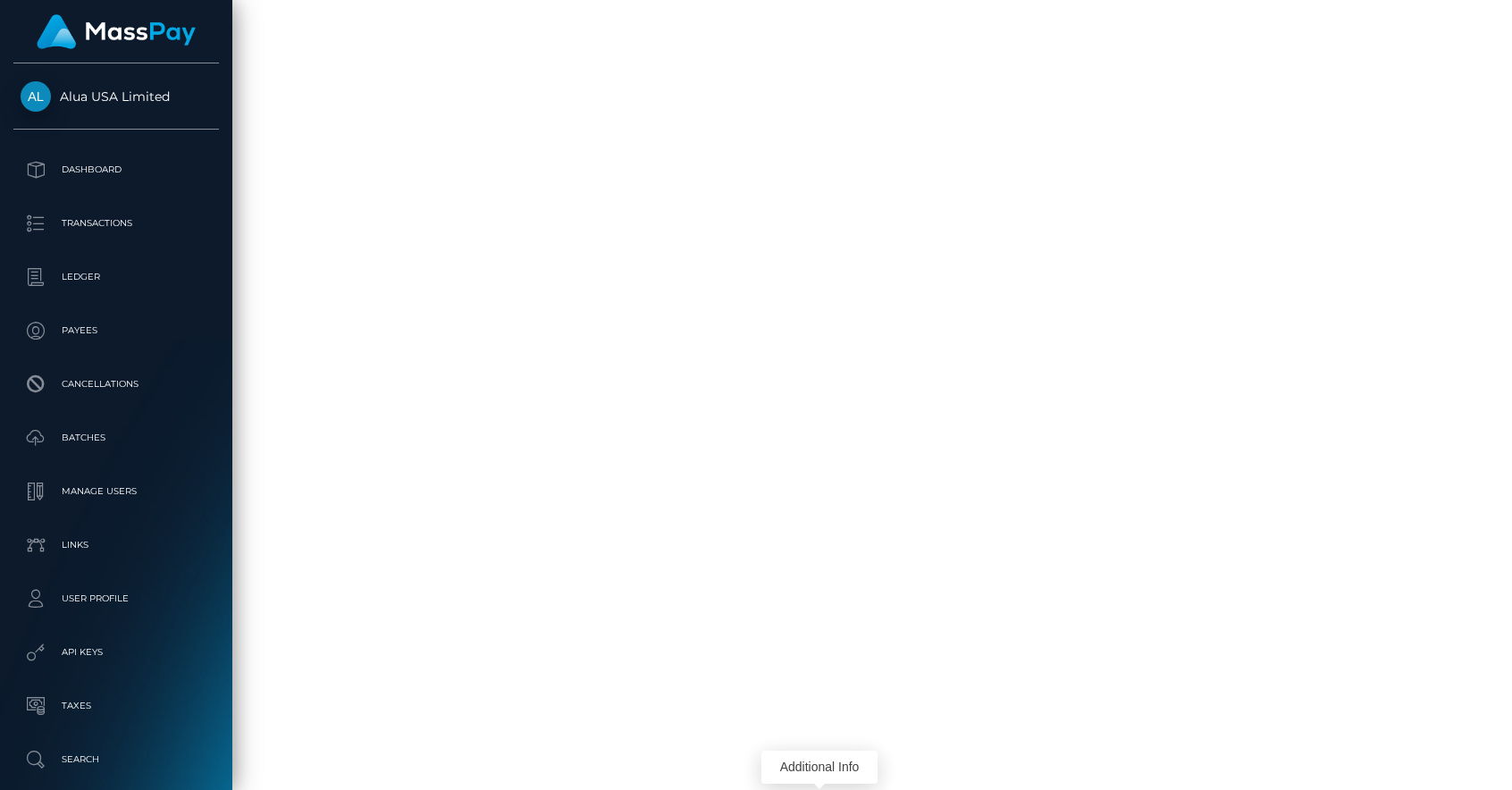
scroll to position [5022, 0]
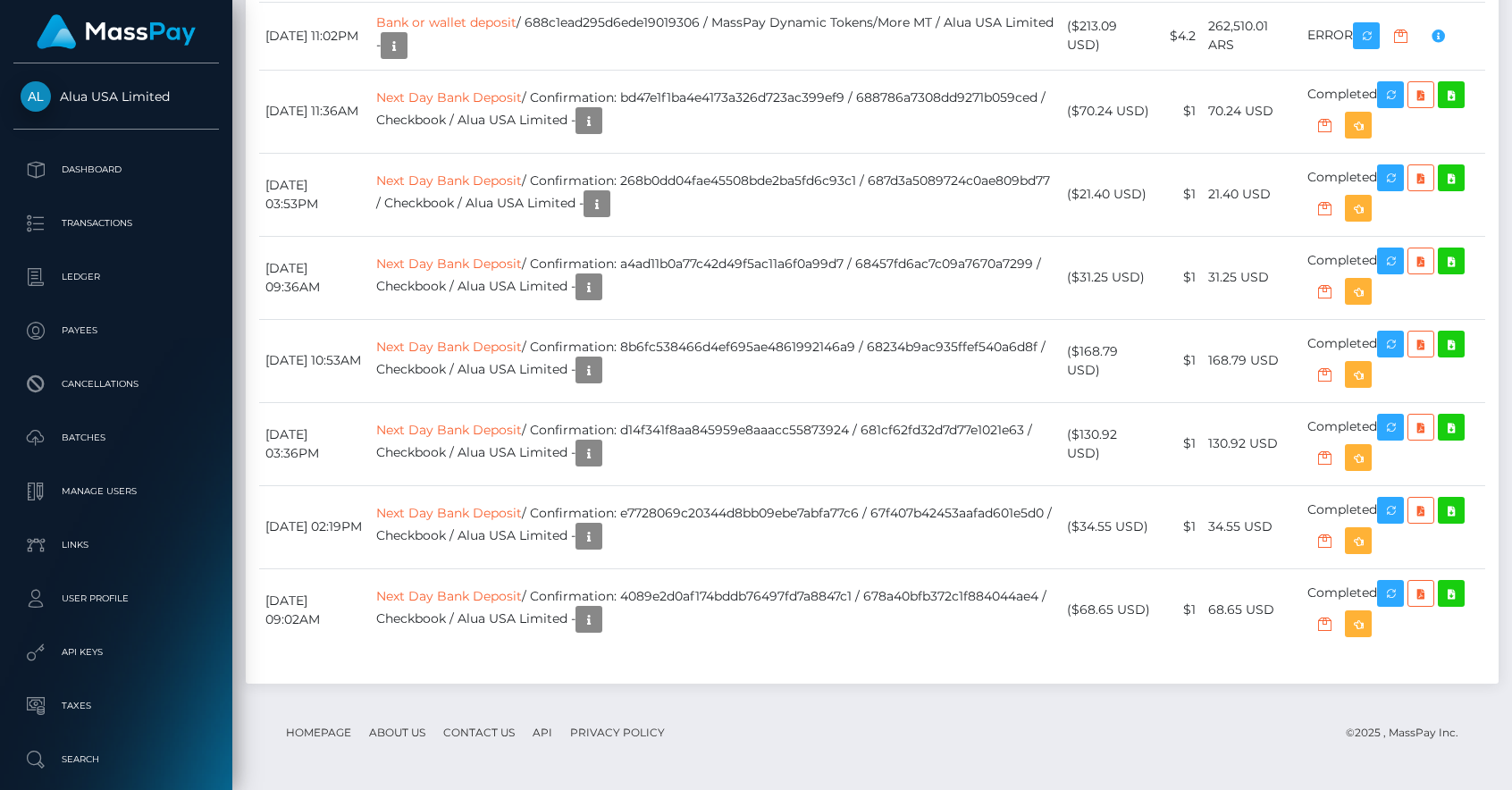
drag, startPoint x: 528, startPoint y: 169, endPoint x: 1077, endPoint y: 182, distance: 549.2
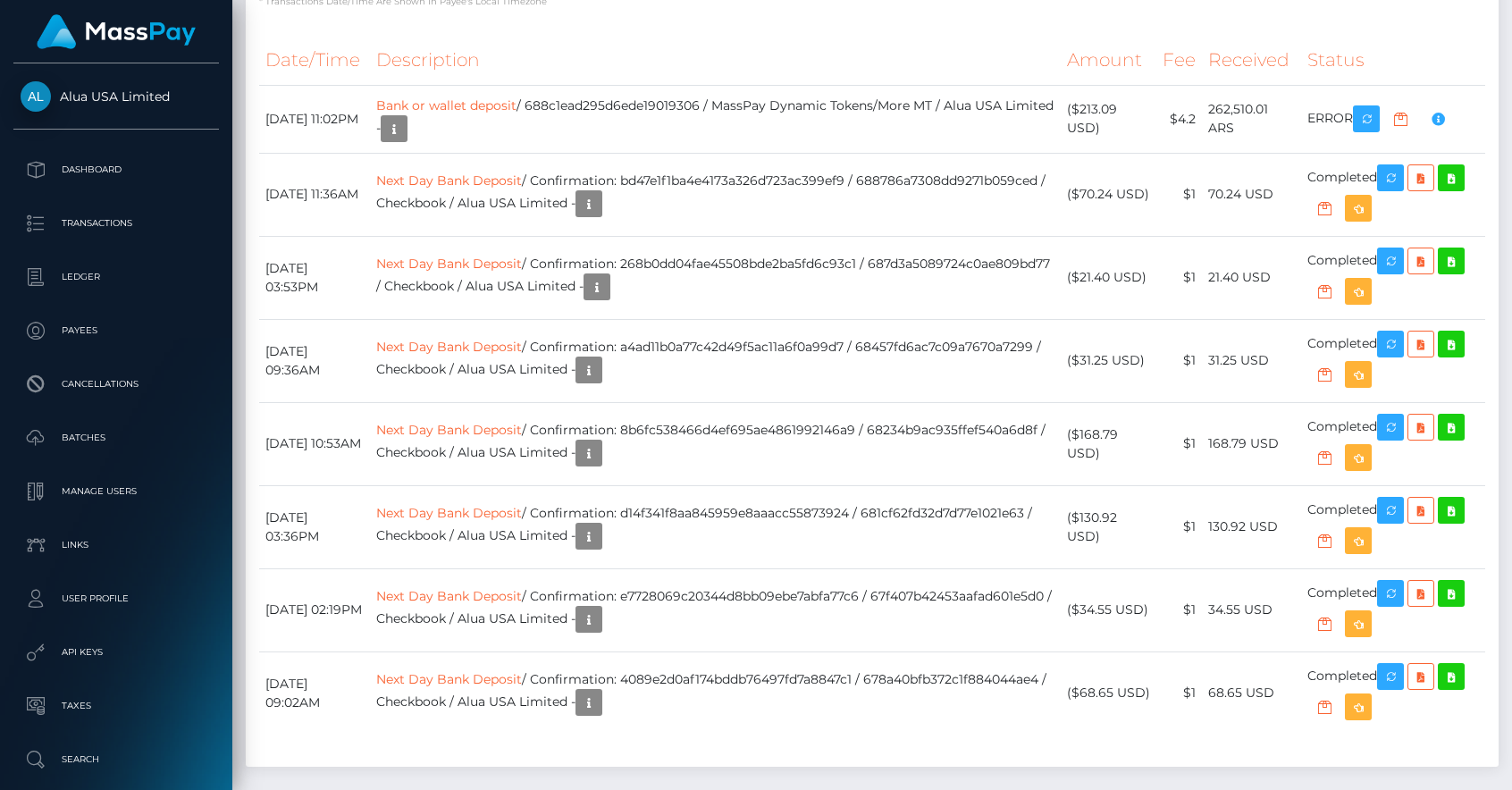
scroll to position [3847, 0]
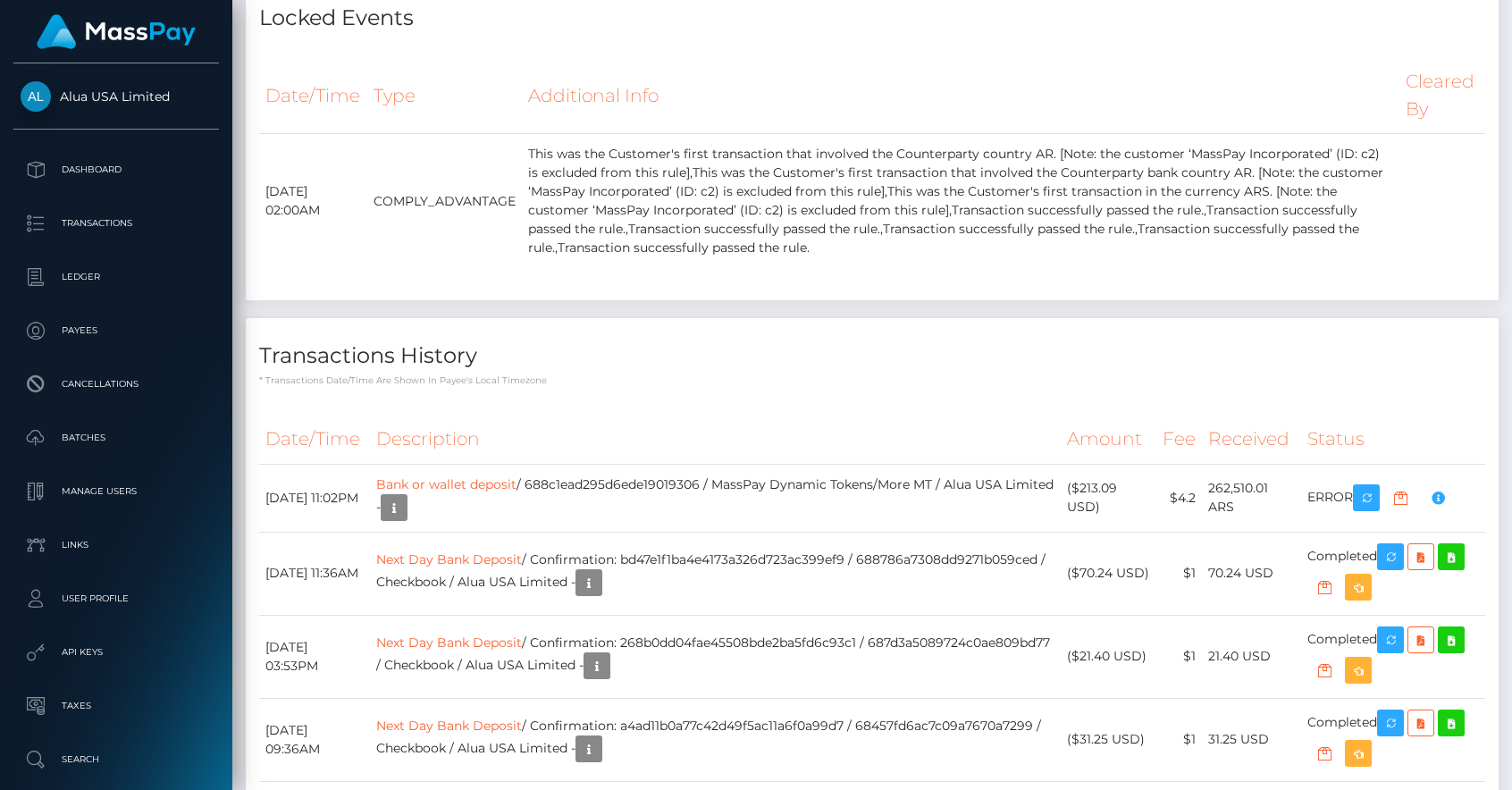
scroll to position [3684, 0]
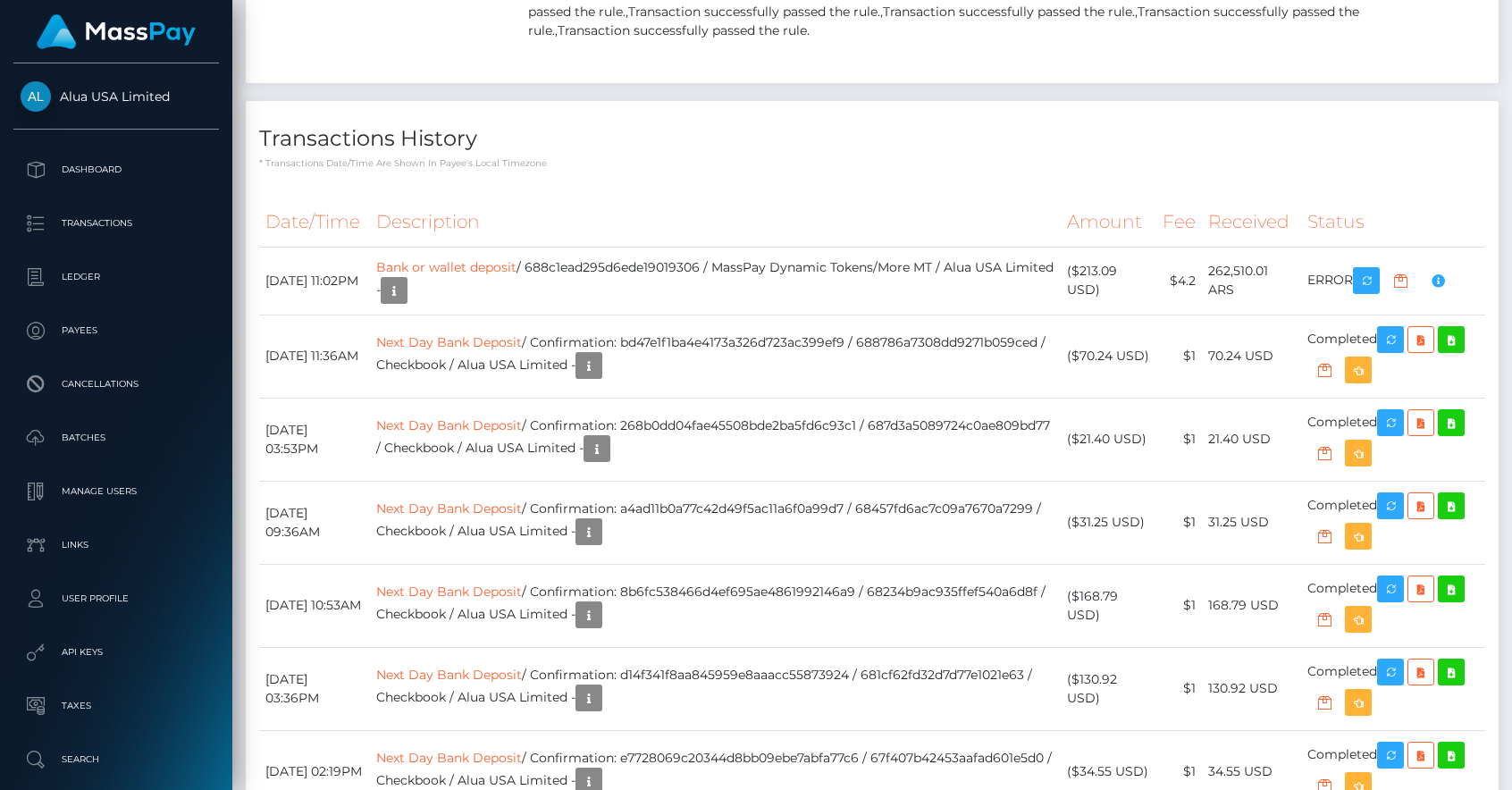
drag, startPoint x: 301, startPoint y: 335, endPoint x: 368, endPoint y: 332, distance: 67.1
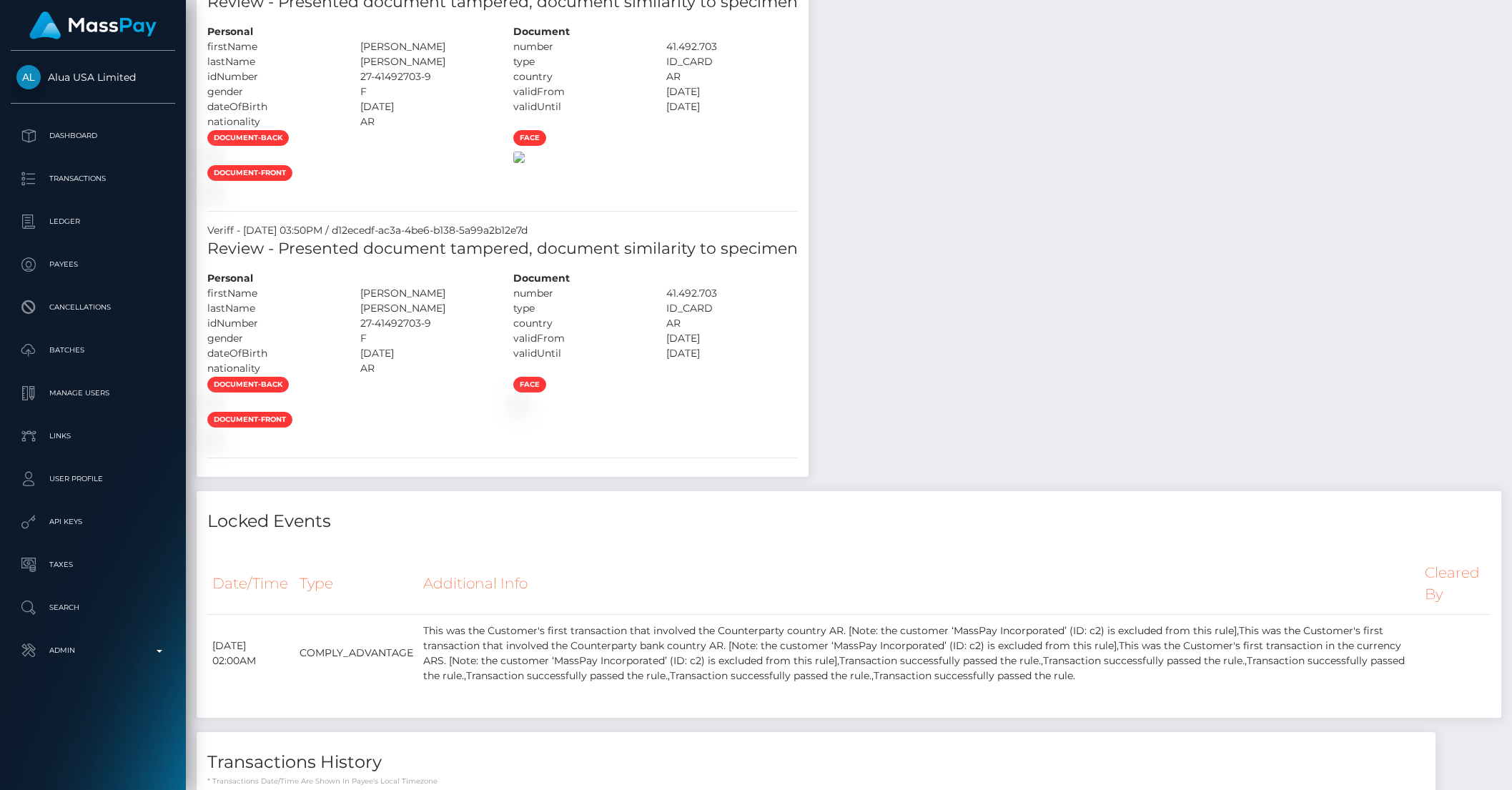
scroll to position [1915, 0]
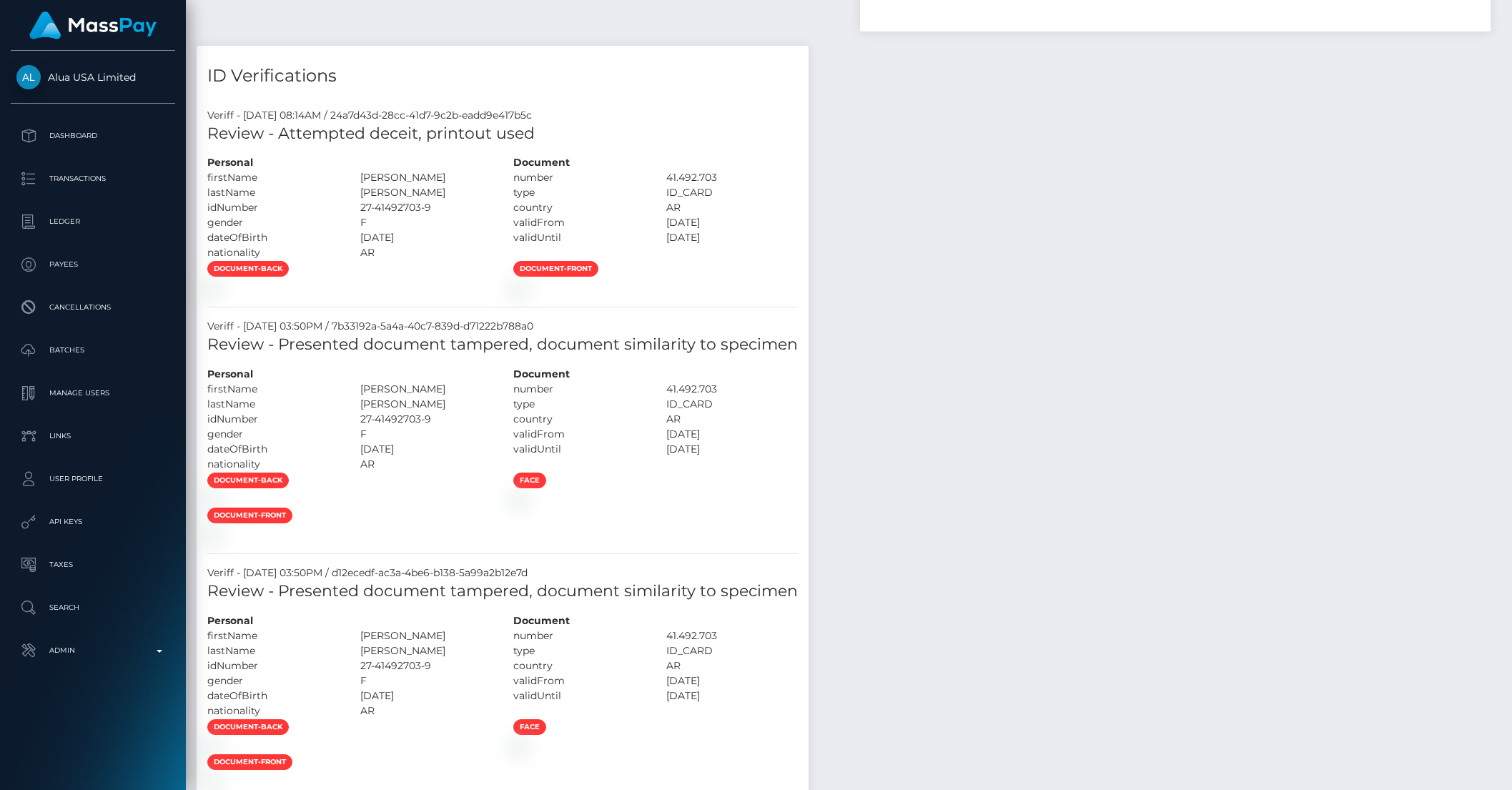
drag, startPoint x: 576, startPoint y: 119, endPoint x: 369, endPoint y: 117, distance: 207.0
click at [369, 117] on div "Veriff - August 7, 2025 08:14AM / 24a7d43d-28cc-41d7-9c2b-eadd9e417b5c" at bounding box center [502, 115] width 612 height 15
copy div "24a7d43d-28cc-41d7-9c2b-eadd9e417b5c"
click at [996, 207] on div "Payee Attributes Payer Name Label Value United States / Next Day Bank Deposit" at bounding box center [849, 80] width 1305 height 3022
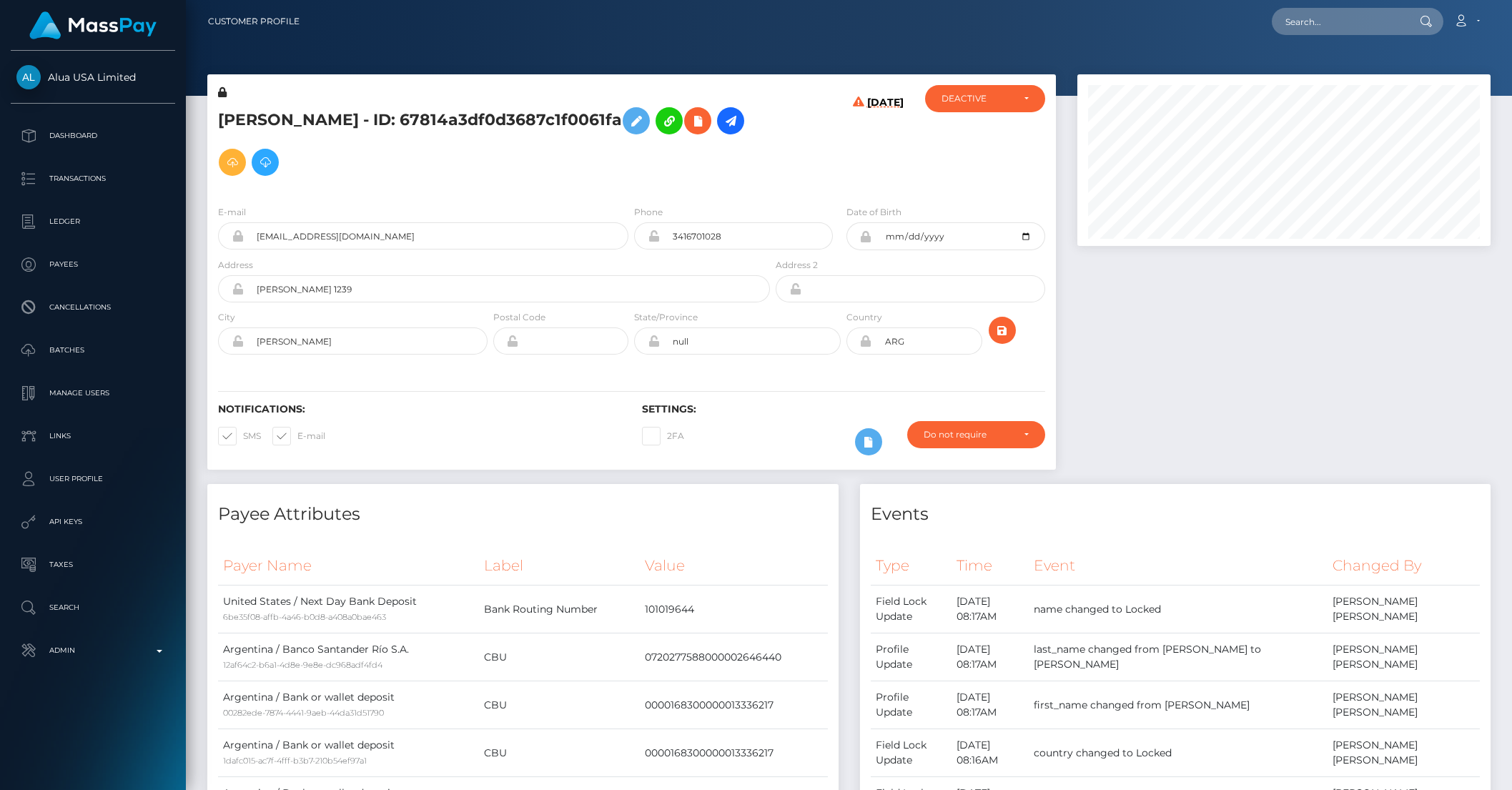
scroll to position [0, 0]
click at [306, 209] on div "E-mail 67814a3df0d3687c1f0061fa@alua.com" at bounding box center [423, 228] width 410 height 45
click at [452, 163] on h5 "CHIARA MARLENE MARTIN - ID: 67814a3df0d3687c1f0061fa" at bounding box center [490, 142] width 544 height 83
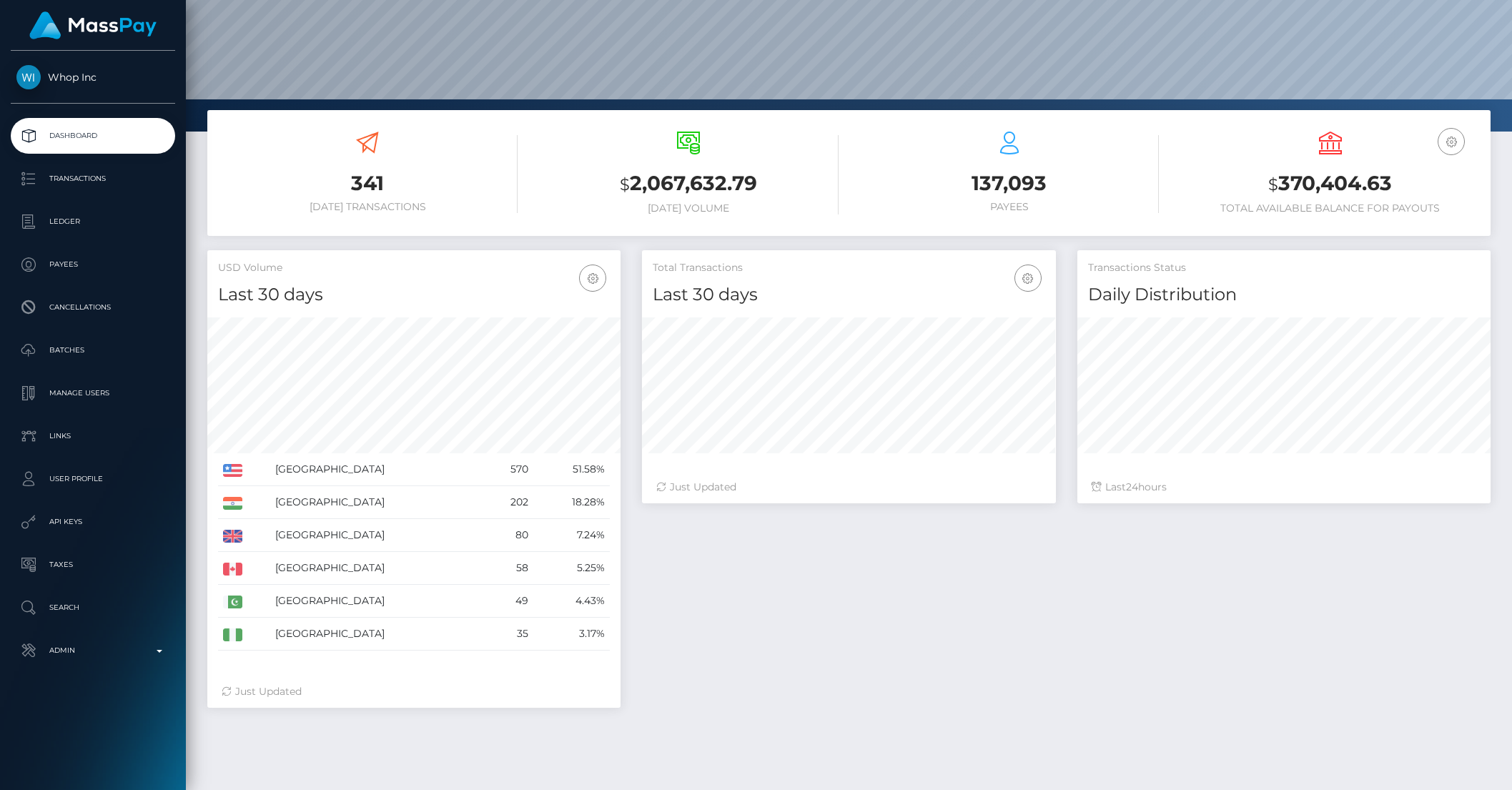
scroll to position [143, 0]
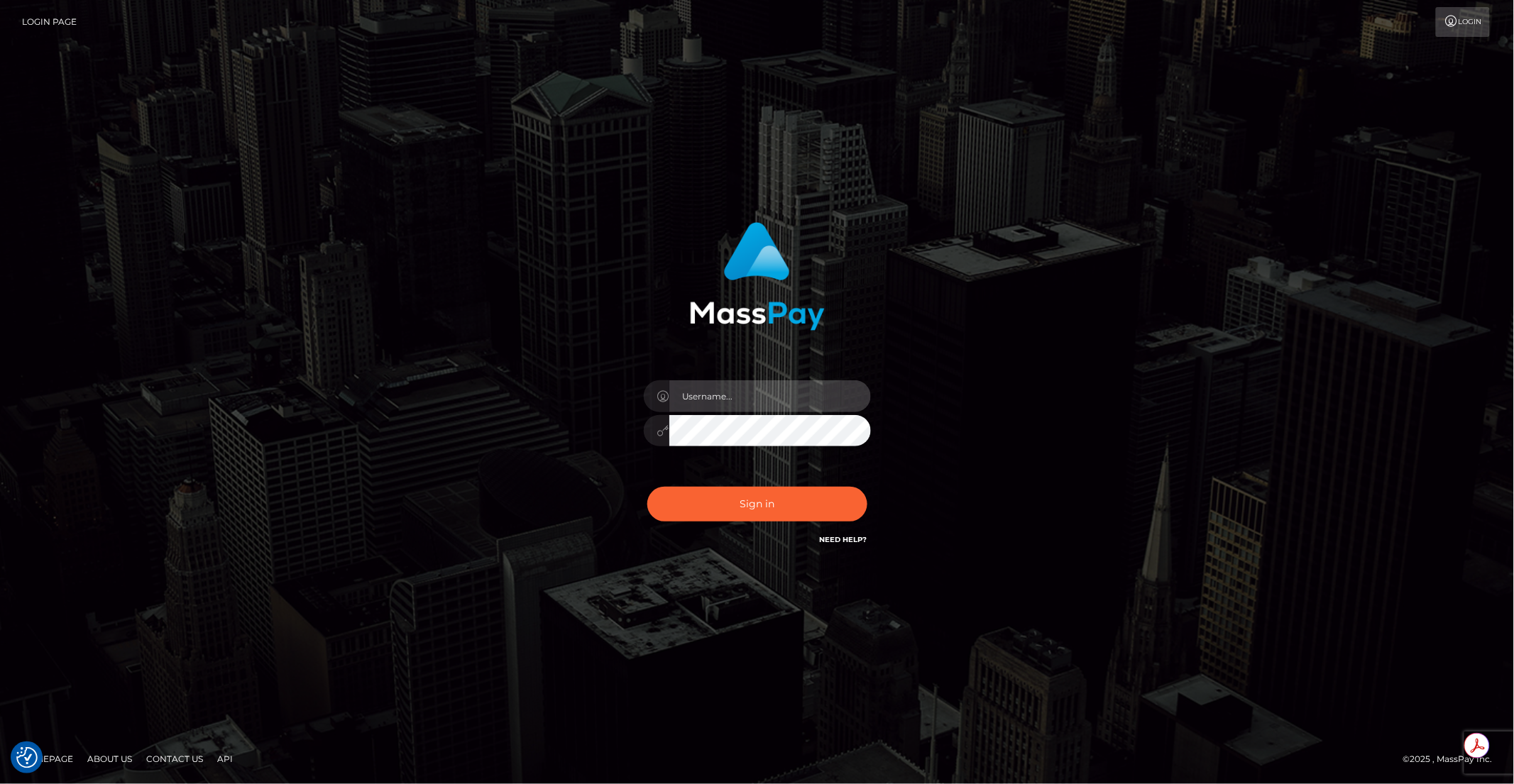
type input "brentg"
